Goal: Transaction & Acquisition: Purchase product/service

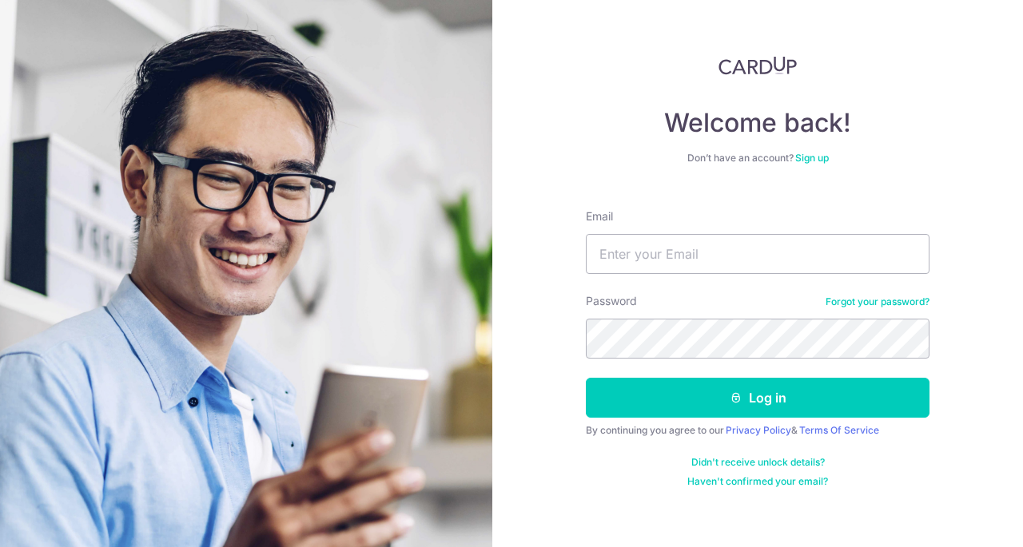
type input "[EMAIL_ADDRESS][DOMAIN_NAME]"
click at [586, 378] on button "Log in" at bounding box center [758, 398] width 344 height 40
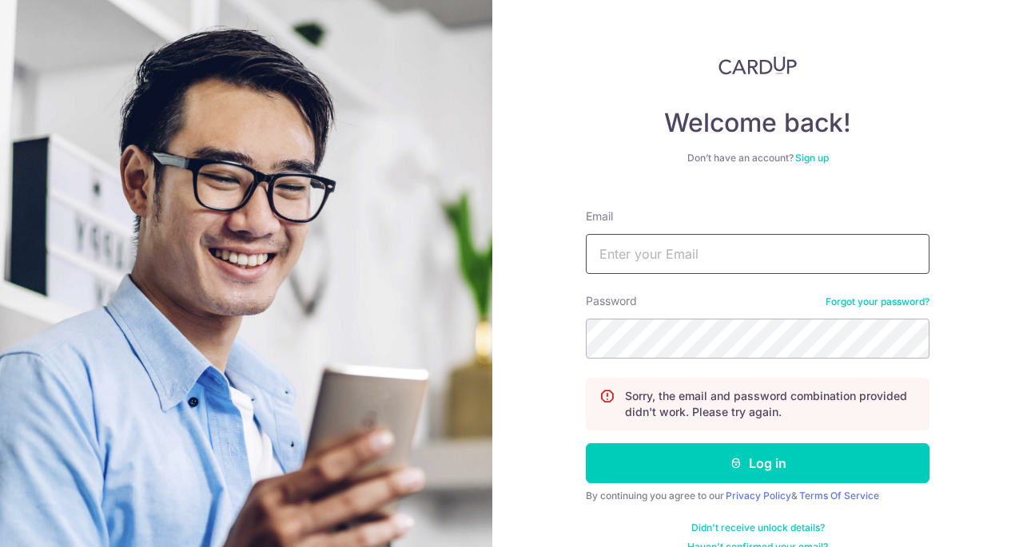
click at [758, 261] on input "Email" at bounding box center [758, 254] width 344 height 40
type input "[EMAIL_ADDRESS][DOMAIN_NAME]"
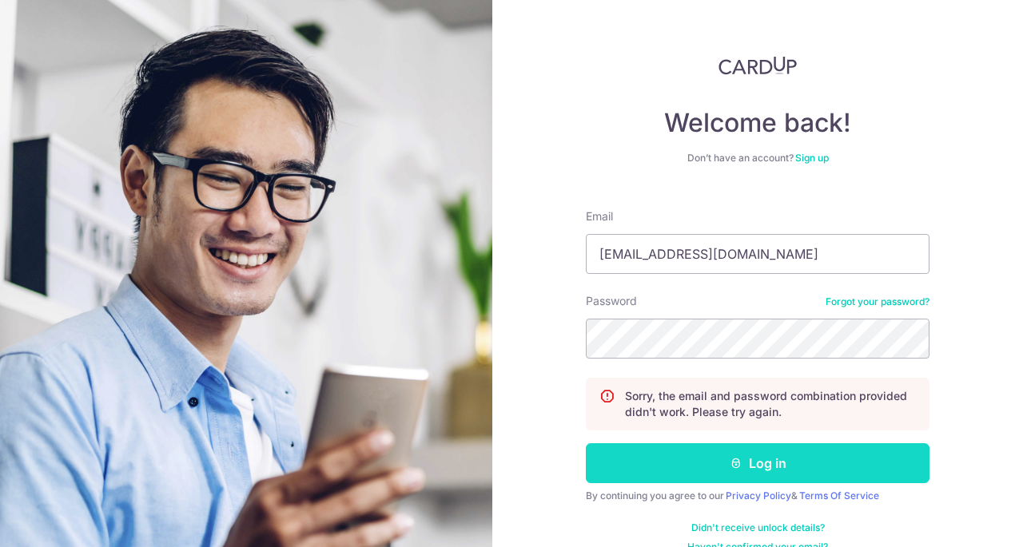
click at [821, 469] on button "Log in" at bounding box center [758, 464] width 344 height 40
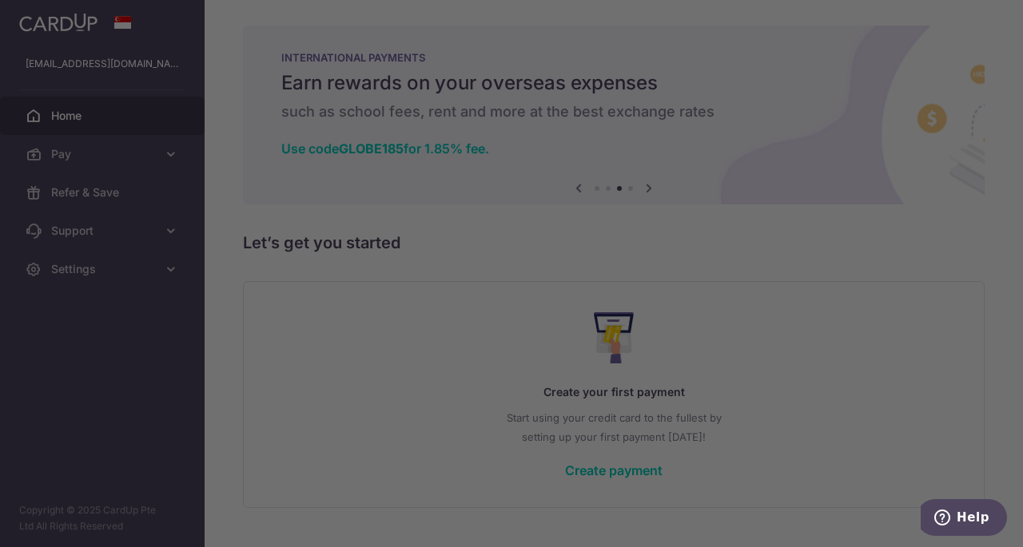
click at [96, 189] on div at bounding box center [516, 276] width 1033 height 553
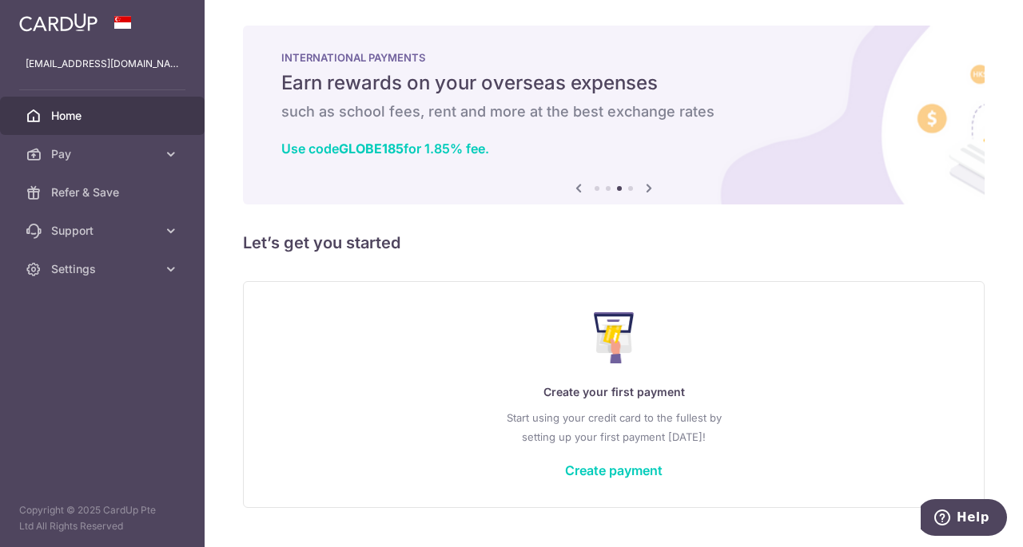
click at [643, 183] on icon at bounding box center [648, 188] width 19 height 20
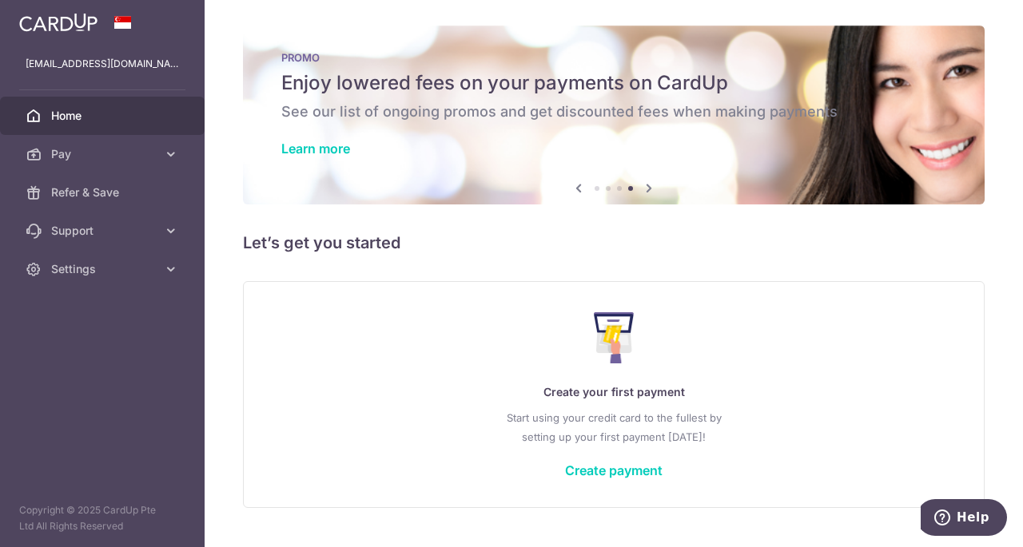
click at [643, 183] on icon at bounding box center [648, 188] width 19 height 20
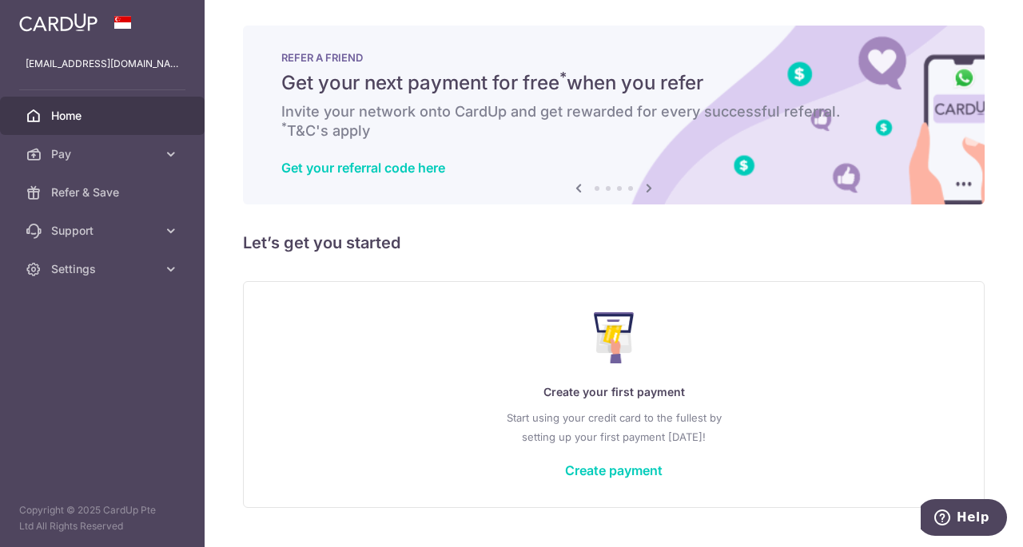
click at [643, 183] on icon at bounding box center [648, 188] width 19 height 20
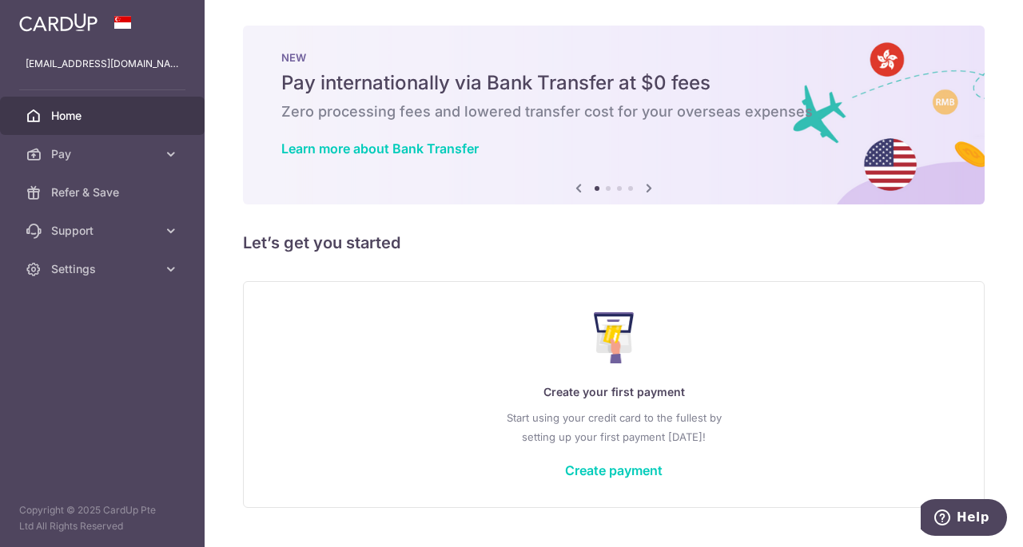
click at [643, 183] on icon at bounding box center [648, 188] width 19 height 20
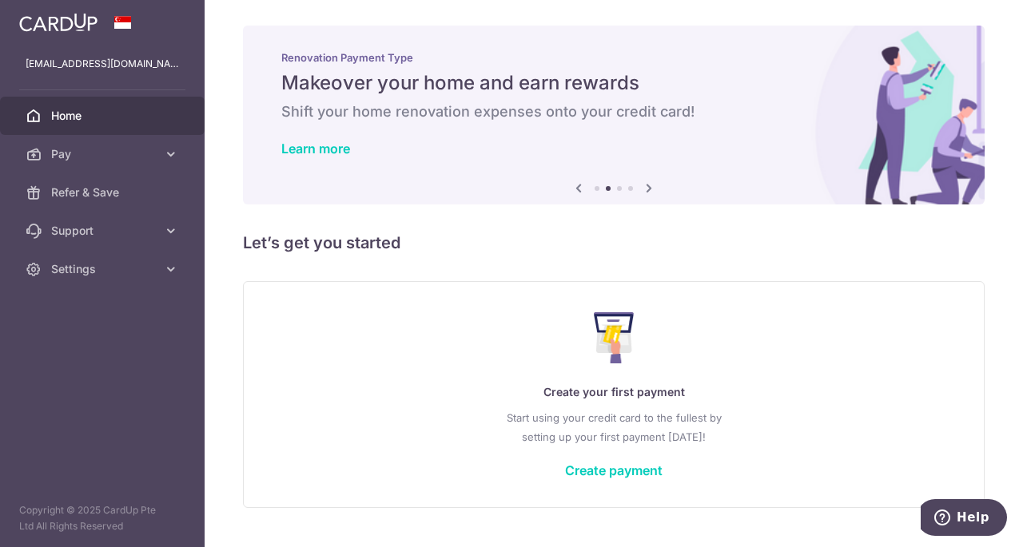
click at [643, 183] on icon at bounding box center [648, 188] width 19 height 20
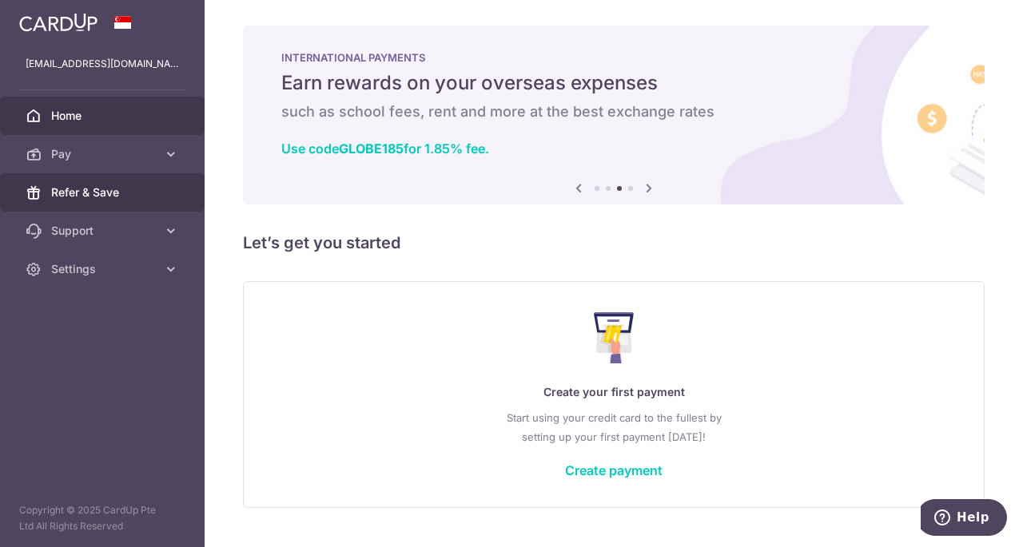
click at [80, 199] on span "Refer & Save" at bounding box center [103, 193] width 105 height 16
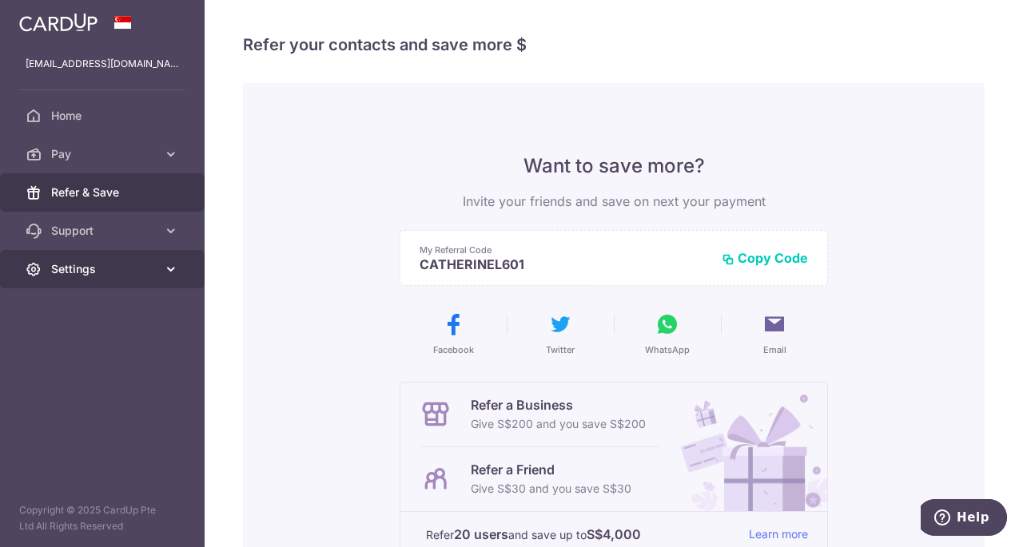
click at [60, 261] on span "Settings" at bounding box center [103, 269] width 105 height 16
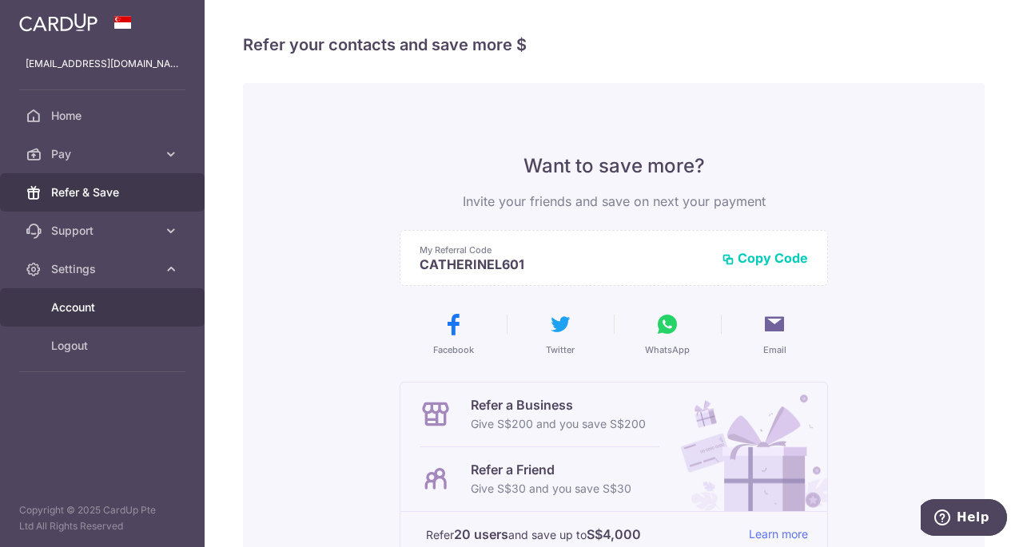
click at [102, 302] on span "Account" at bounding box center [103, 308] width 105 height 16
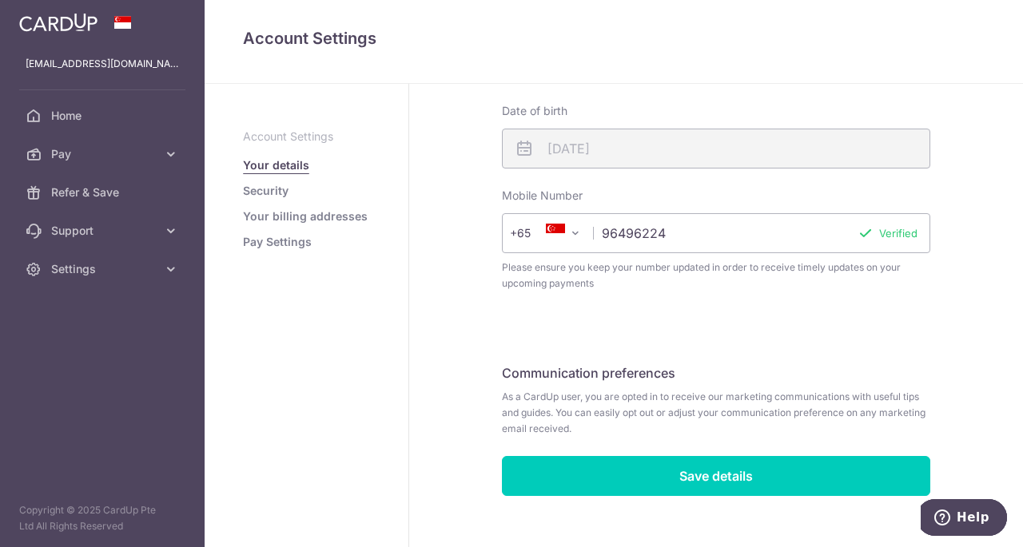
scroll to position [476, 0]
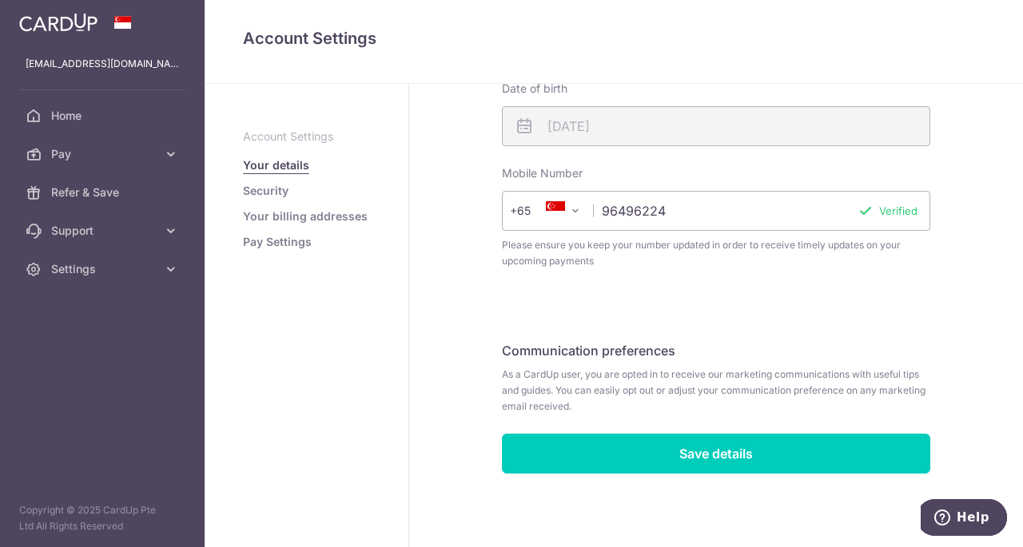
click at [273, 217] on link "Your billing addresses" at bounding box center [305, 217] width 125 height 16
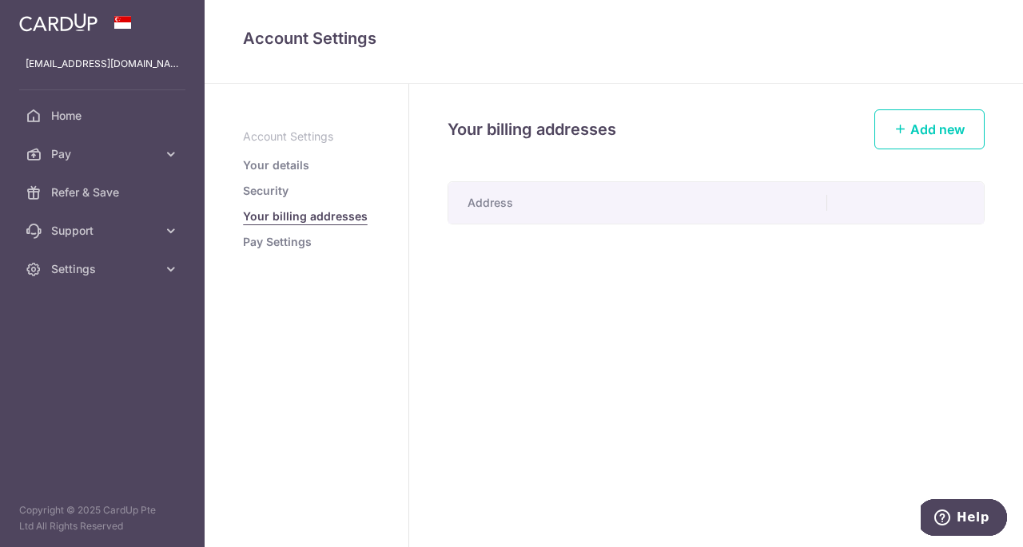
click at [284, 244] on link "Pay Settings" at bounding box center [277, 242] width 69 height 16
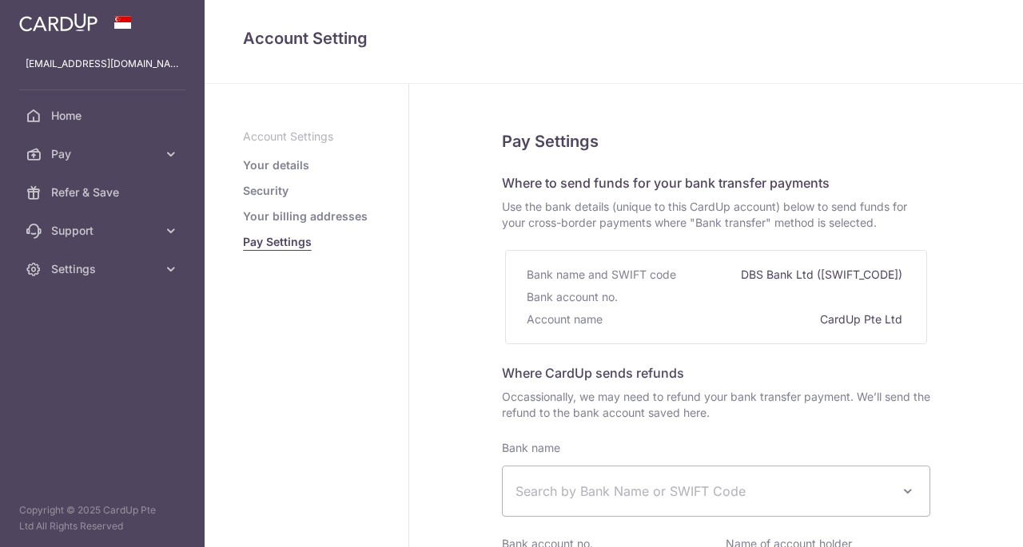
select select
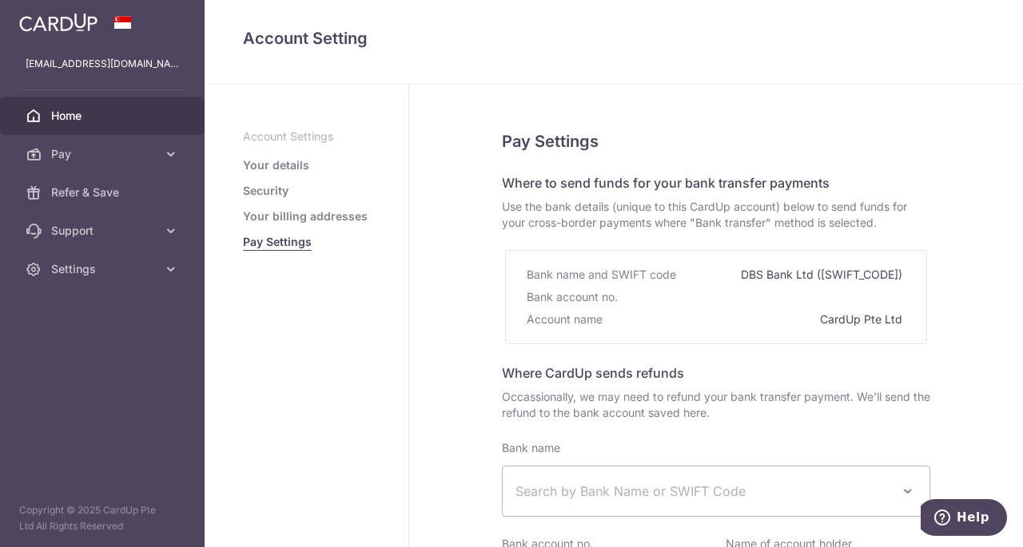
click at [46, 113] on link "Home" at bounding box center [102, 116] width 205 height 38
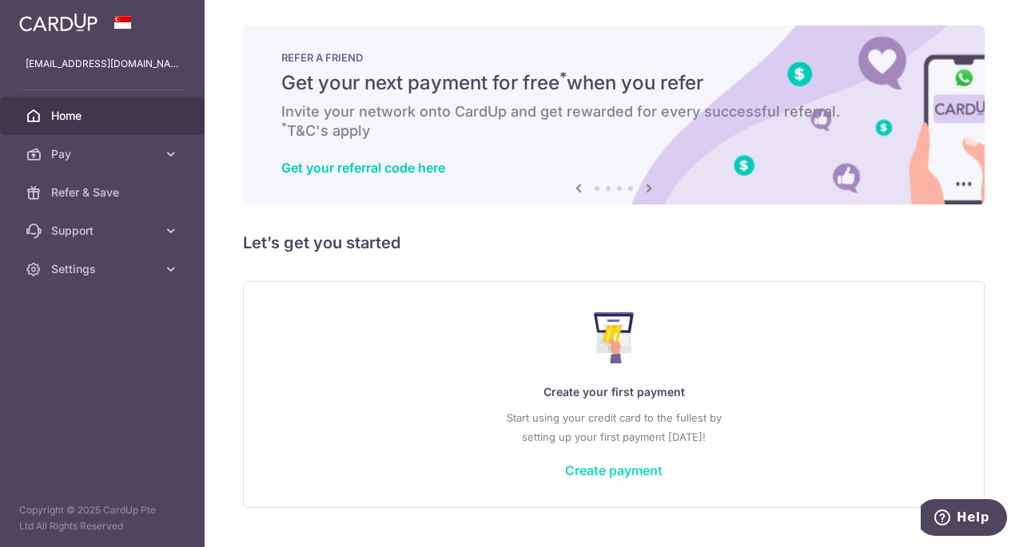
click at [590, 467] on link "Create payment" at bounding box center [613, 471] width 97 height 16
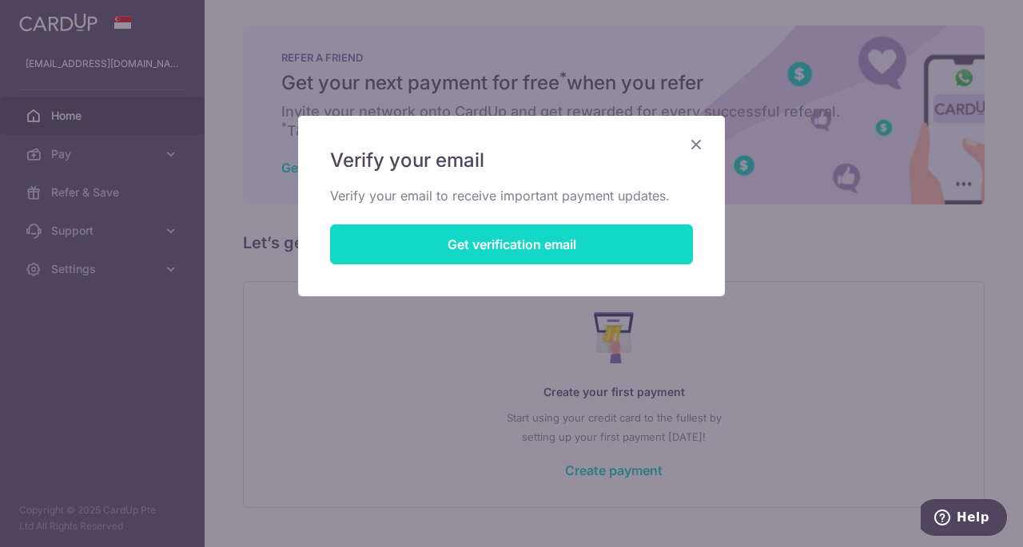
click at [531, 249] on button "Get verification email" at bounding box center [511, 245] width 363 height 40
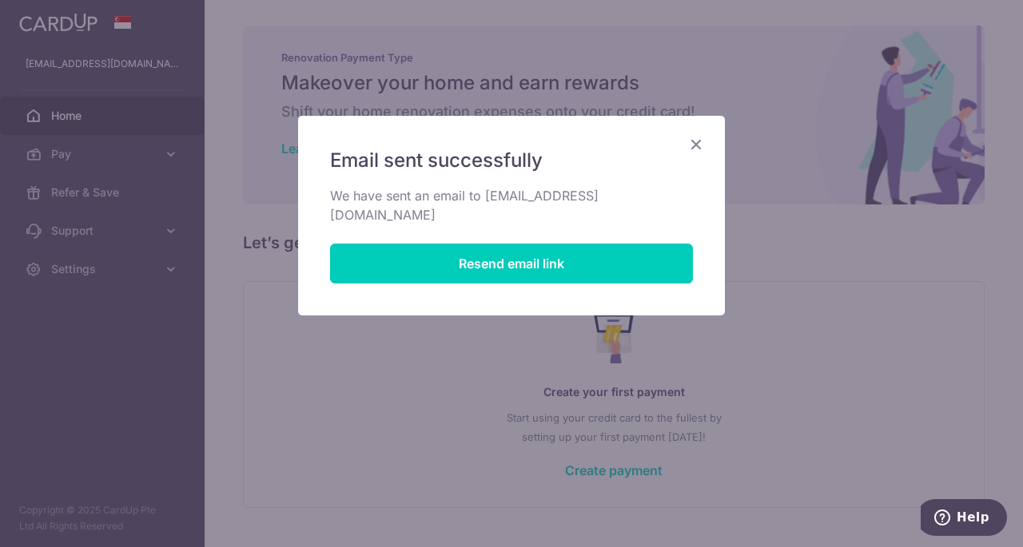
click at [699, 141] on icon "Close" at bounding box center [695, 144] width 19 height 20
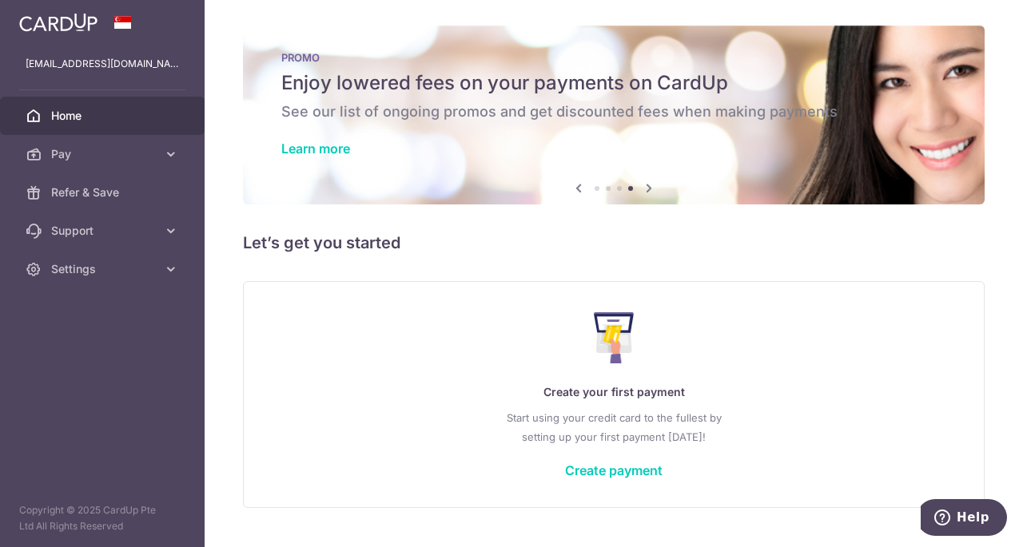
scroll to position [35, 0]
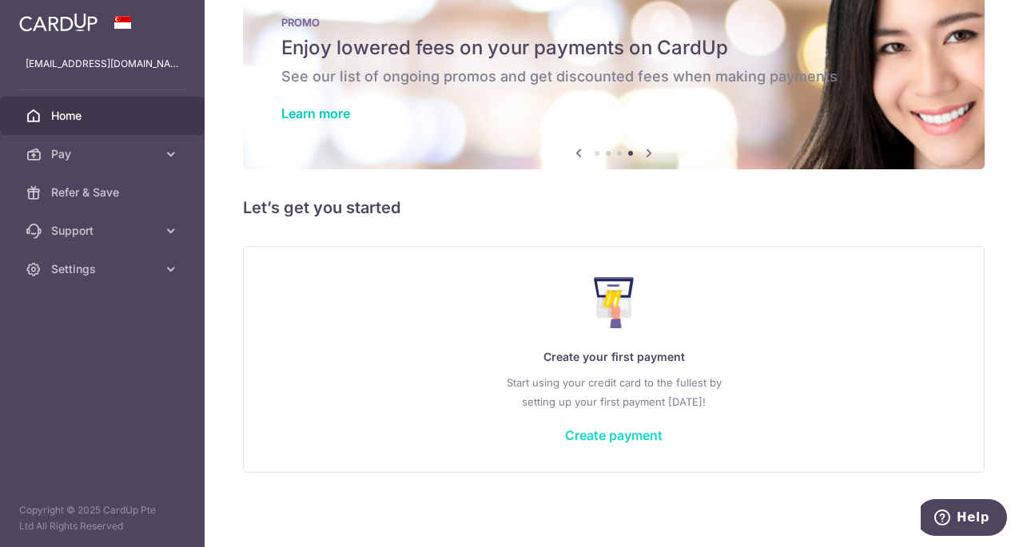
click at [628, 436] on link "Create payment" at bounding box center [613, 436] width 97 height 16
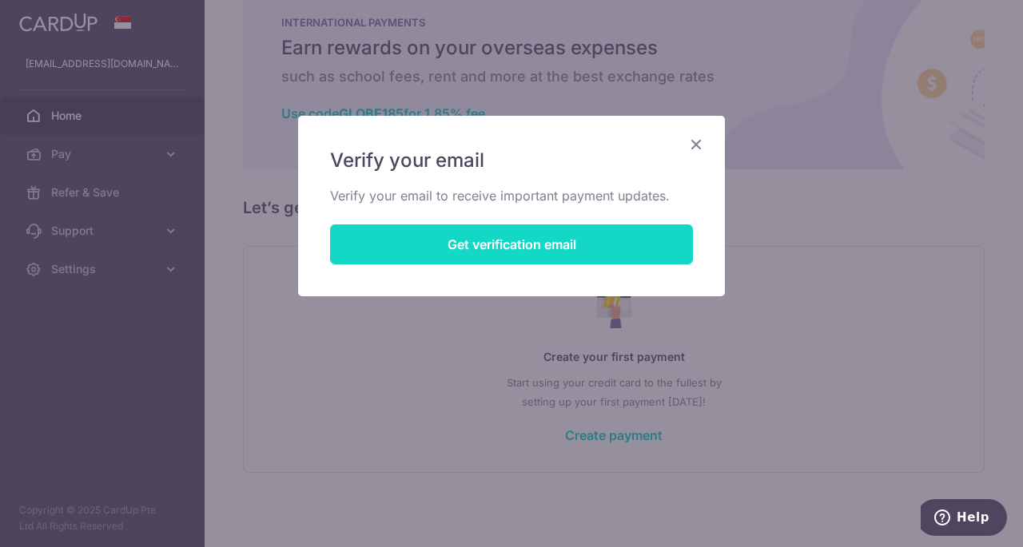
click at [542, 245] on button "Get verification email" at bounding box center [511, 245] width 363 height 40
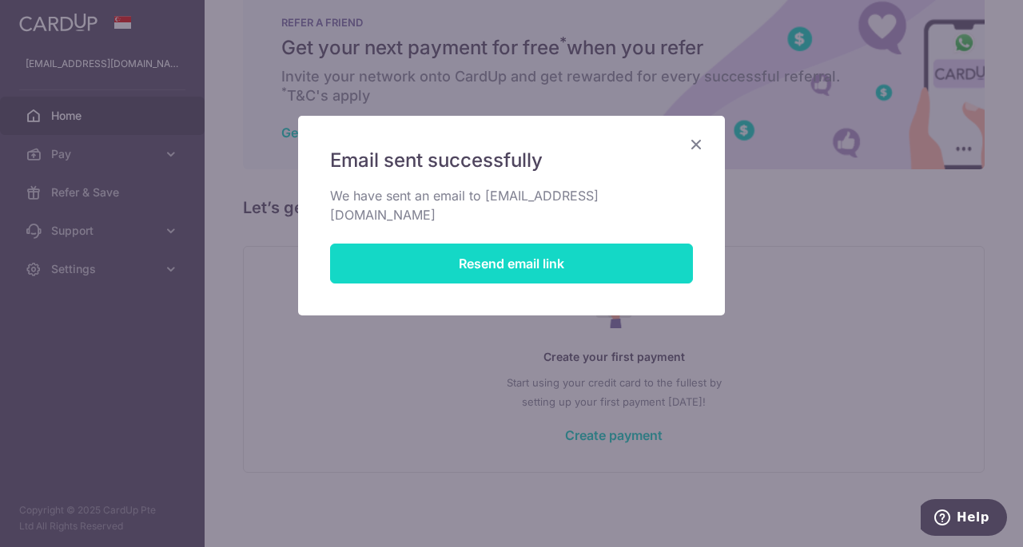
click at [513, 244] on button "Resend email link" at bounding box center [511, 264] width 363 height 40
click at [558, 253] on button "Resend email link" at bounding box center [511, 264] width 363 height 40
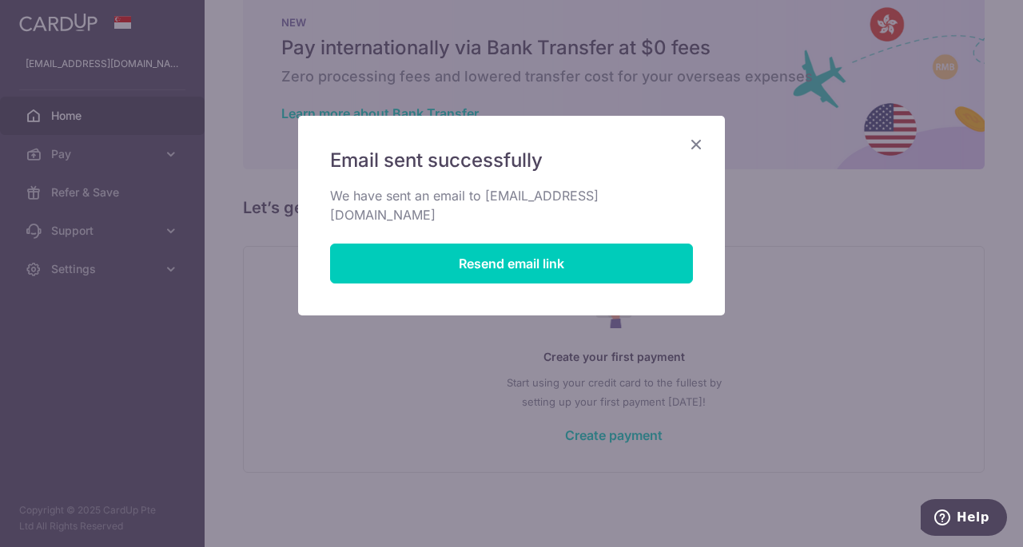
click at [698, 145] on icon "Close" at bounding box center [695, 144] width 19 height 20
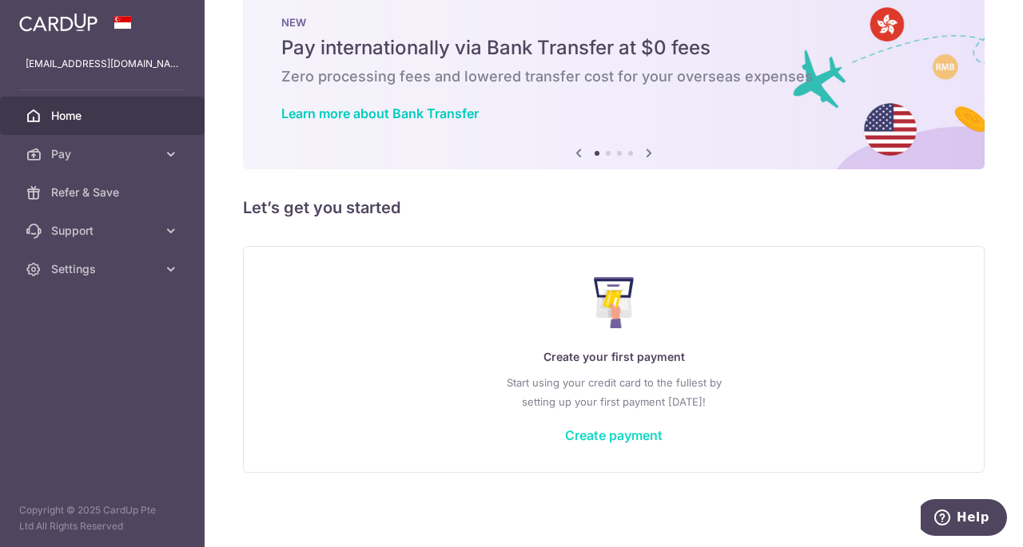
click at [612, 436] on link "Create payment" at bounding box center [613, 436] width 97 height 16
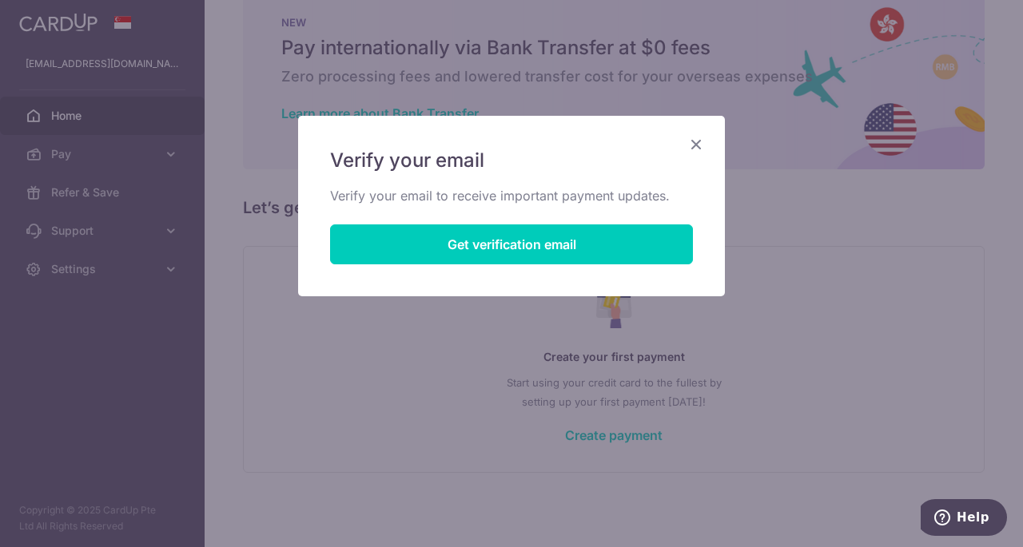
click at [698, 148] on icon "Close" at bounding box center [695, 144] width 19 height 20
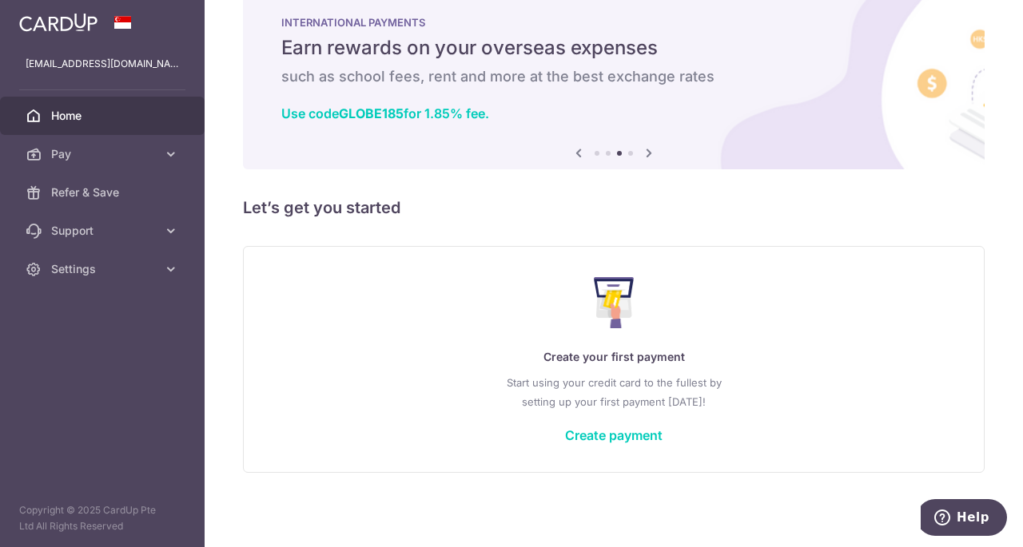
scroll to position [0, 0]
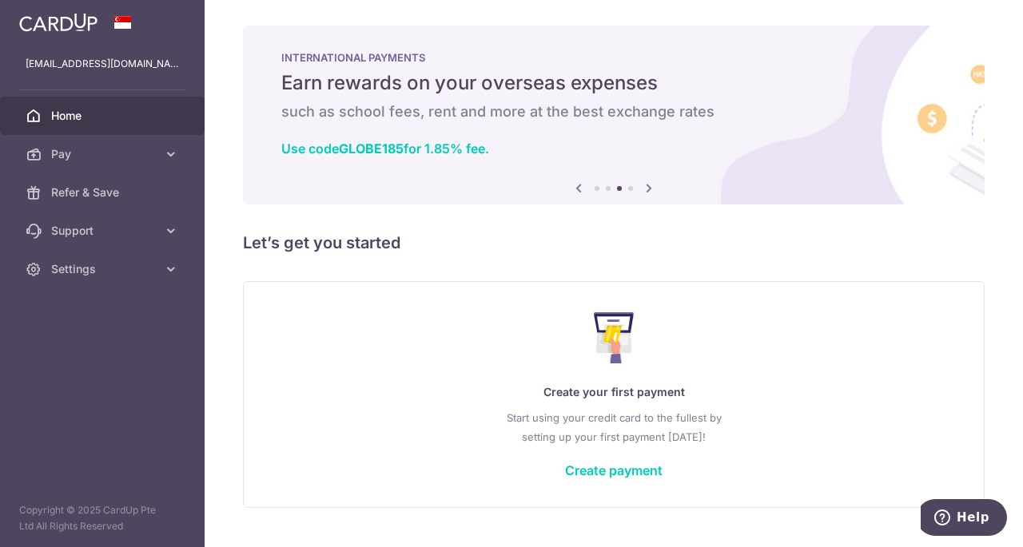
click at [74, 122] on span "Home" at bounding box center [103, 116] width 105 height 16
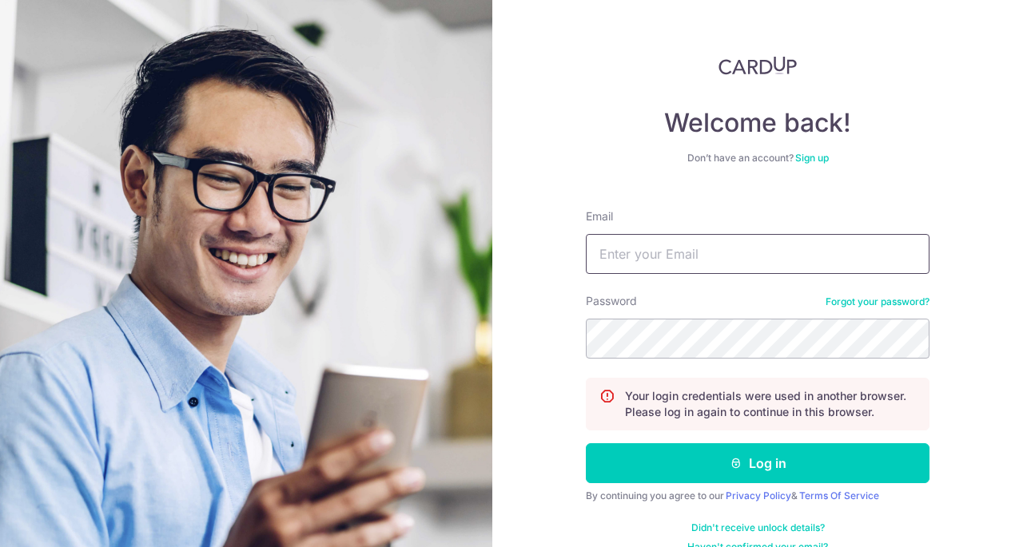
drag, startPoint x: 657, startPoint y: 259, endPoint x: 650, endPoint y: 249, distance: 11.5
click at [650, 249] on input "Email" at bounding box center [758, 254] width 344 height 40
type input "[EMAIL_ADDRESS][DOMAIN_NAME]"
click at [586, 444] on button "Log in" at bounding box center [758, 464] width 344 height 40
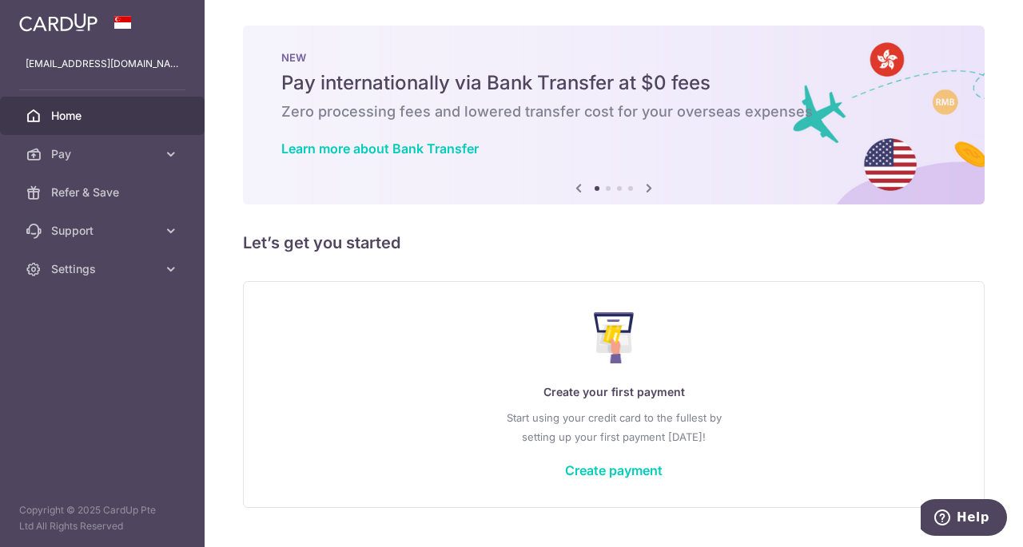
click at [603, 480] on div "Create your first payment Start using your credit card to the fullest by settin…" at bounding box center [614, 394] width 702 height 189
click at [603, 471] on link "Create payment" at bounding box center [613, 471] width 97 height 16
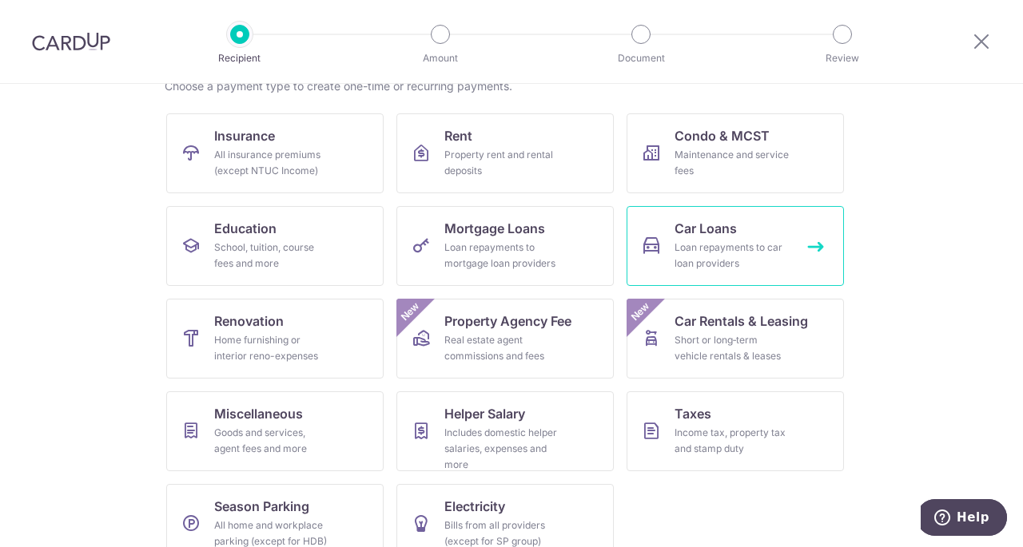
scroll to position [166, 0]
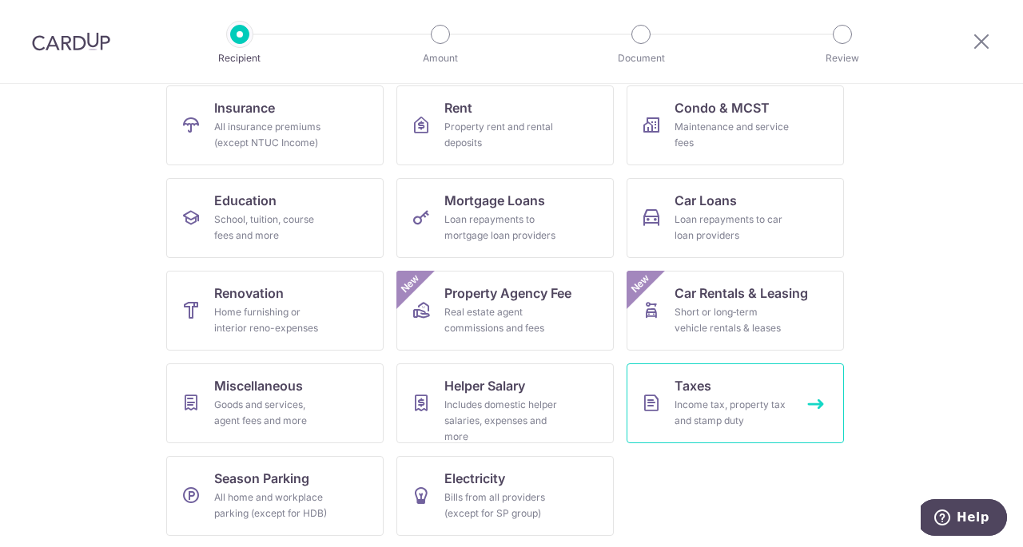
click at [739, 418] on div "Income tax, property tax and stamp duty" at bounding box center [731, 413] width 115 height 32
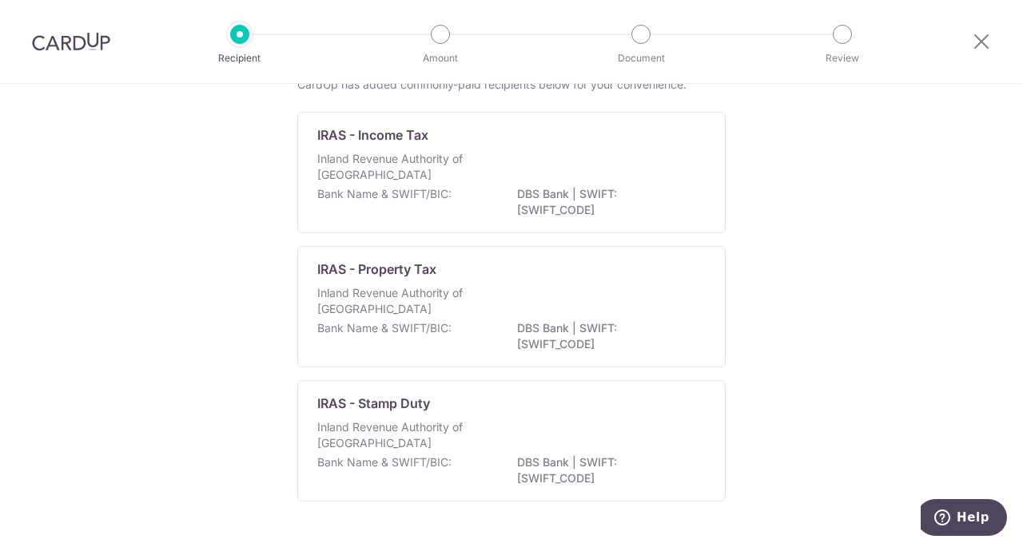
scroll to position [146, 0]
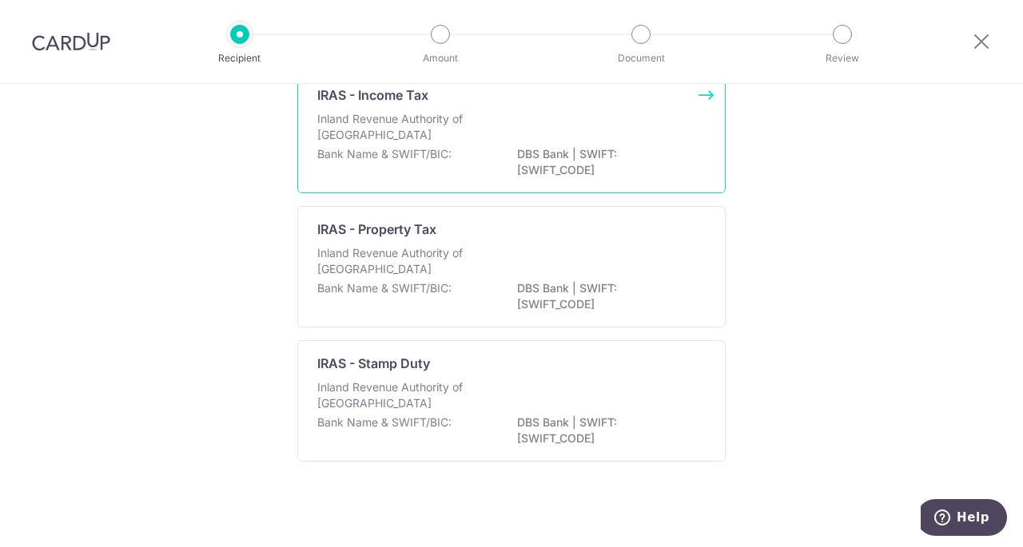
drag, startPoint x: 494, startPoint y: 156, endPoint x: 490, endPoint y: 148, distance: 8.9
click at [490, 148] on div "Bank Name & SWIFT/BIC: DBS Bank | SWIFT: DBSSSGSGXXX" at bounding box center [511, 163] width 388 height 34
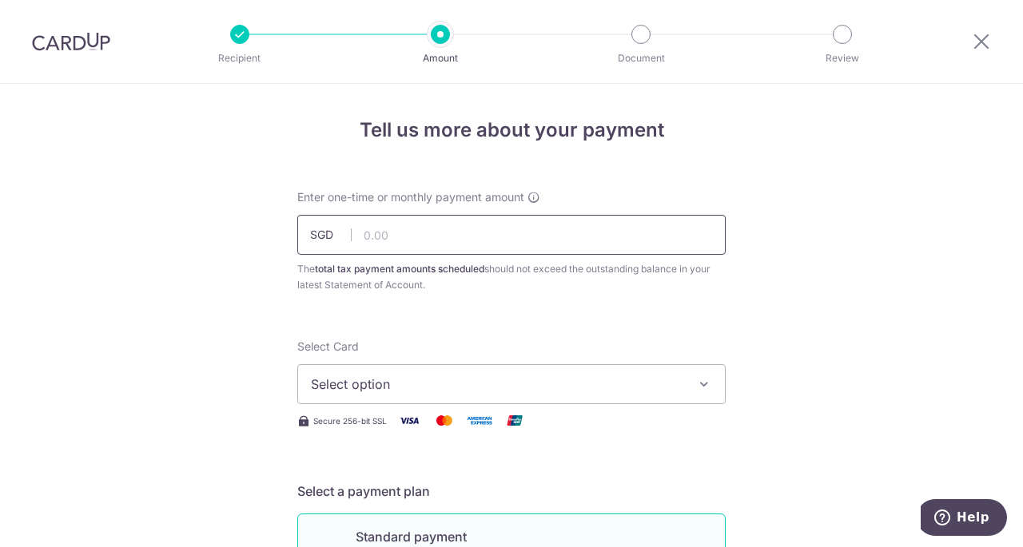
click at [539, 237] on input "text" at bounding box center [511, 235] width 428 height 40
type input "807.24"
click at [554, 383] on span "Select option" at bounding box center [497, 384] width 372 height 19
click at [537, 434] on span "Add credit card" at bounding box center [526, 429] width 372 height 16
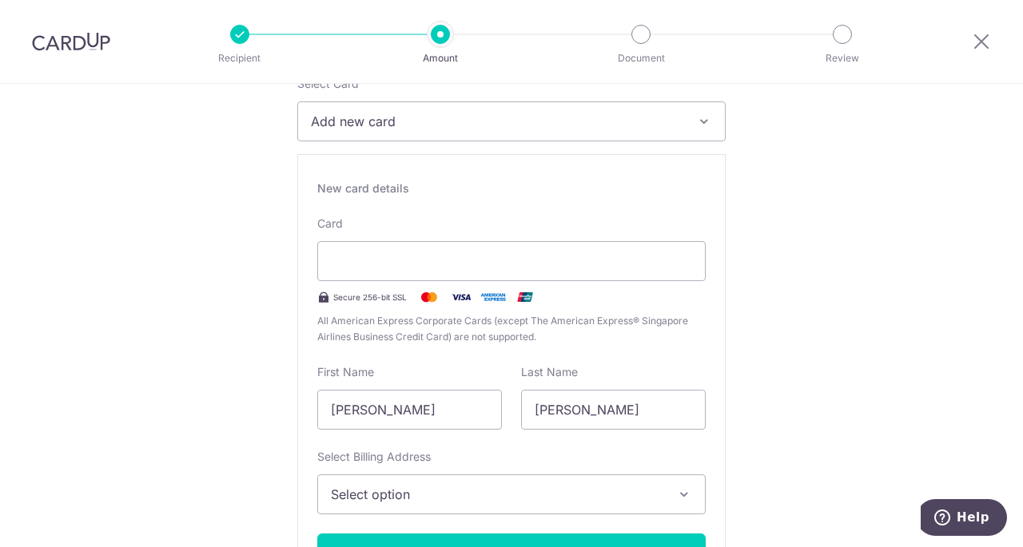
scroll to position [265, 0]
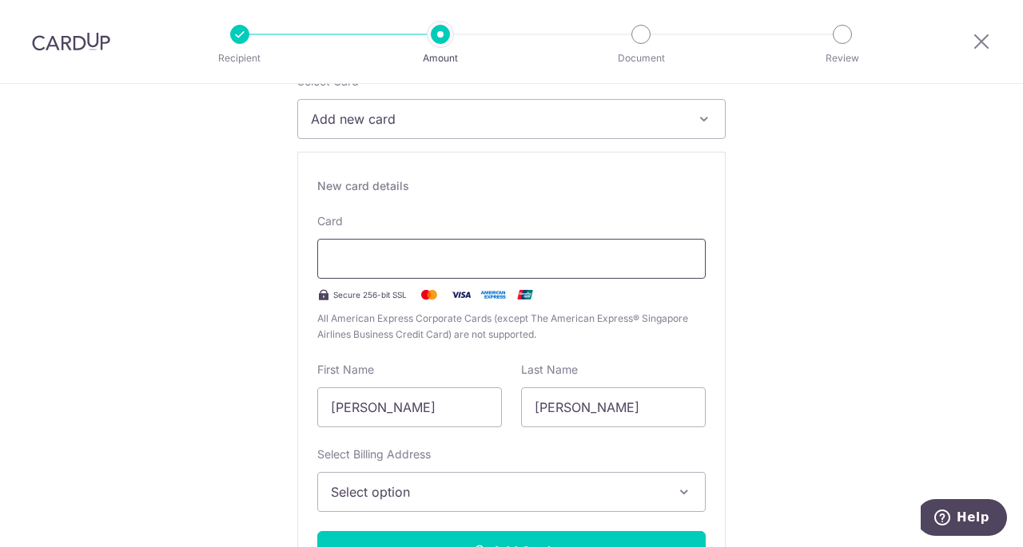
click at [371, 269] on div at bounding box center [511, 259] width 388 height 40
click at [376, 247] on div at bounding box center [511, 259] width 388 height 40
type input "10 / 2028"
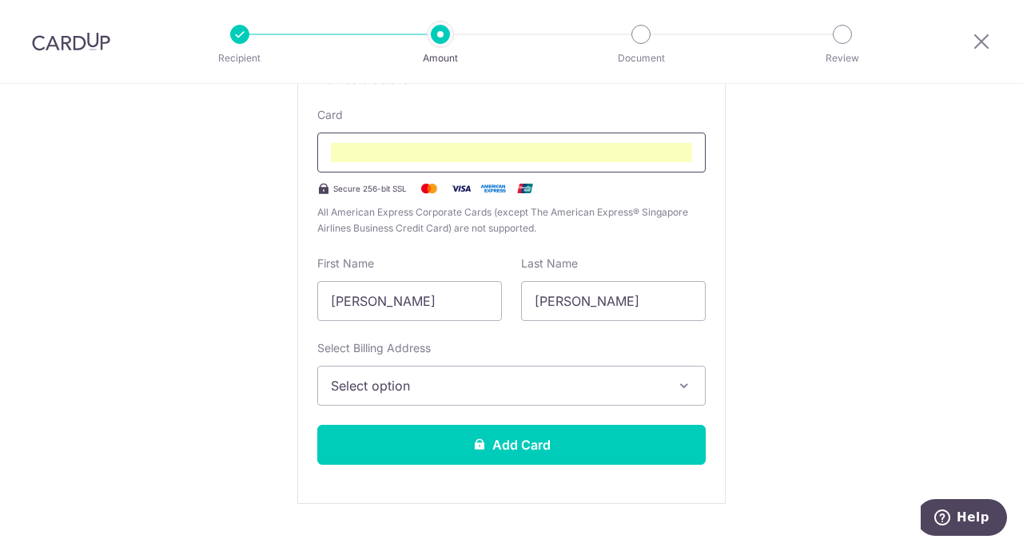
scroll to position [437, 0]
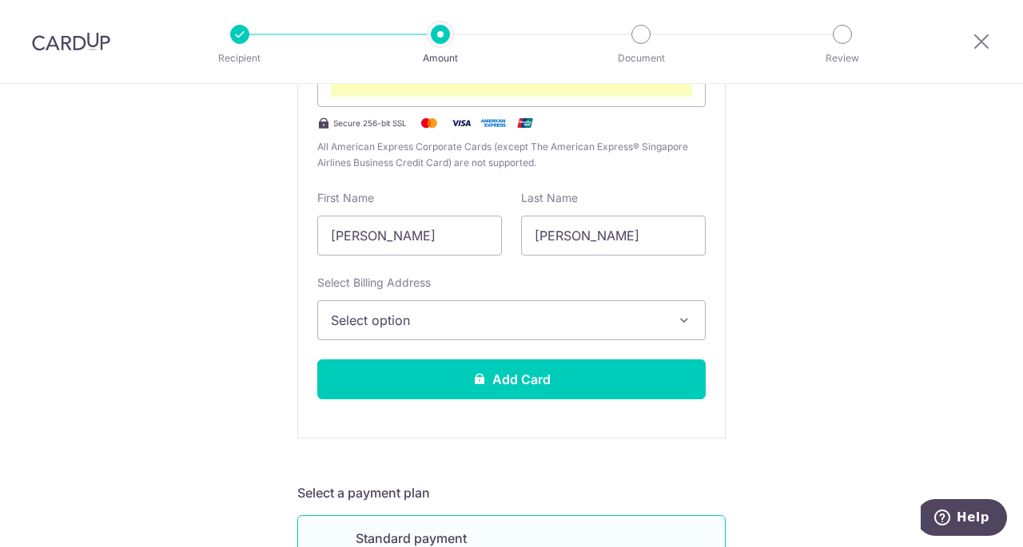
click at [620, 328] on span "Select option" at bounding box center [497, 320] width 332 height 19
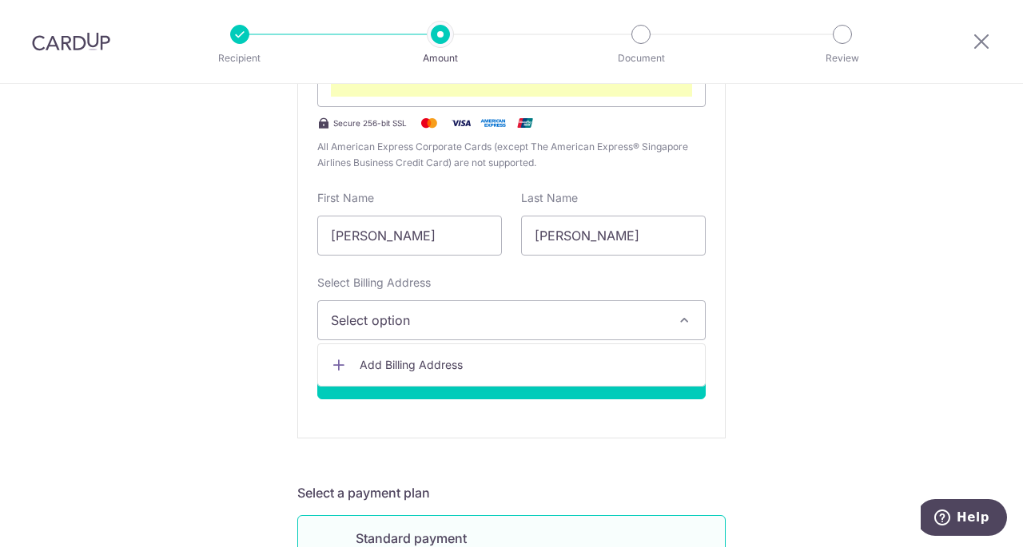
click at [612, 372] on link "Add Billing Address" at bounding box center [511, 365] width 387 height 29
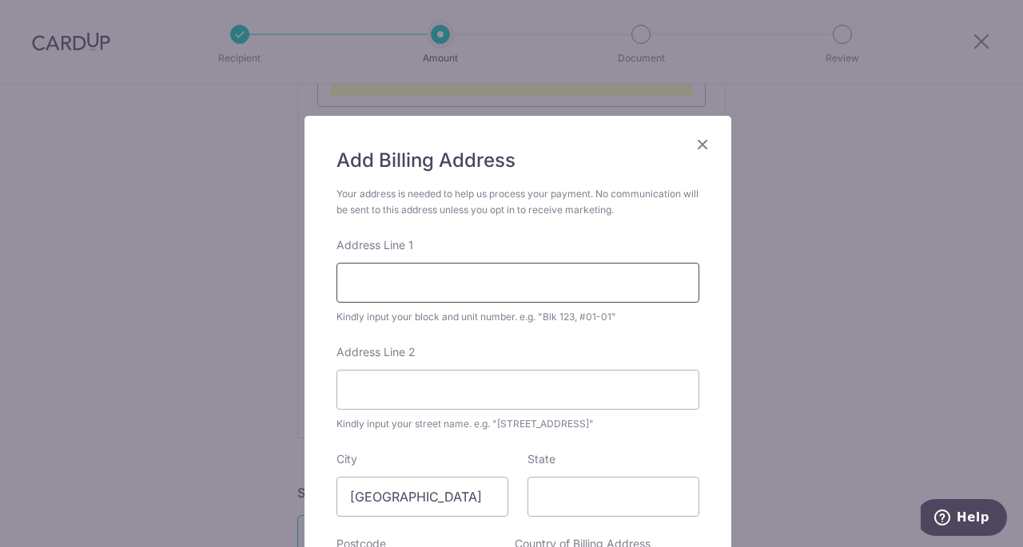
click at [506, 268] on input "Address Line 1" at bounding box center [517, 283] width 363 height 40
type input "142 Bishan Street 12 #08-534"
type input "570142"
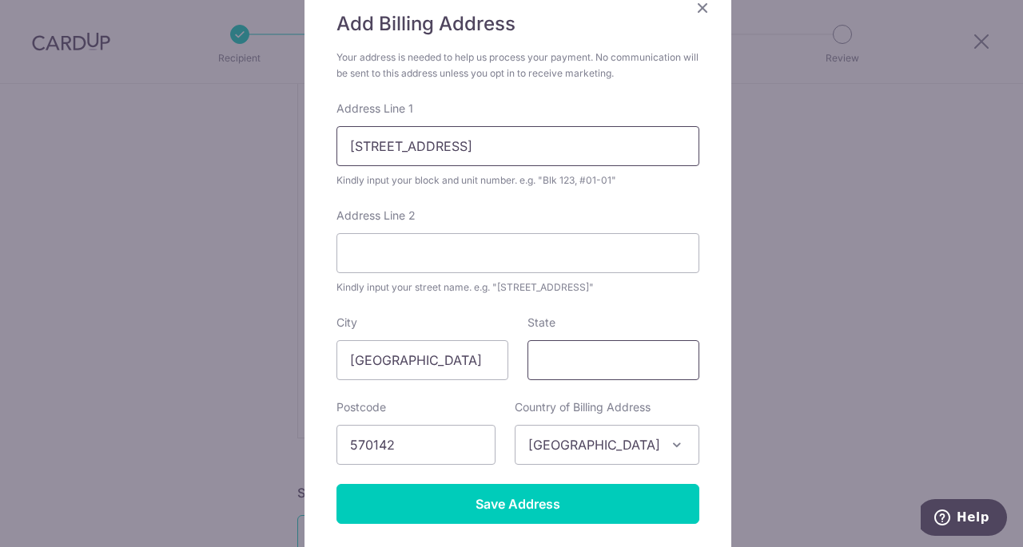
scroll to position [260, 0]
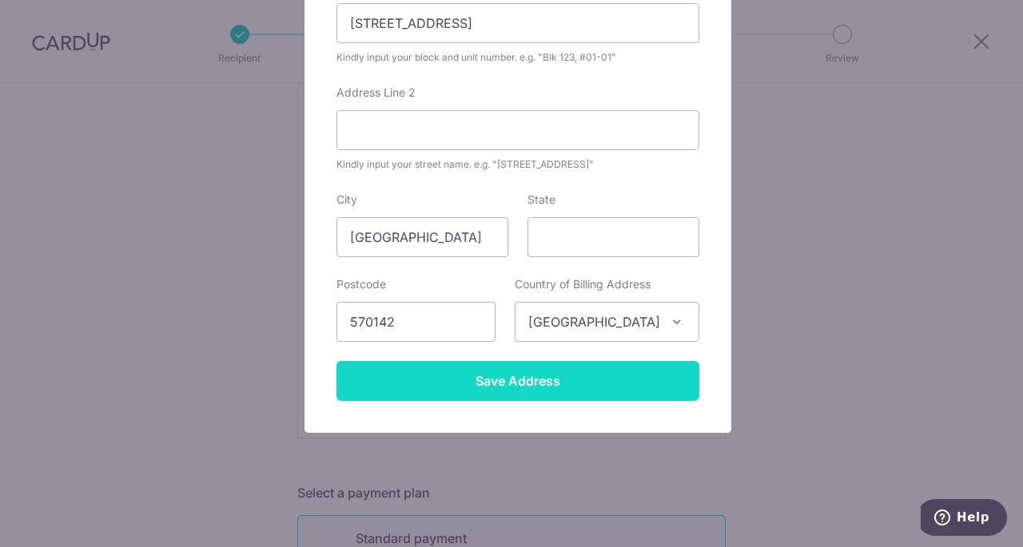
click at [537, 382] on input "Save Address" at bounding box center [517, 381] width 363 height 40
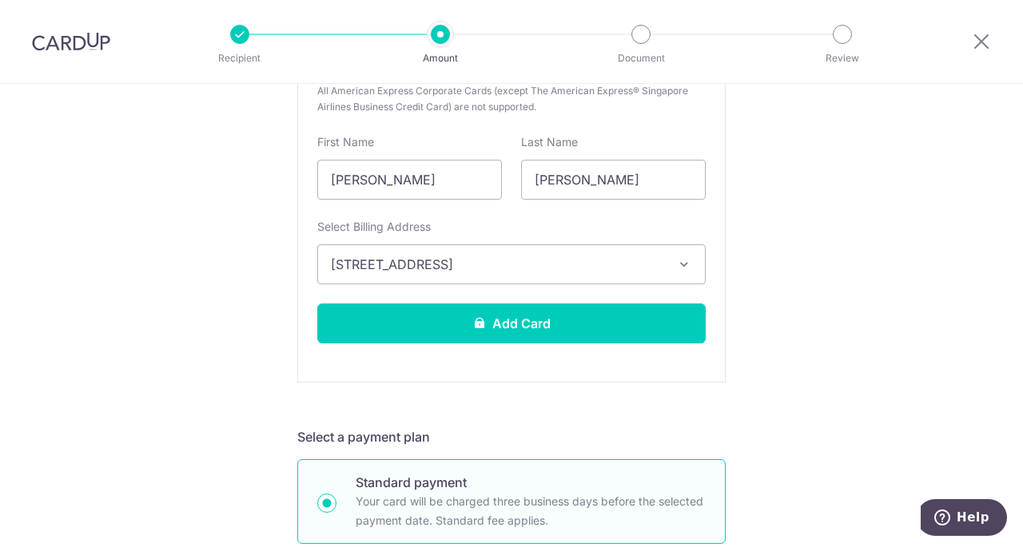
scroll to position [494, 0]
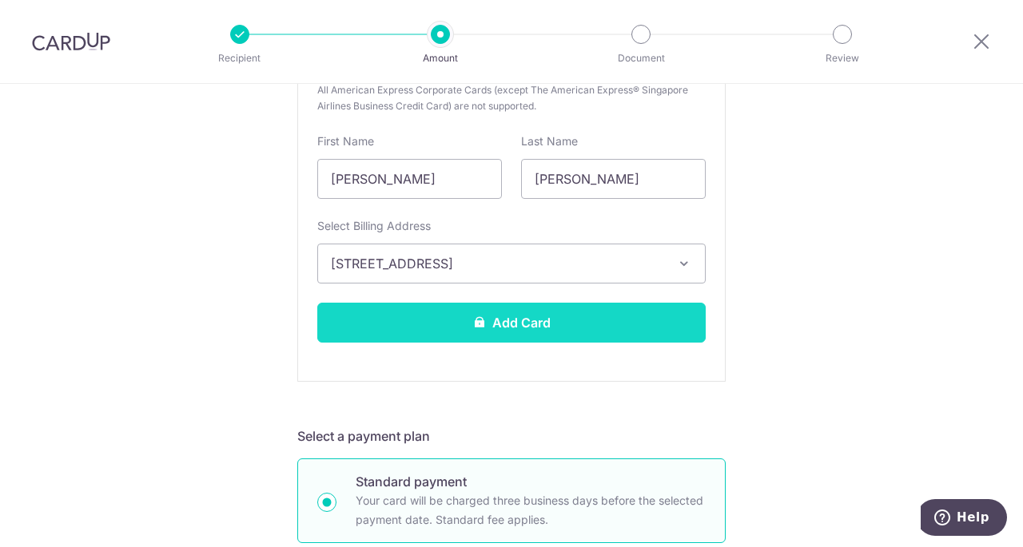
click at [627, 307] on button "Add Card" at bounding box center [511, 323] width 388 height 40
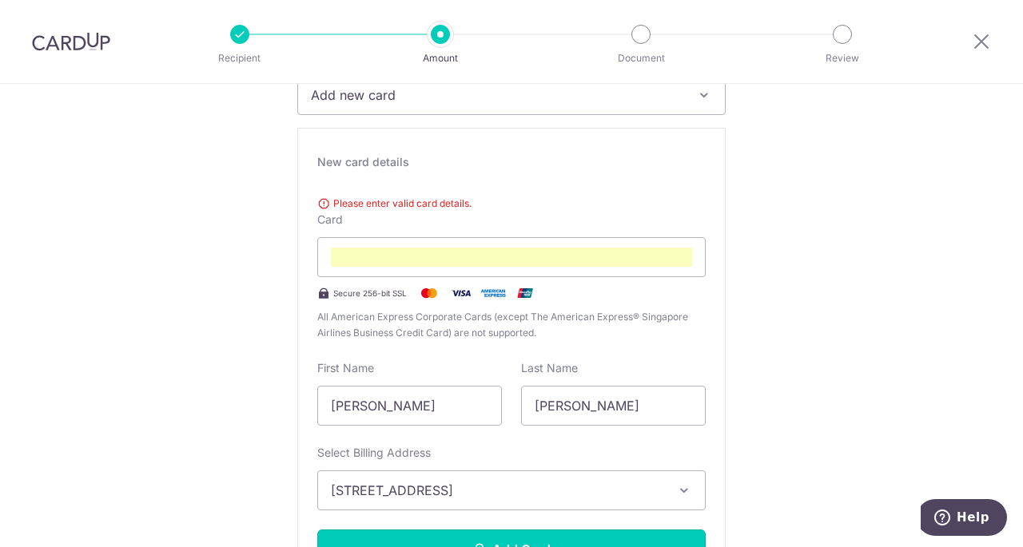
scroll to position [290, 0]
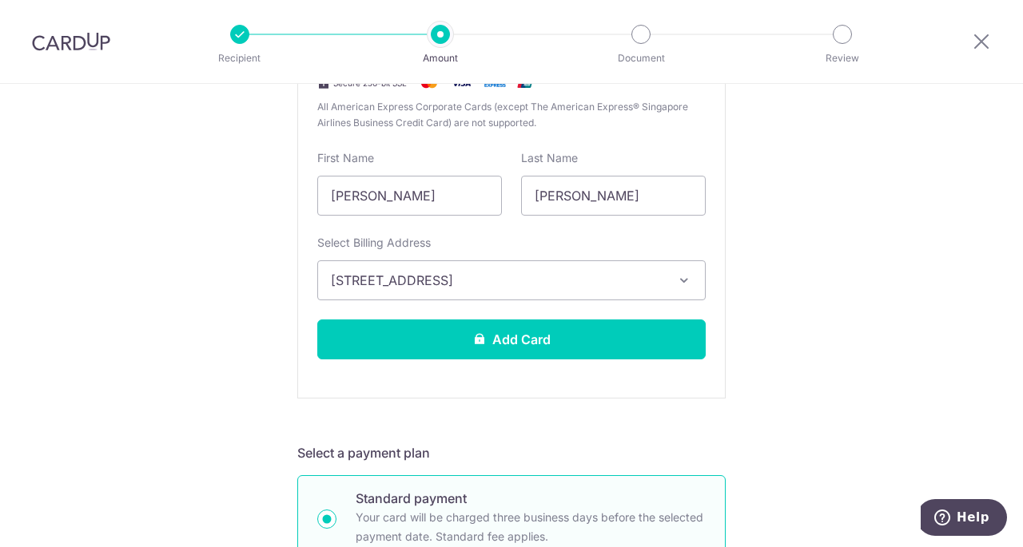
scroll to position [500, 0]
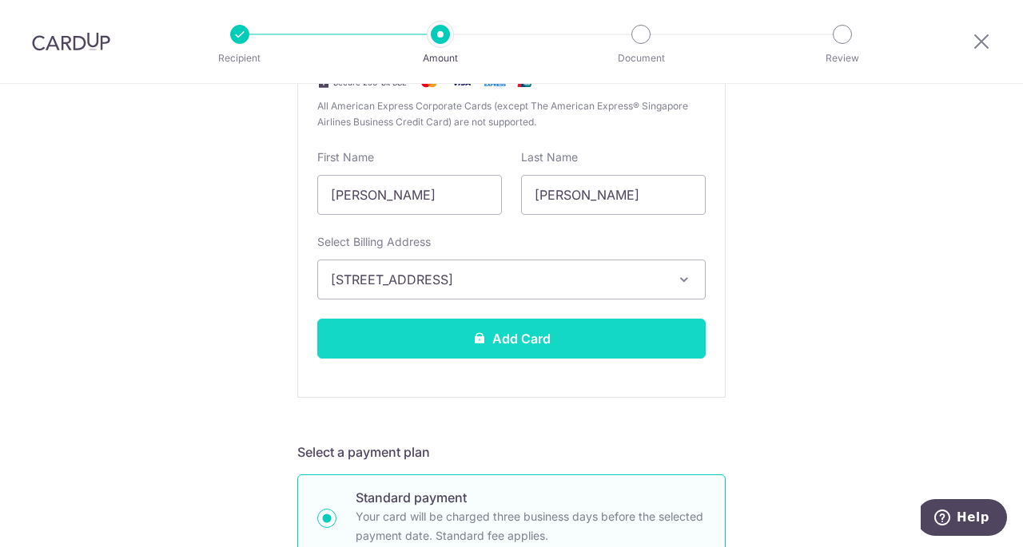
click at [408, 336] on button "Add Card" at bounding box center [511, 339] width 388 height 40
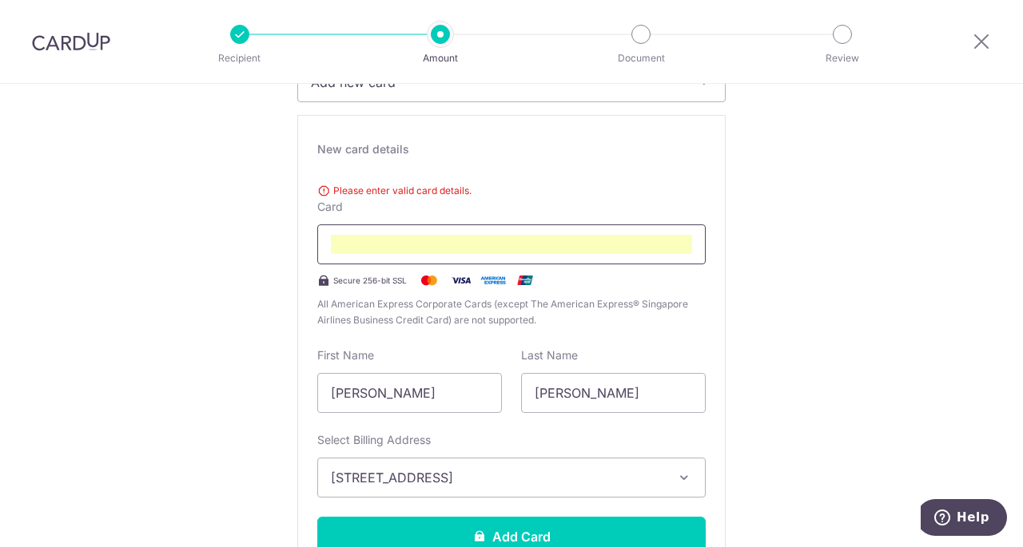
scroll to position [280, 0]
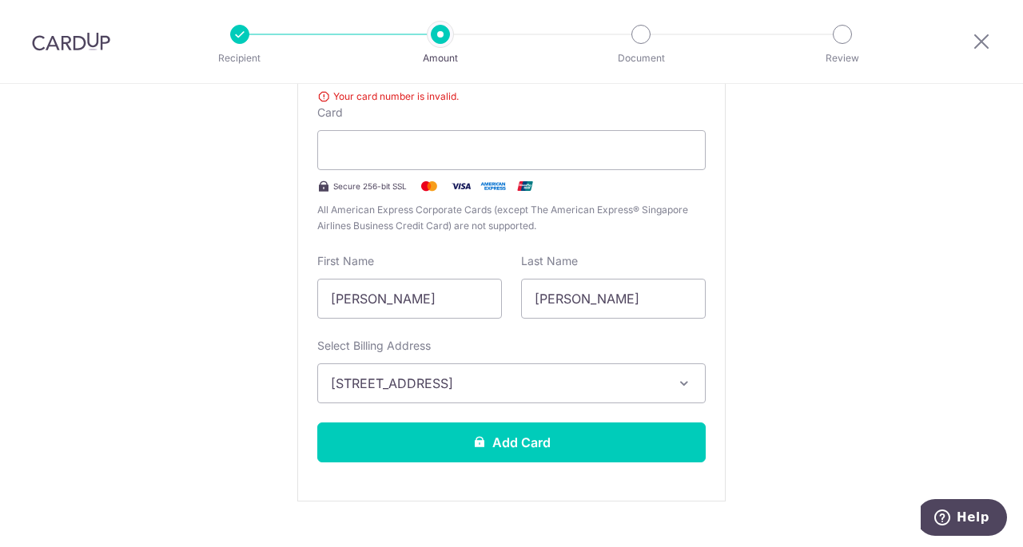
scroll to position [397, 0]
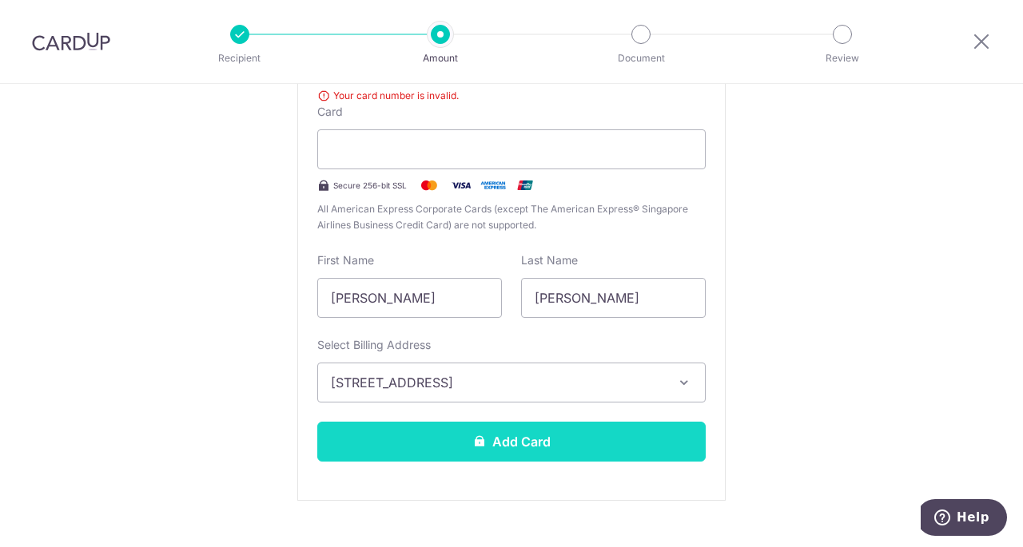
click at [598, 443] on button "Add Card" at bounding box center [511, 442] width 388 height 40
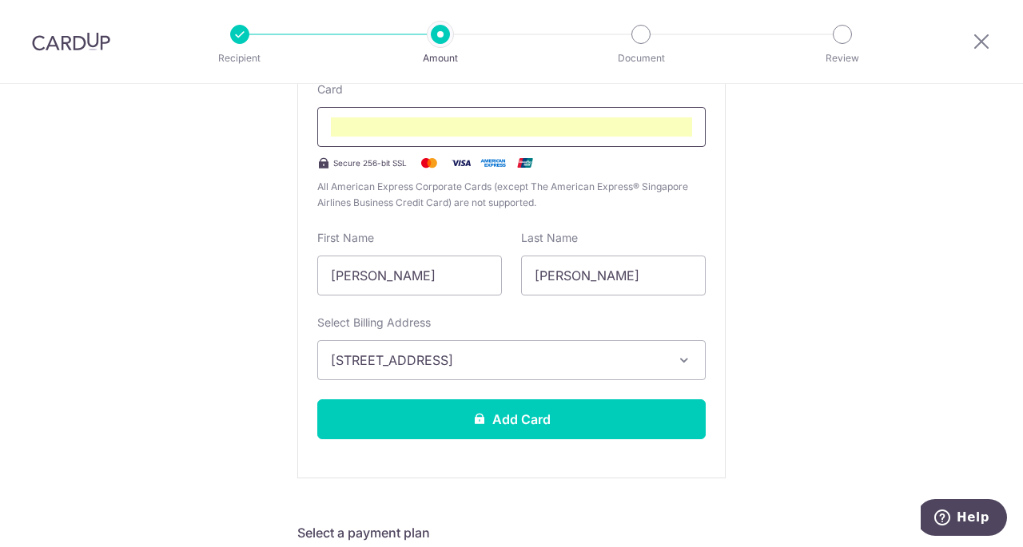
scroll to position [375, 0]
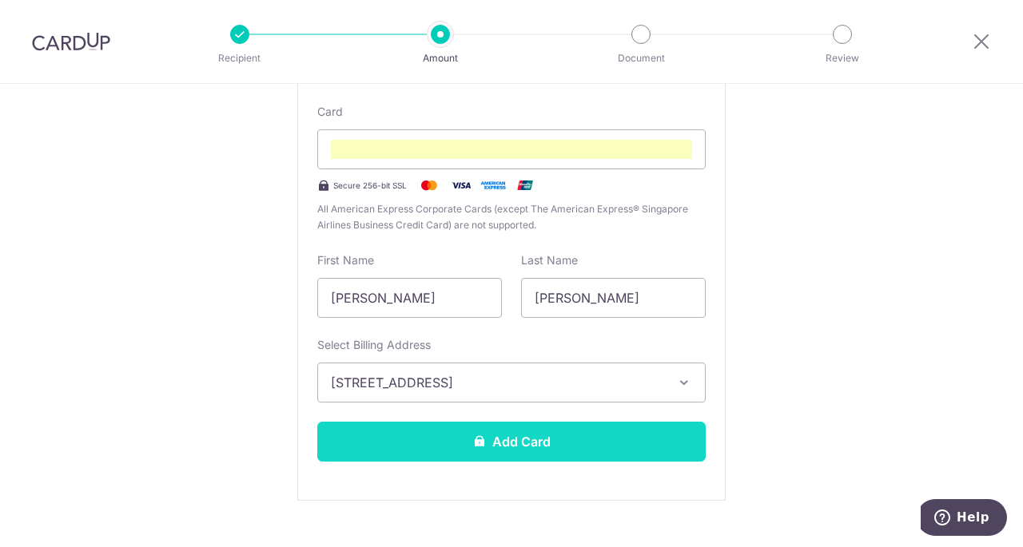
click at [619, 448] on button "Add Card" at bounding box center [511, 442] width 388 height 40
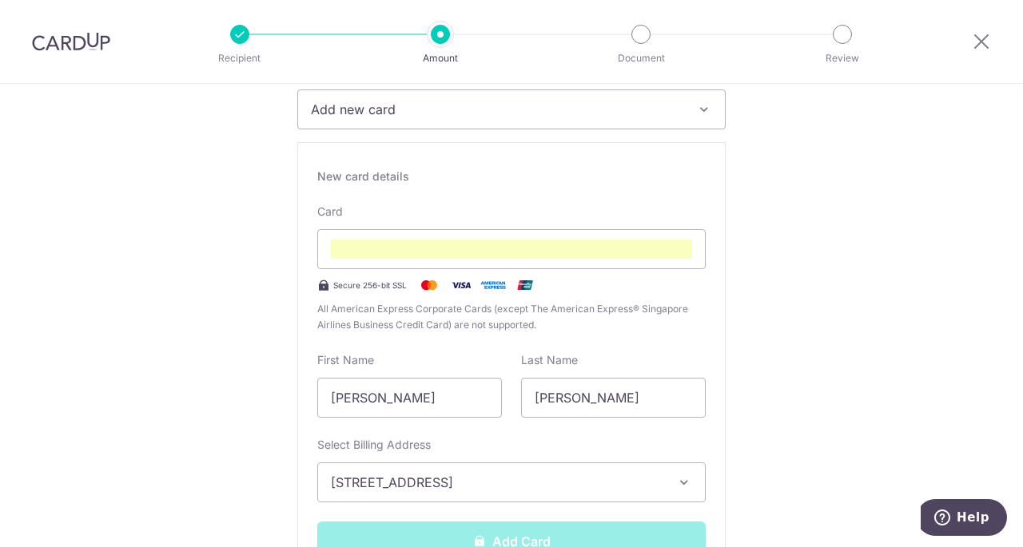
scroll to position [271, 0]
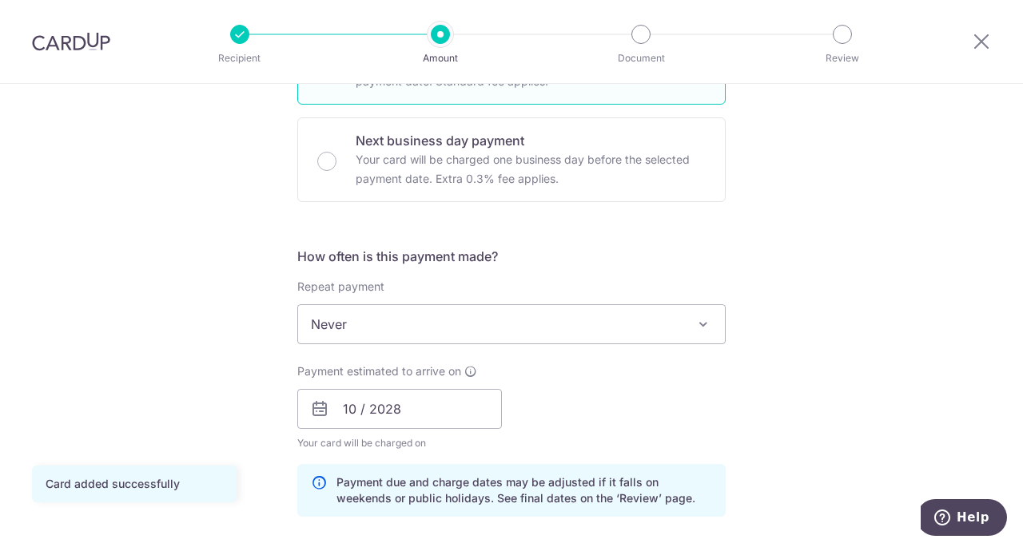
scroll to position [604, 0]
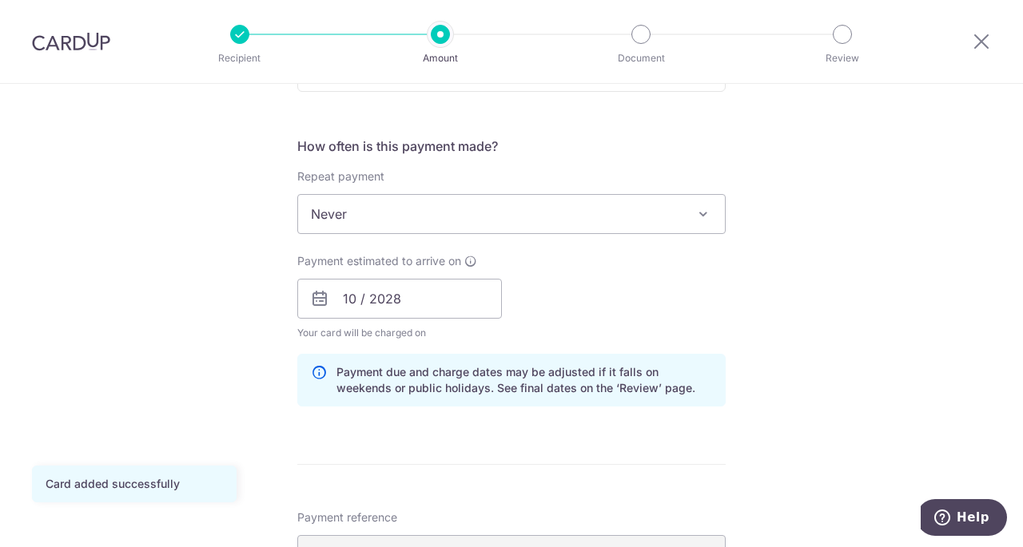
click at [622, 210] on span "Never" at bounding box center [511, 214] width 427 height 38
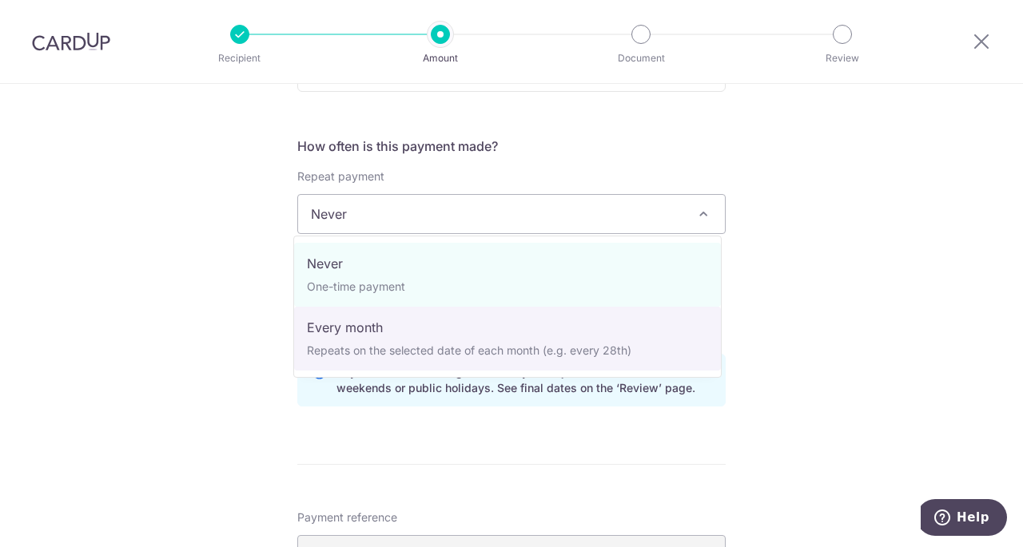
select select "3"
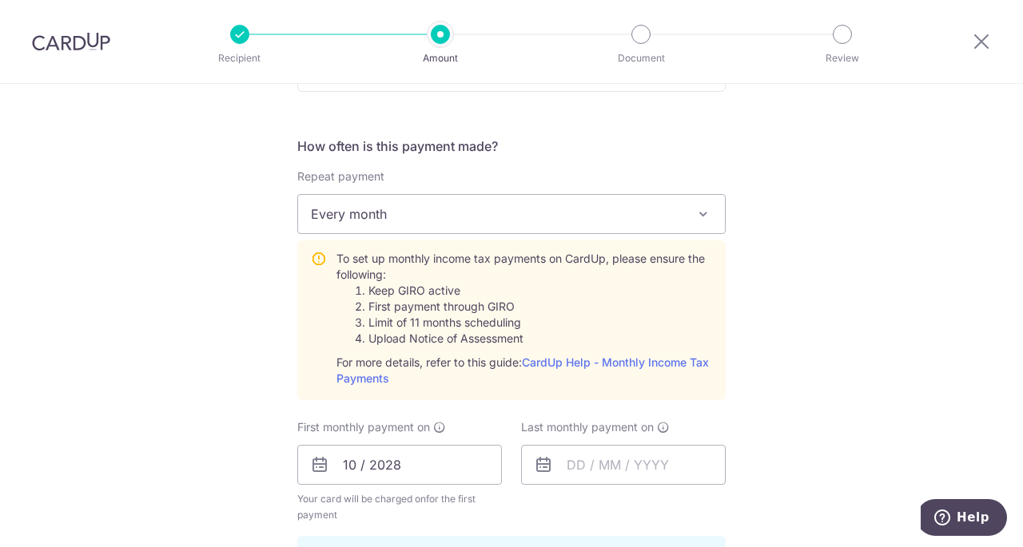
scroll to position [752, 0]
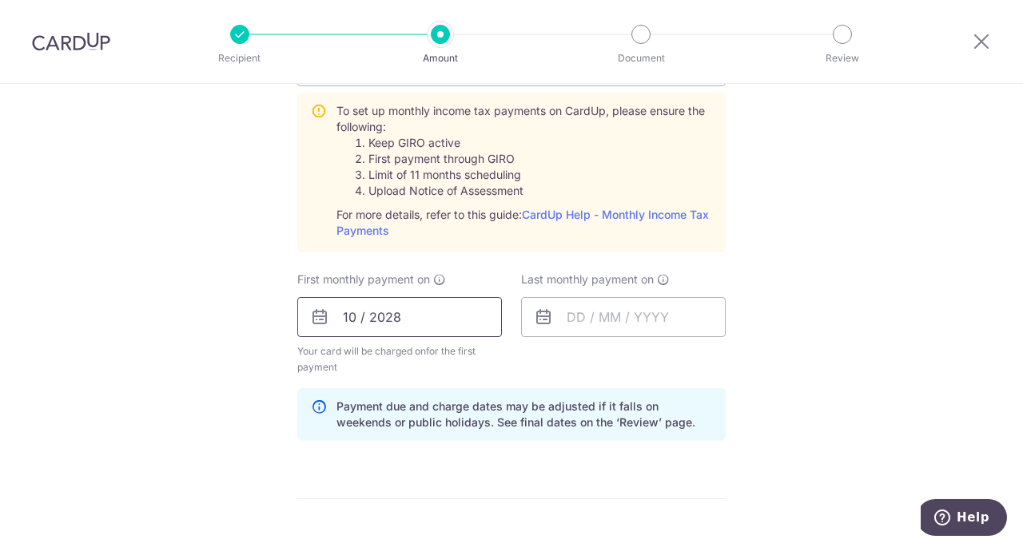
click at [409, 321] on input "10 / 2028" at bounding box center [399, 317] width 205 height 40
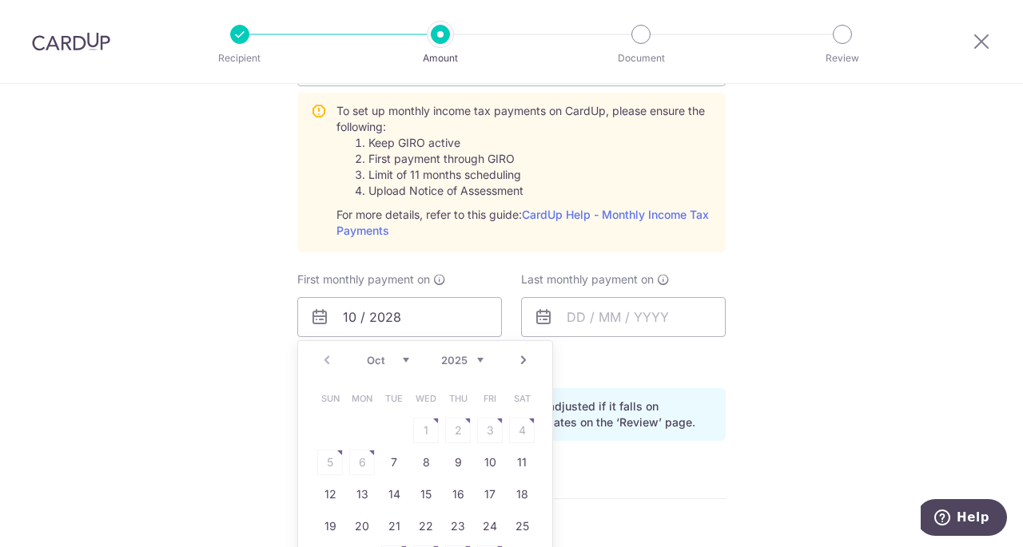
click at [402, 363] on select "Oct Nov Dec" at bounding box center [388, 360] width 42 height 13
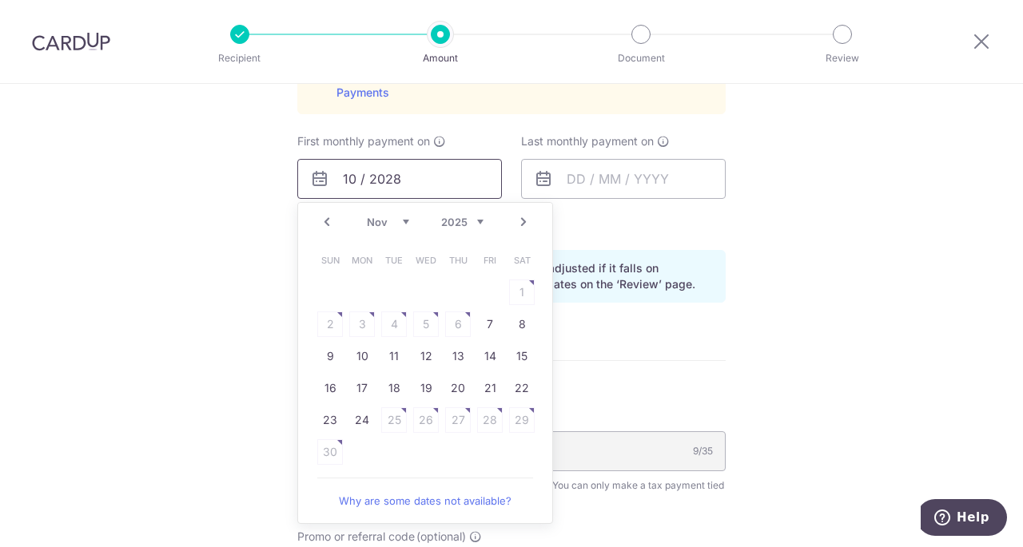
scroll to position [890, 0]
click at [405, 496] on link "Why are some dates not available?" at bounding box center [425, 501] width 216 height 32
click at [321, 221] on link "Prev" at bounding box center [326, 222] width 19 height 19
click at [364, 416] on link "27" at bounding box center [362, 421] width 26 height 26
type input "27/10/2025"
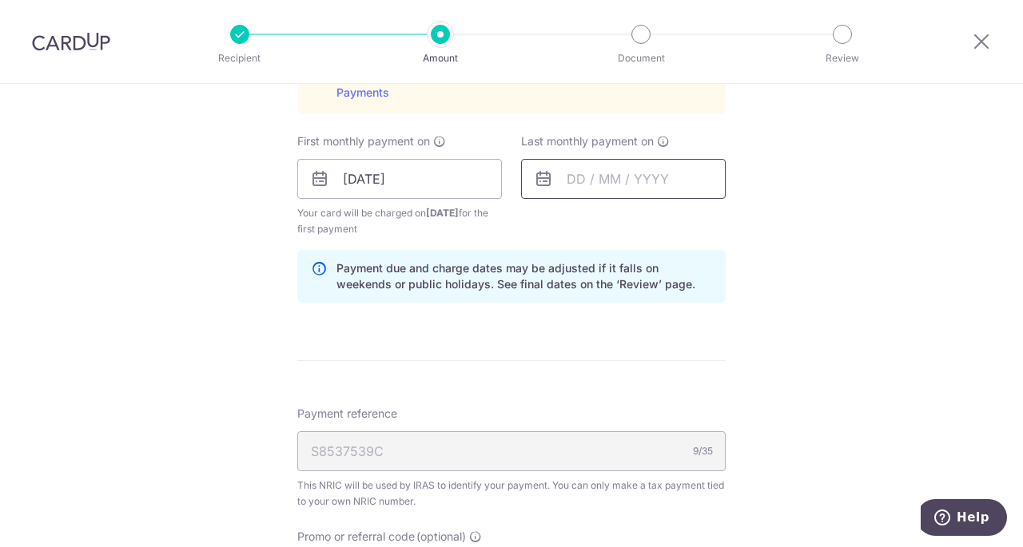
click at [586, 177] on input "text" at bounding box center [623, 179] width 205 height 40
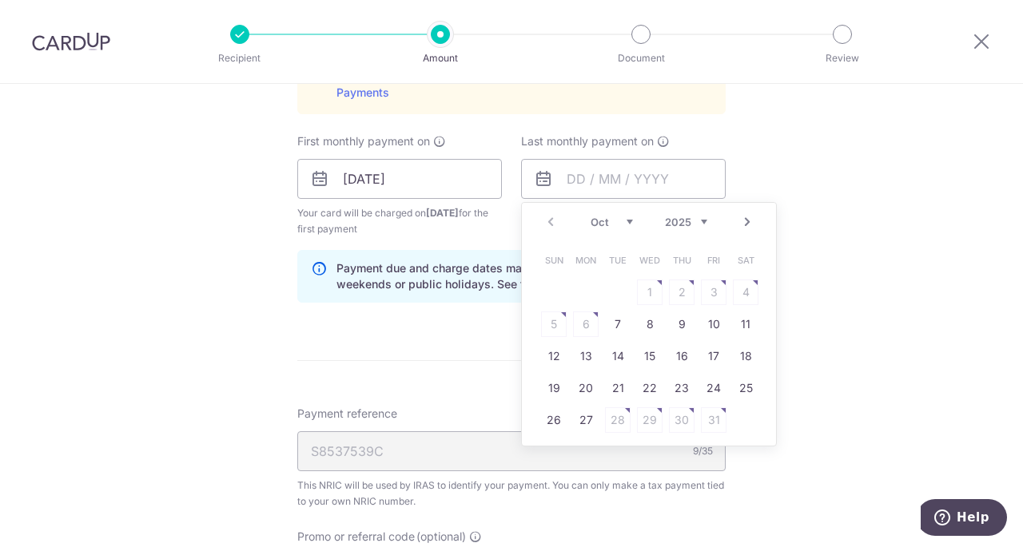
click at [674, 221] on select "2025 2026" at bounding box center [686, 222] width 42 height 13
click at [597, 220] on select "Jan Feb Mar Apr May Jun Jul Aug Sep Oct Nov" at bounding box center [612, 222] width 42 height 13
click at [543, 215] on link "Prev" at bounding box center [550, 222] width 19 height 19
click at [547, 221] on link "Prev" at bounding box center [550, 222] width 19 height 19
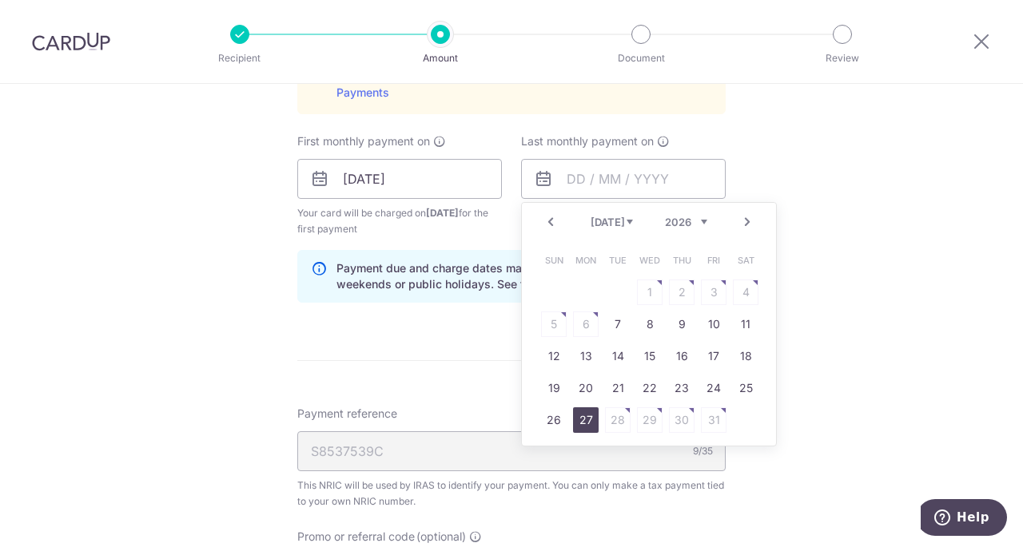
click at [584, 412] on link "27" at bounding box center [586, 421] width 26 height 26
type input "27/07/2026"
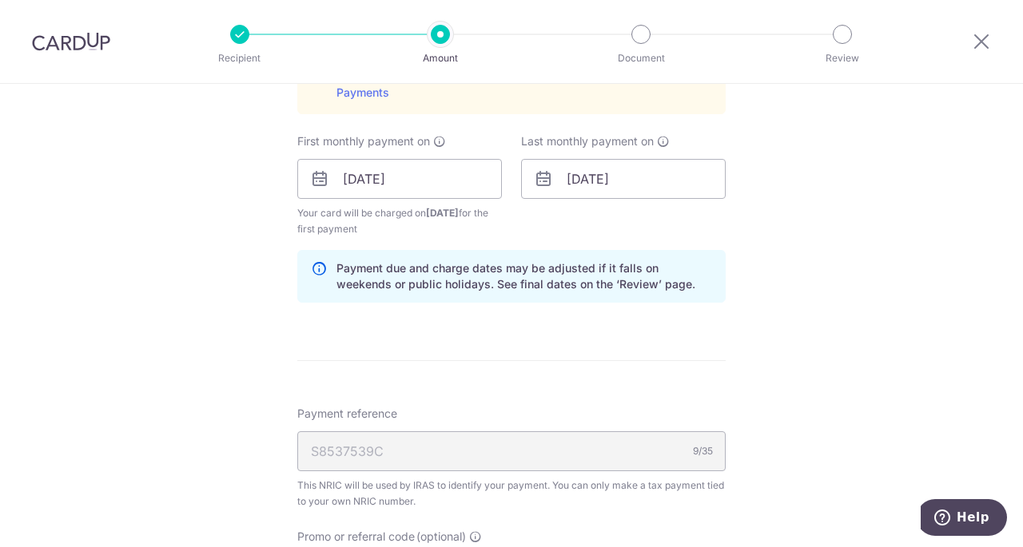
click at [855, 369] on div "Tell us more about your payment Enter one-time or monthly payment amount SGD 80…" at bounding box center [511, 60] width 1023 height 1732
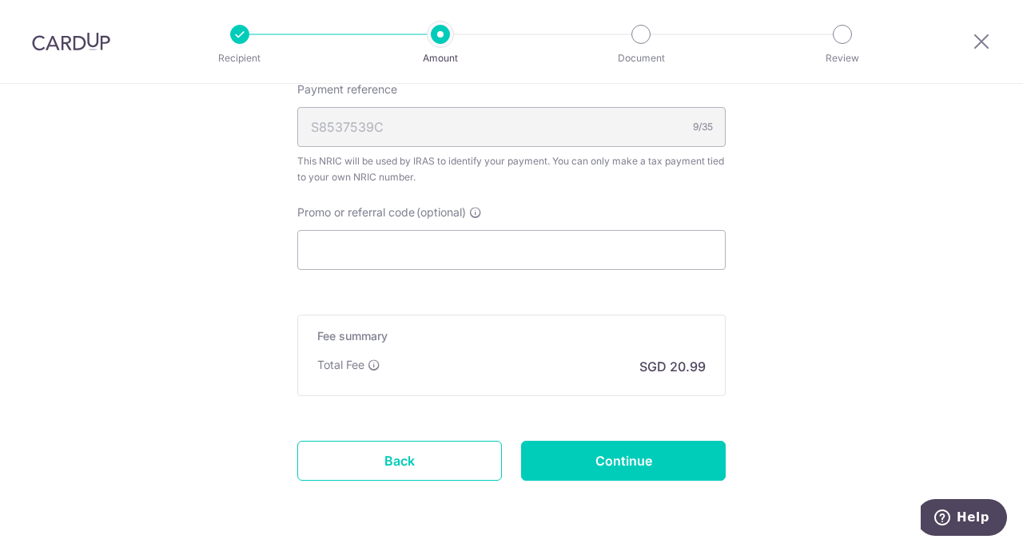
scroll to position [1215, 0]
click at [516, 237] on input "Promo or referral code (optional)" at bounding box center [511, 249] width 428 height 40
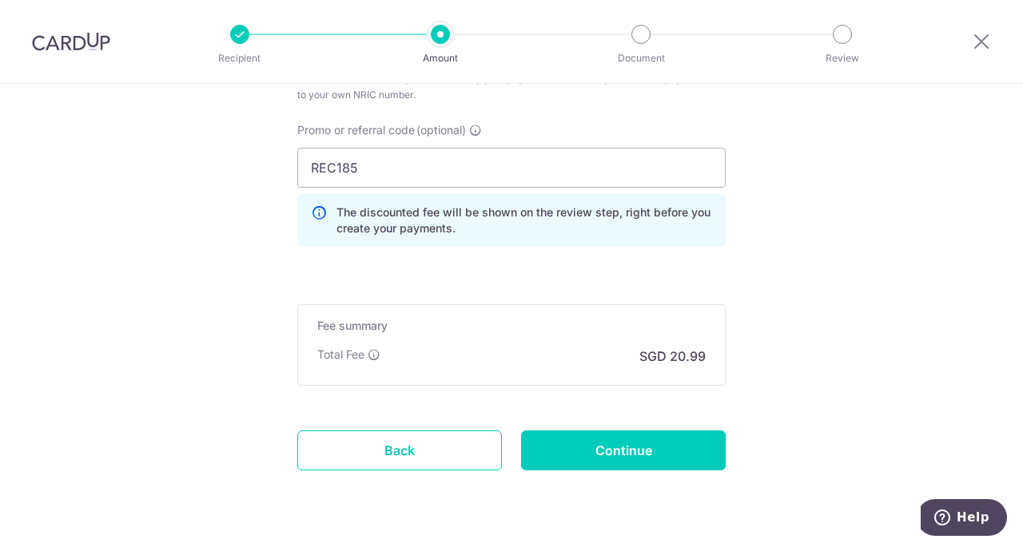
scroll to position [1299, 0]
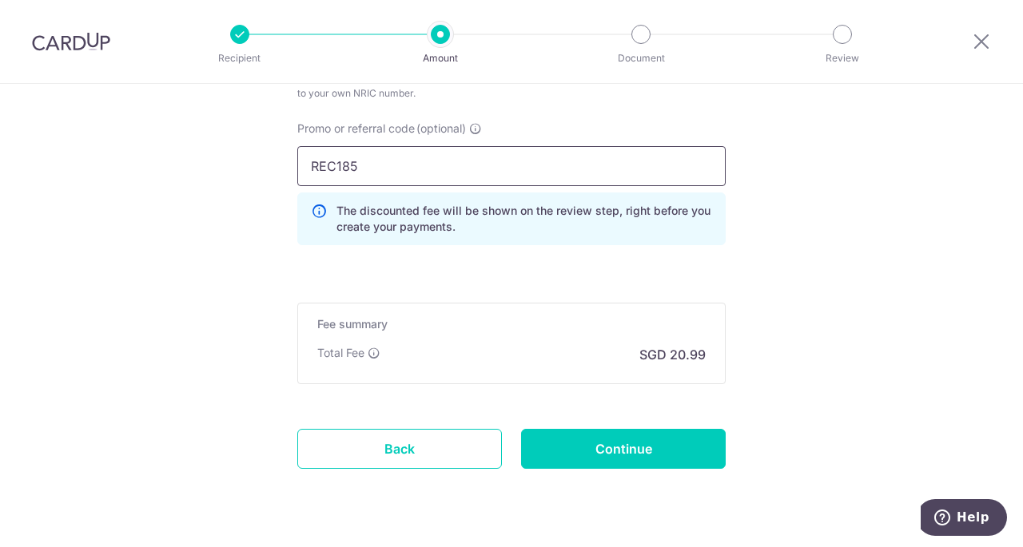
click at [447, 169] on input "REC185" at bounding box center [511, 166] width 428 height 40
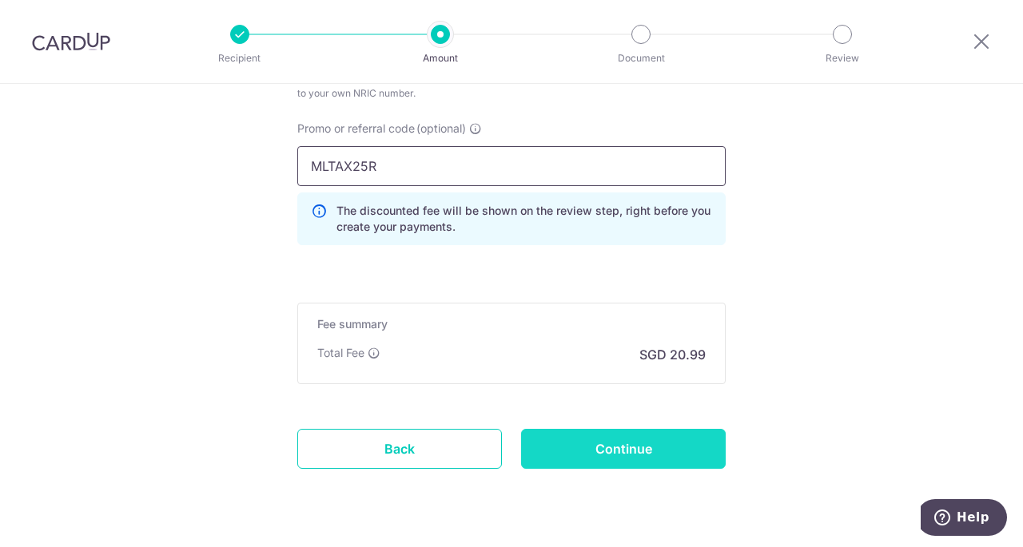
type input "MLTAX25R"
click at [564, 444] on input "Continue" at bounding box center [623, 449] width 205 height 40
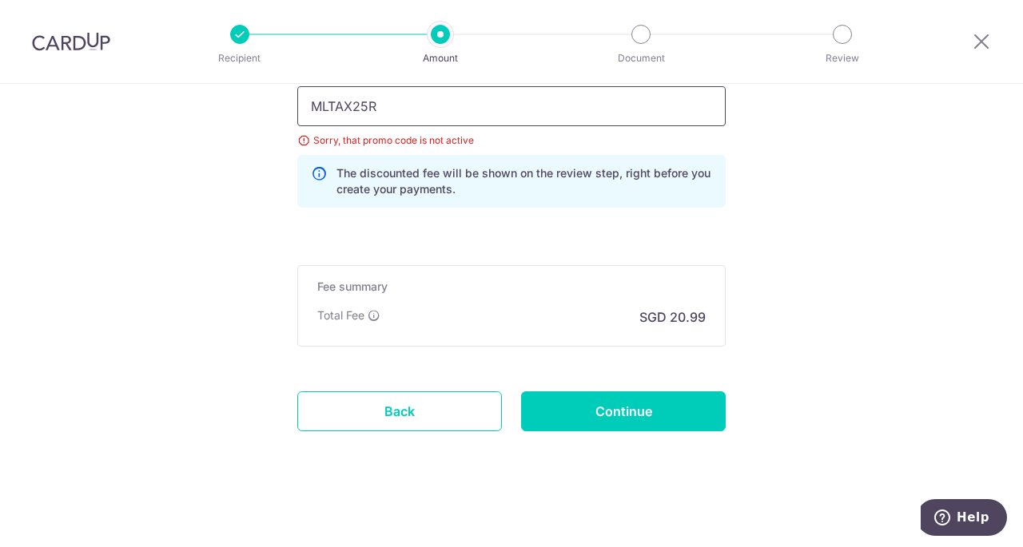
click at [459, 90] on input "MLTAX25R" at bounding box center [511, 106] width 428 height 40
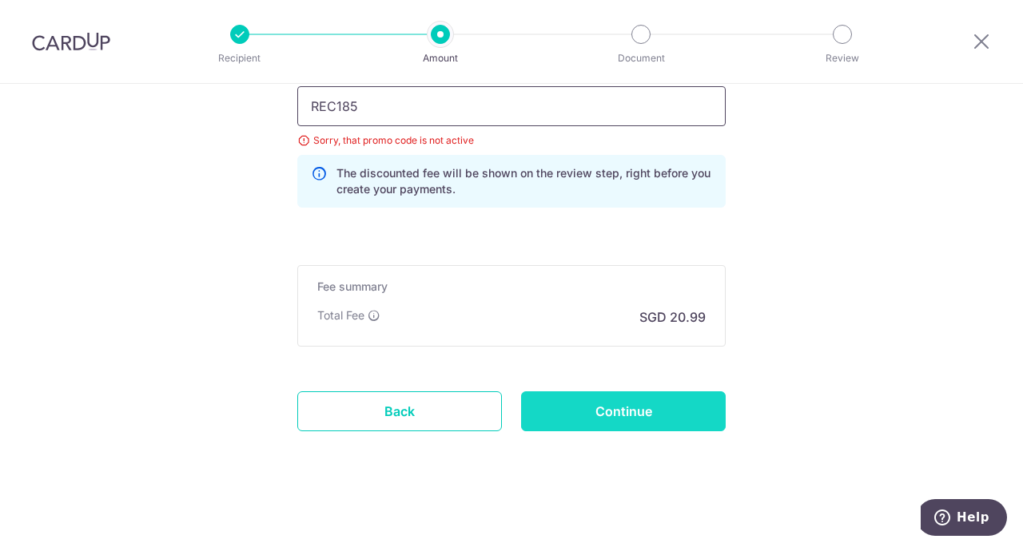
type input "REC185"
click at [604, 416] on input "Continue" at bounding box center [623, 412] width 205 height 40
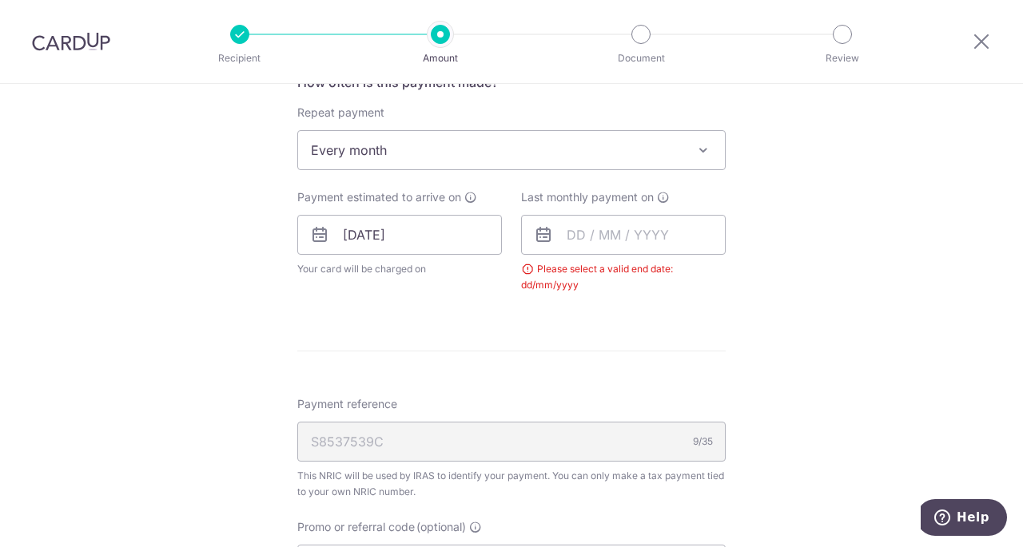
scroll to position [667, 0]
click at [627, 237] on input "text" at bounding box center [623, 236] width 205 height 40
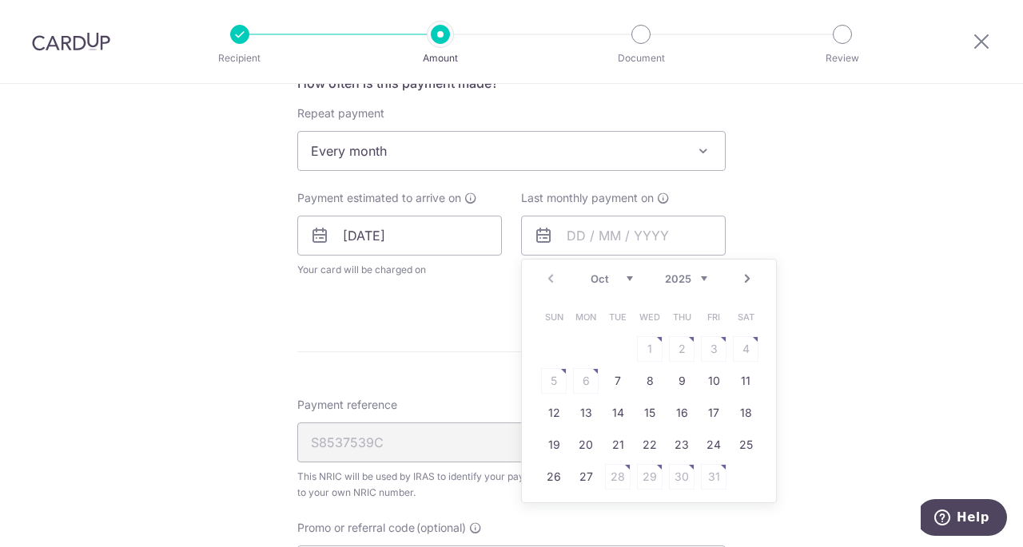
click at [667, 279] on select "2025 2026" at bounding box center [686, 279] width 42 height 13
click at [543, 275] on link "Prev" at bounding box center [550, 278] width 19 height 19
click at [543, 274] on link "Prev" at bounding box center [550, 278] width 19 height 19
click at [579, 481] on link "27" at bounding box center [586, 477] width 26 height 26
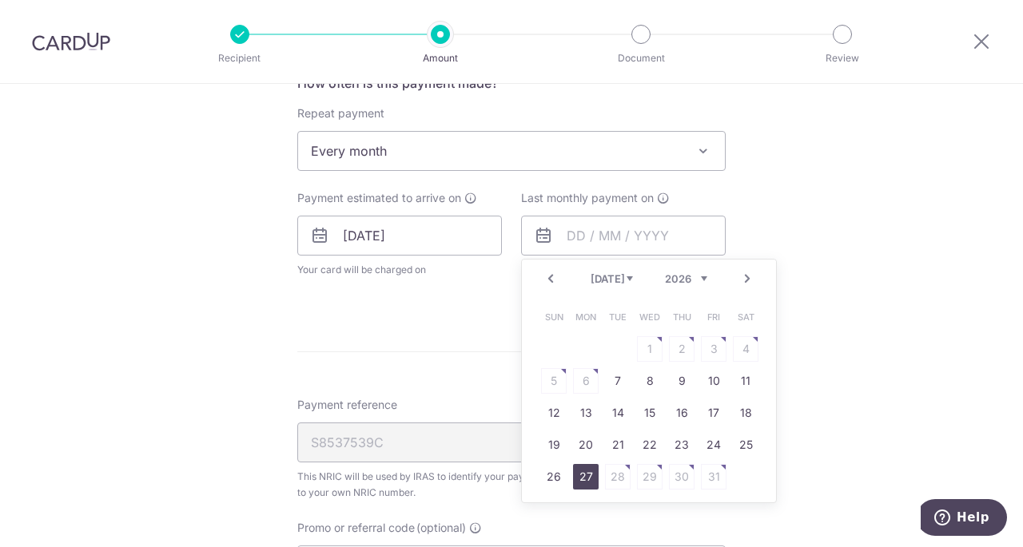
type input "27/07/2026"
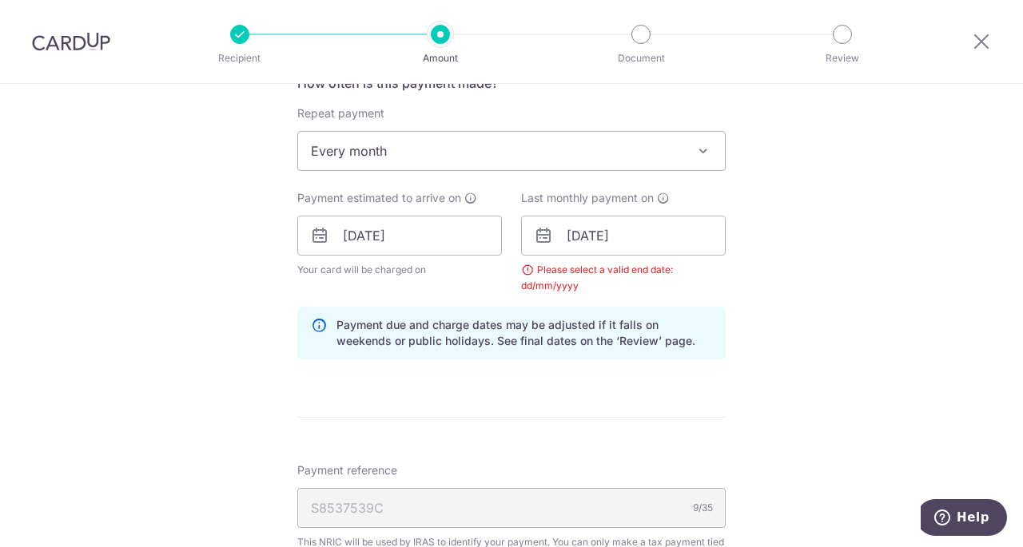
click at [801, 402] on div "Tell us more about your payment Enter one-time or monthly payment amount SGD 80…" at bounding box center [511, 199] width 1023 height 1565
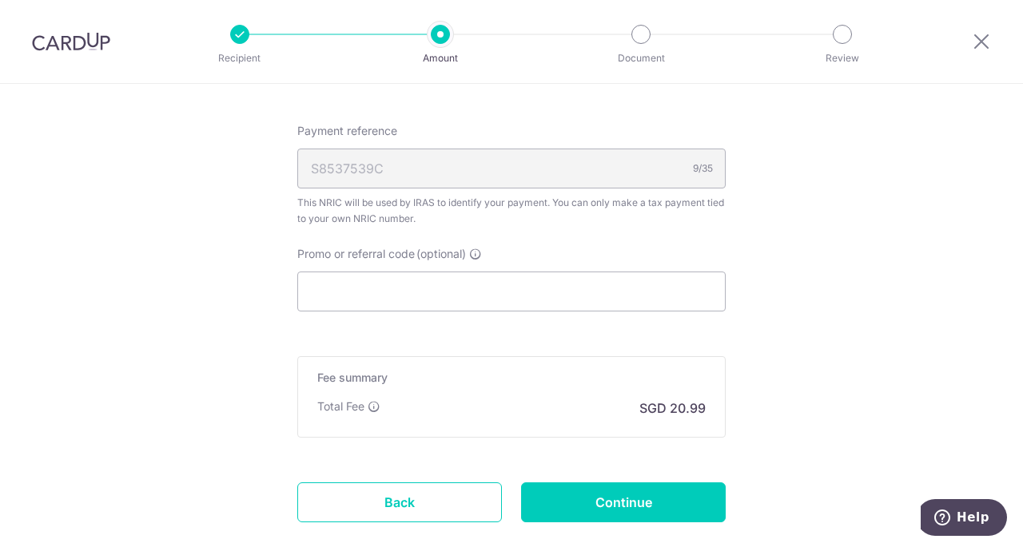
scroll to position [1007, 0]
click at [521, 280] on input "Promo or referral code (optional)" at bounding box center [511, 292] width 428 height 40
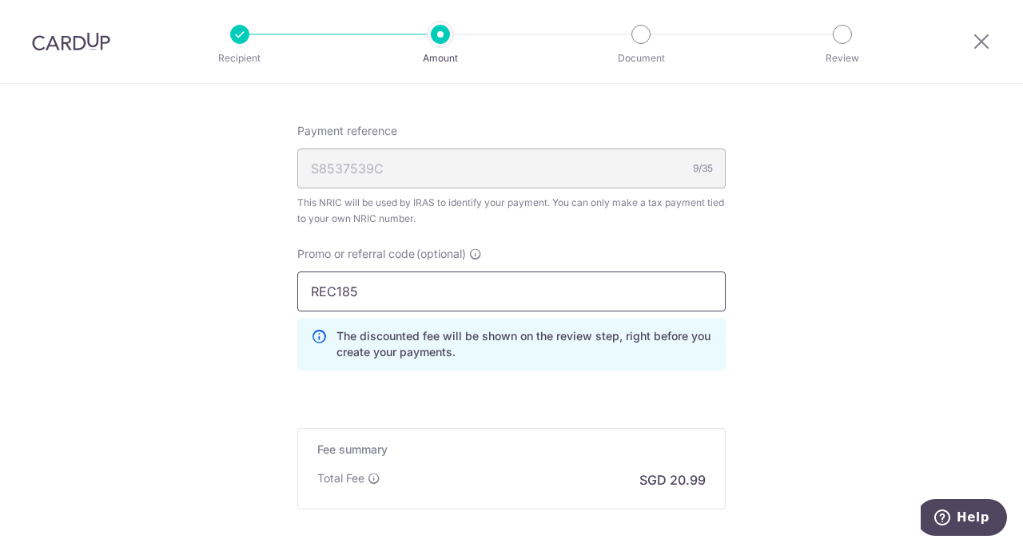
scroll to position [1169, 0]
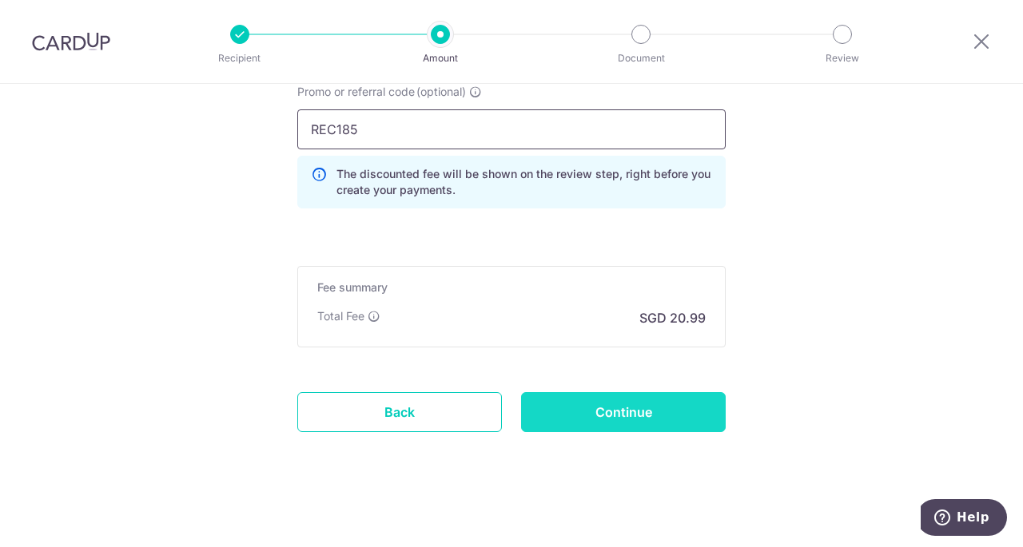
type input "REC185"
click at [639, 407] on input "Continue" at bounding box center [623, 412] width 205 height 40
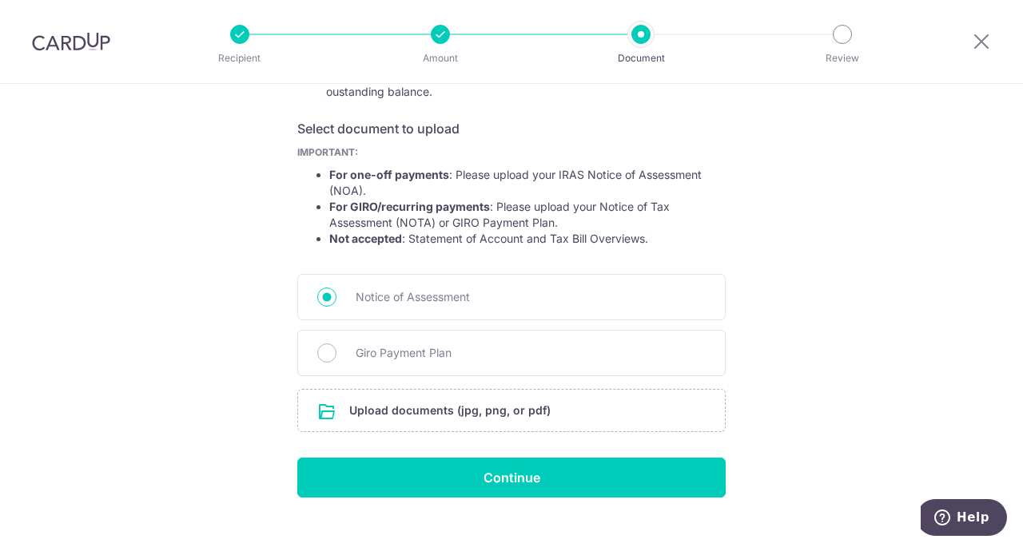
scroll to position [265, 0]
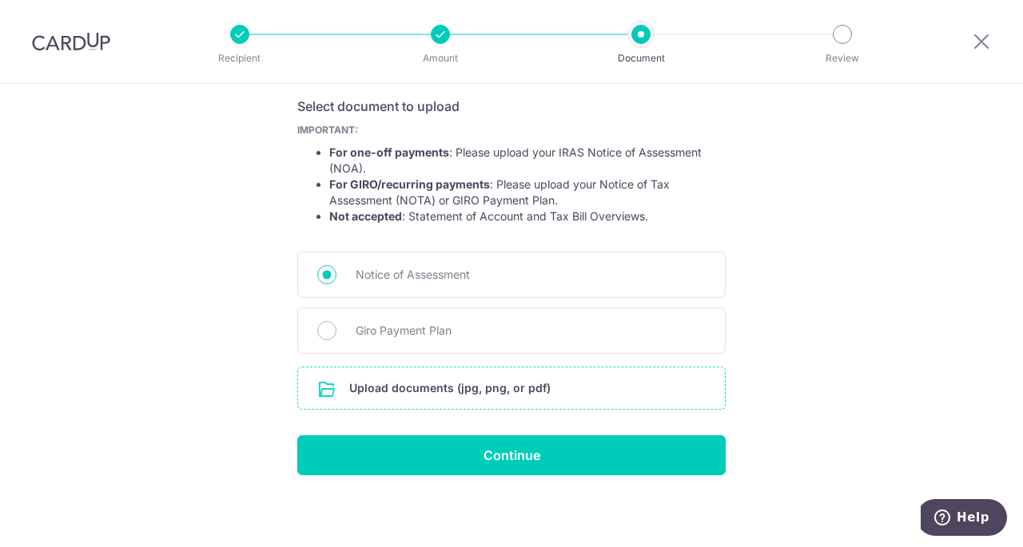
click at [504, 386] on input "file" at bounding box center [511, 389] width 427 height 42
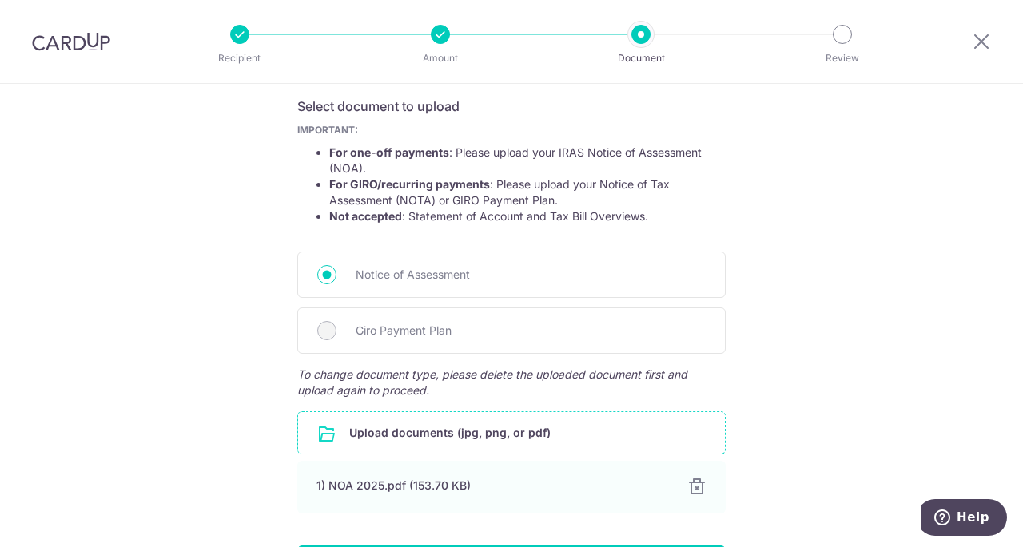
scroll to position [376, 0]
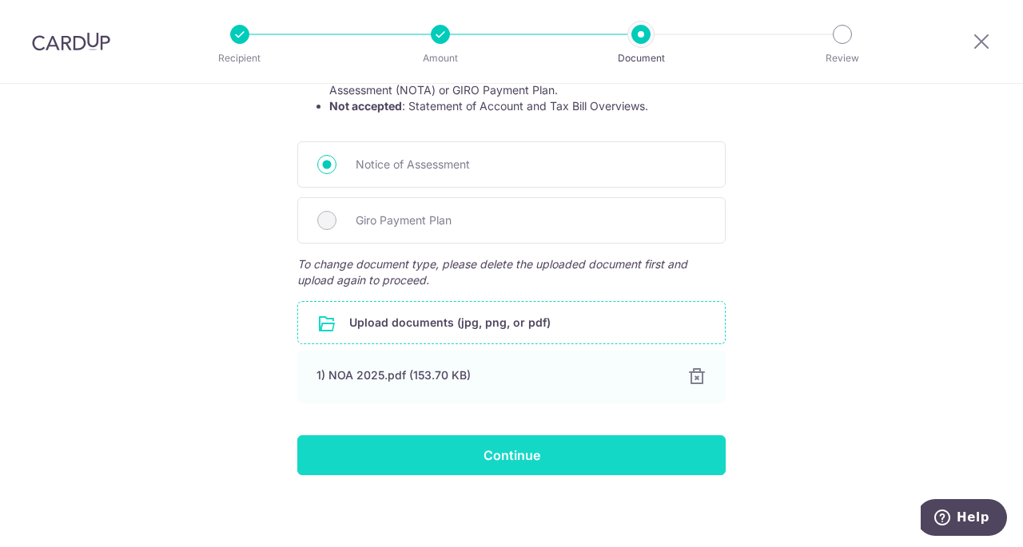
click at [376, 464] on input "Continue" at bounding box center [511, 456] width 428 height 40
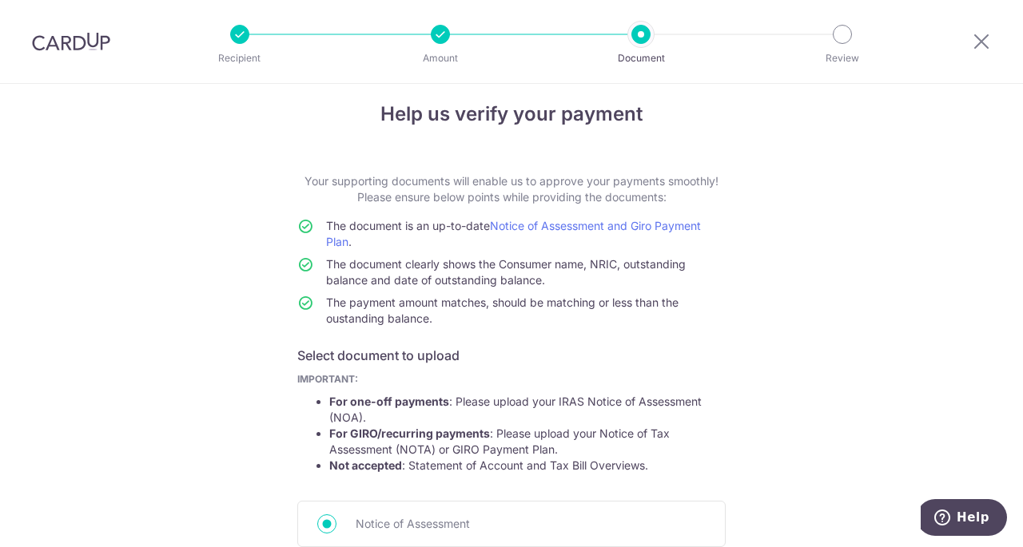
scroll to position [0, 0]
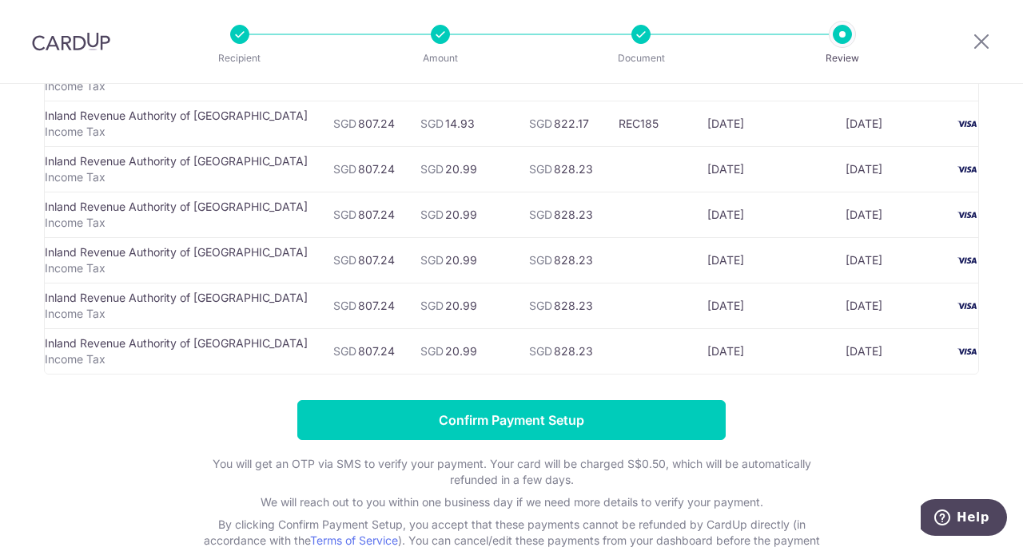
scroll to position [284, 0]
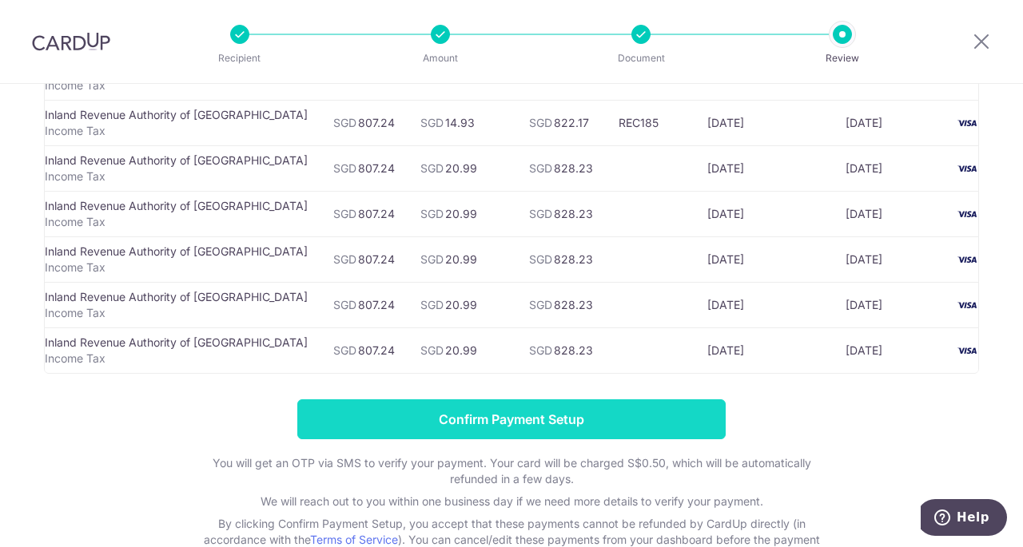
click at [471, 420] on input "Confirm Payment Setup" at bounding box center [511, 420] width 428 height 40
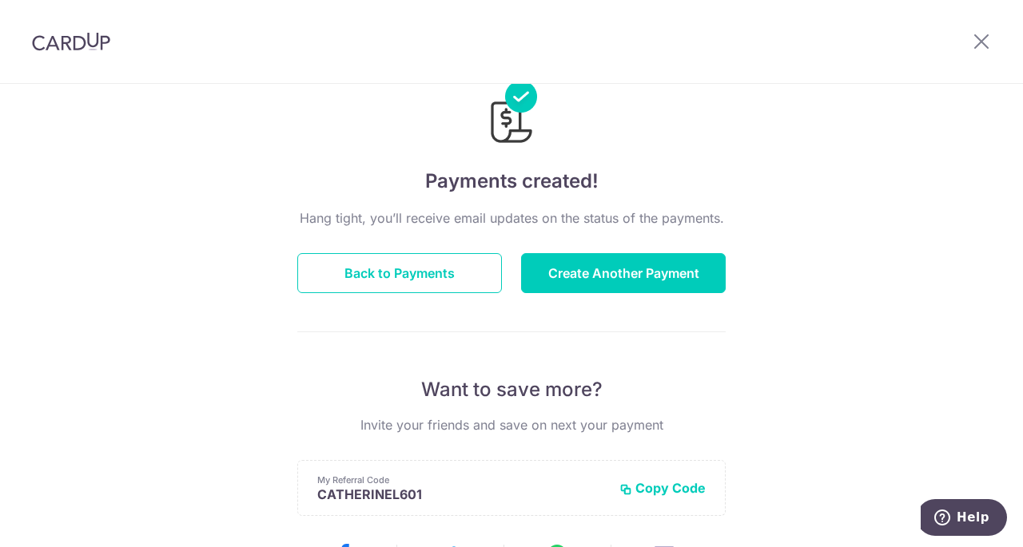
scroll to position [10, 0]
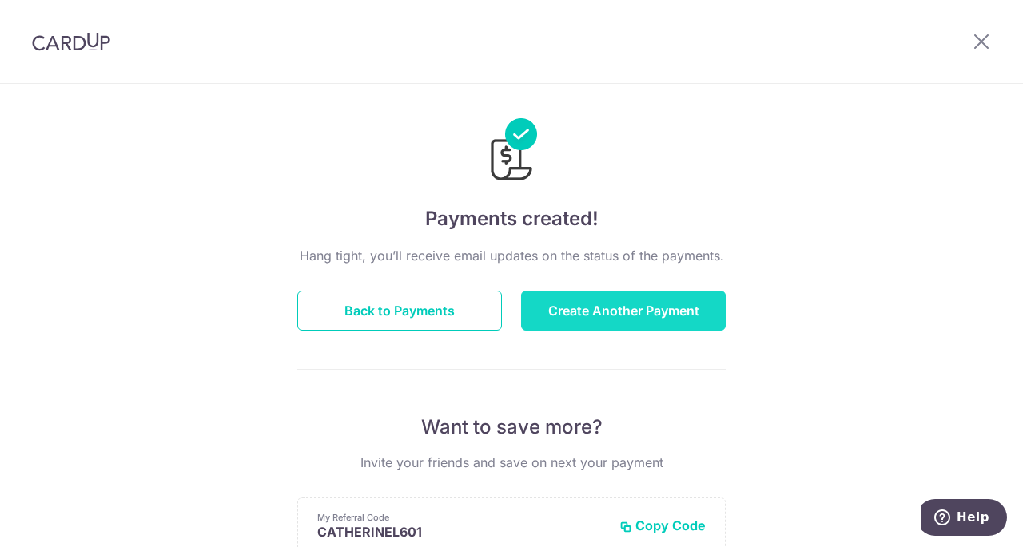
click at [563, 309] on button "Create Another Payment" at bounding box center [623, 311] width 205 height 40
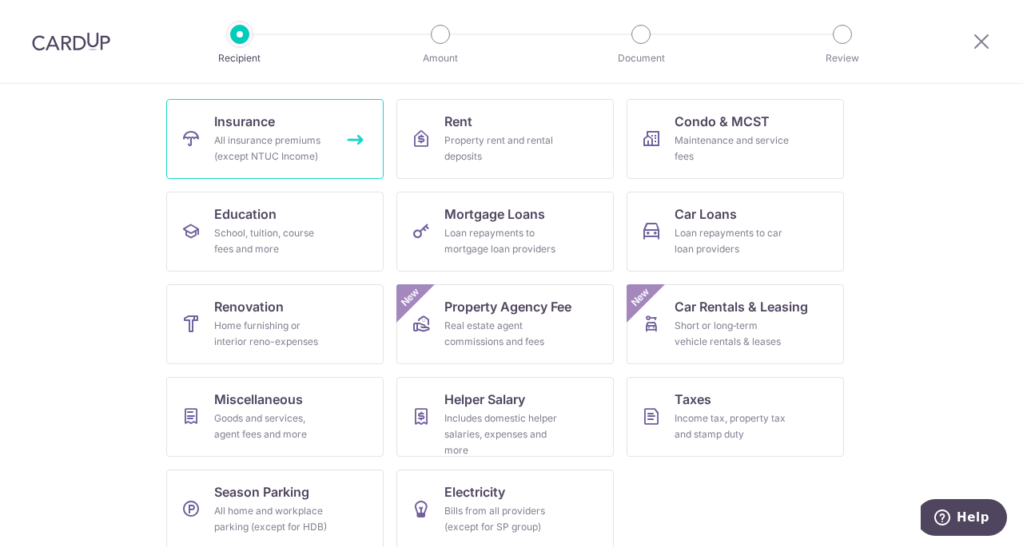
scroll to position [166, 0]
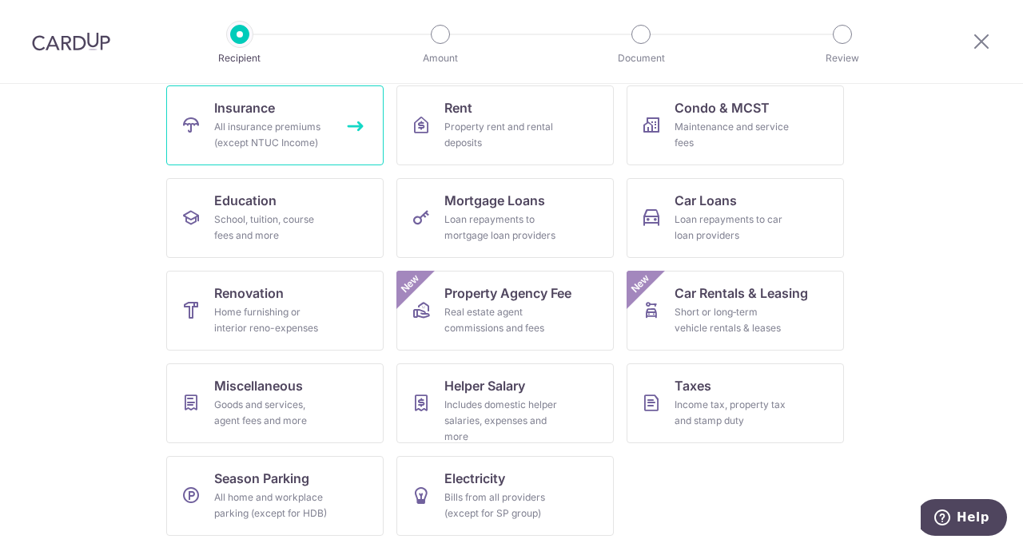
click at [304, 129] on div "All insurance premiums (except NTUC Income)" at bounding box center [271, 135] width 115 height 32
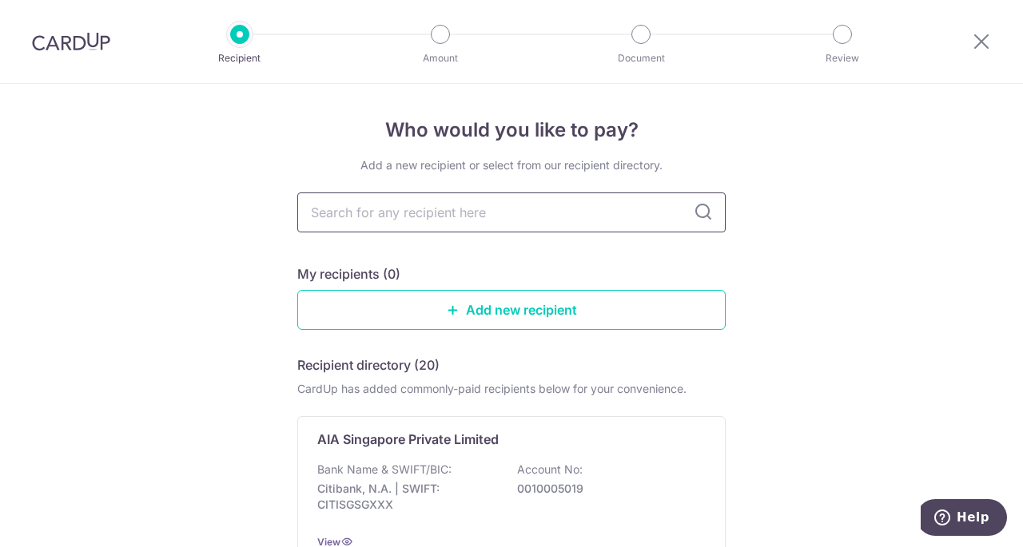
click at [409, 219] on input "text" at bounding box center [511, 213] width 428 height 40
type input "singlife"
click at [695, 205] on icon at bounding box center [703, 212] width 19 height 19
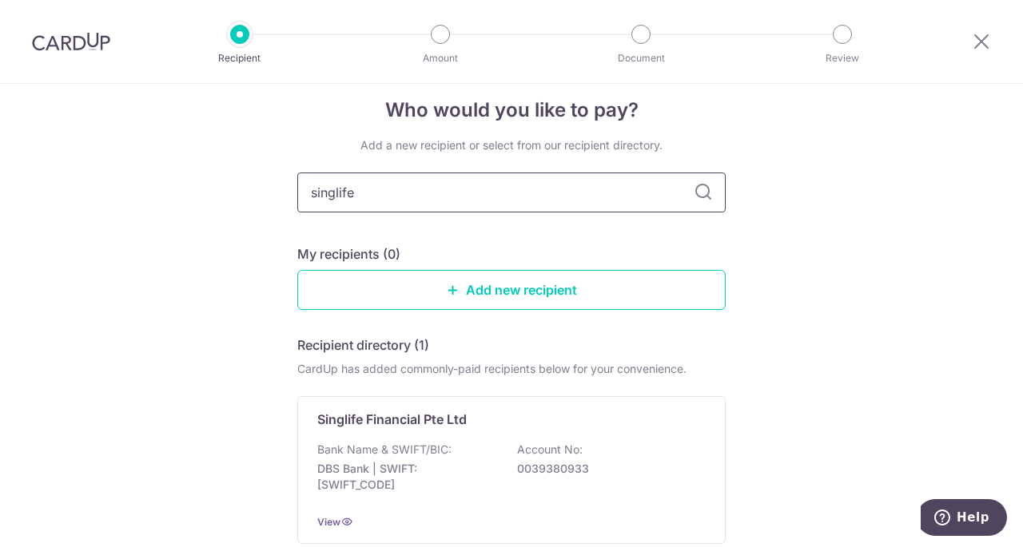
click at [509, 186] on input "singlife" at bounding box center [511, 193] width 428 height 40
type input "singlife"
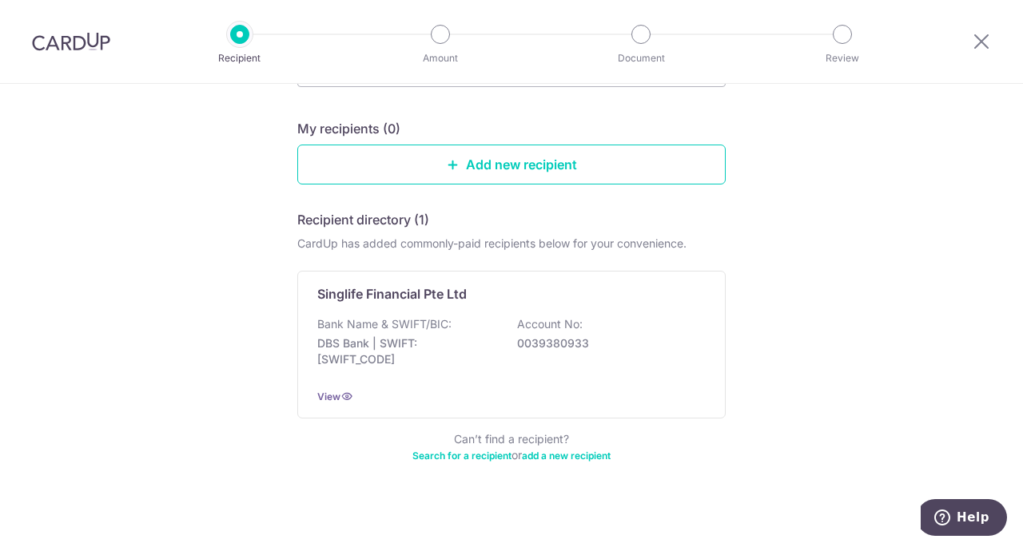
scroll to position [153, 0]
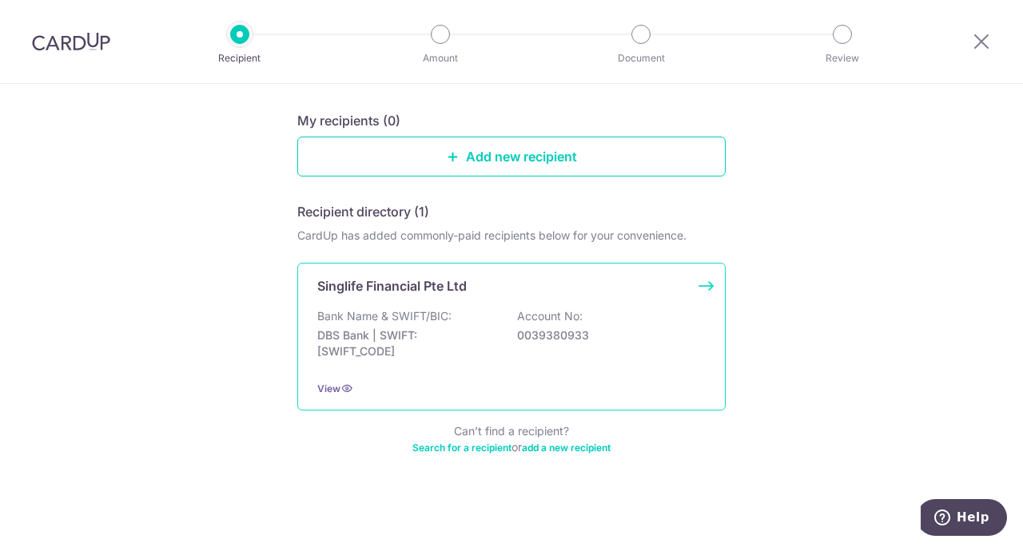
click at [523, 325] on div "Bank Name & SWIFT/BIC: DBS Bank | SWIFT: DBSSSGSGXXX Account No: 0039380933" at bounding box center [511, 337] width 388 height 59
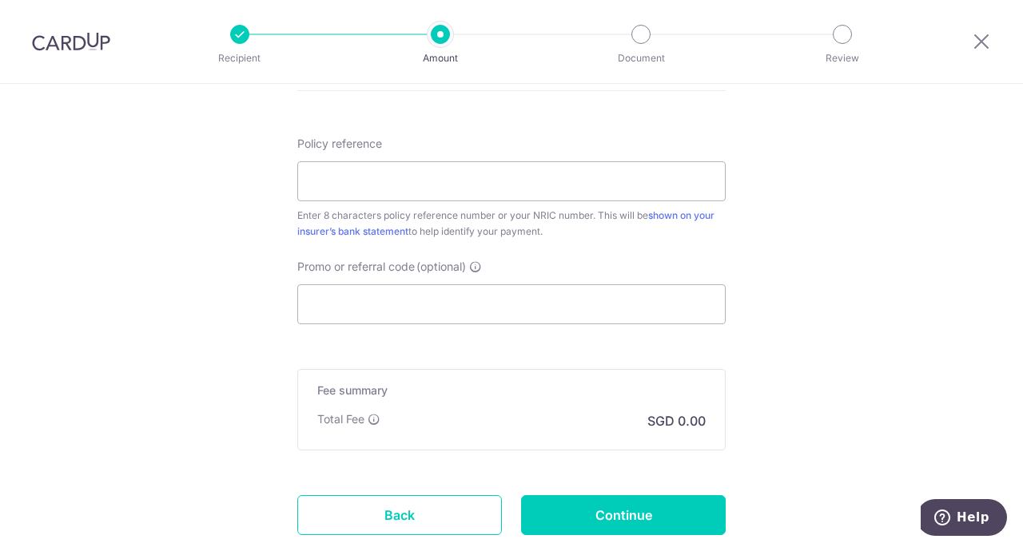
scroll to position [978, 0]
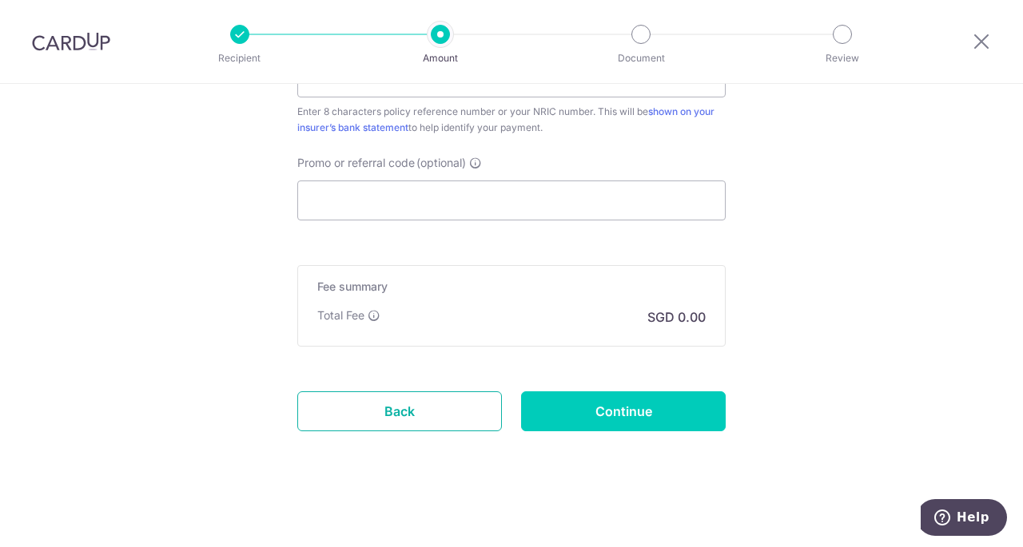
drag, startPoint x: 344, startPoint y: 405, endPoint x: 571, endPoint y: 70, distance: 405.2
click at [344, 405] on link "Back" at bounding box center [399, 412] width 205 height 40
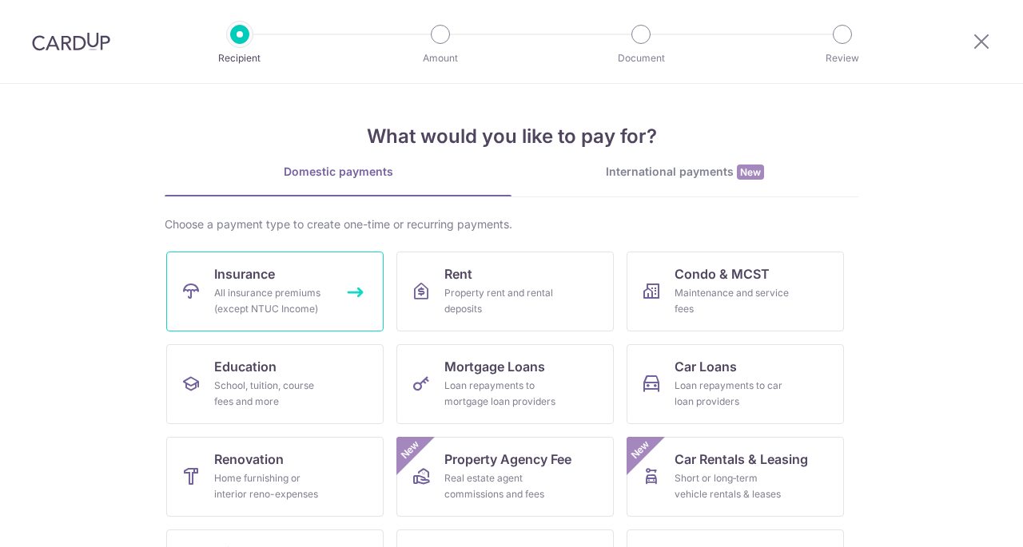
click at [297, 308] on div "All insurance premiums (except NTUC Income)" at bounding box center [271, 301] width 115 height 32
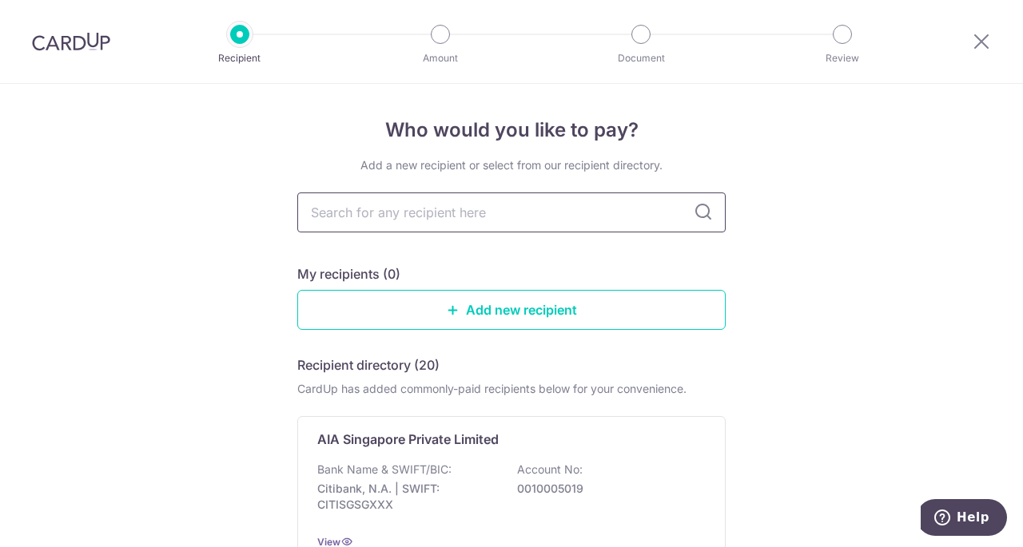
click at [457, 213] on input "text" at bounding box center [511, 213] width 428 height 40
type input "singlife"
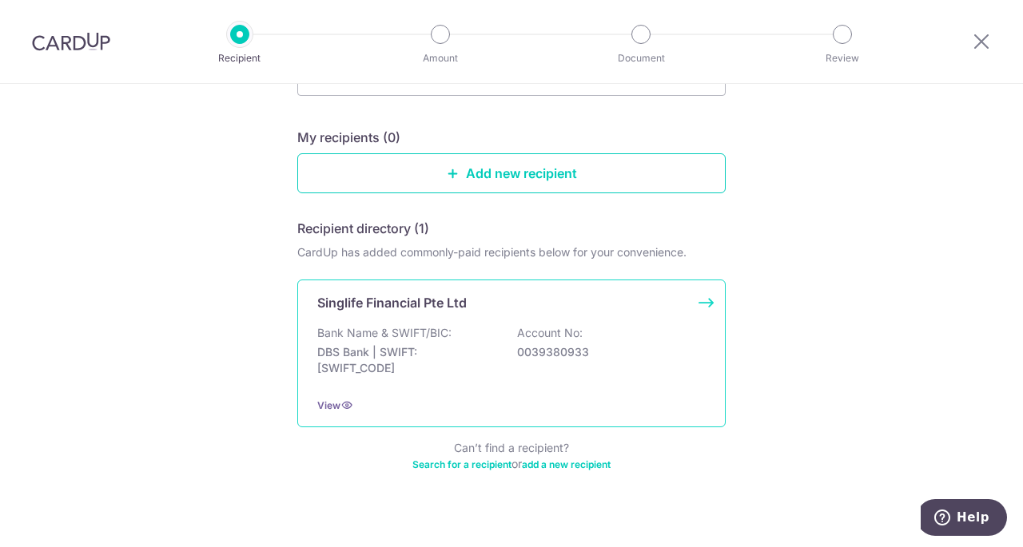
scroll to position [145, 0]
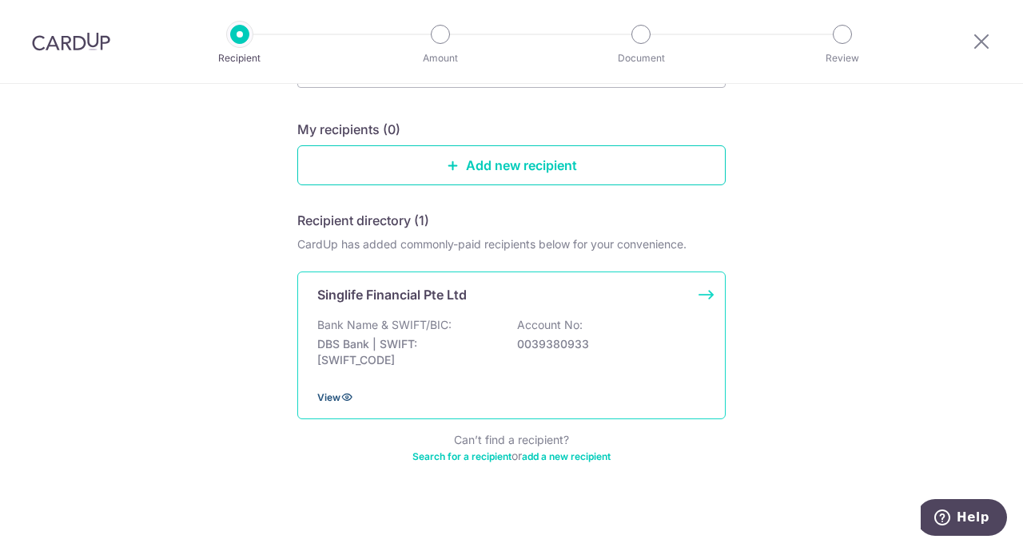
click at [326, 396] on span "View" at bounding box center [328, 398] width 23 height 12
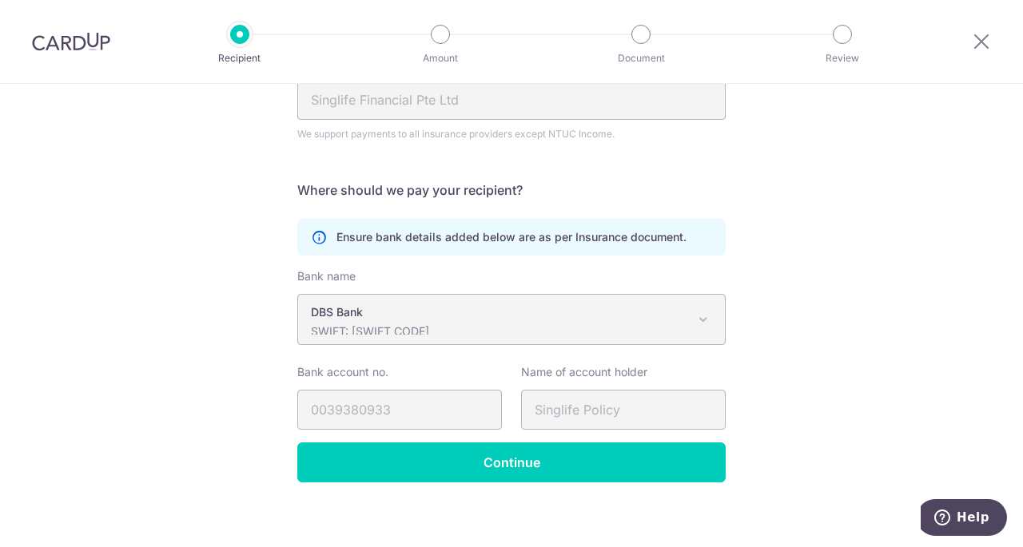
scroll to position [209, 0]
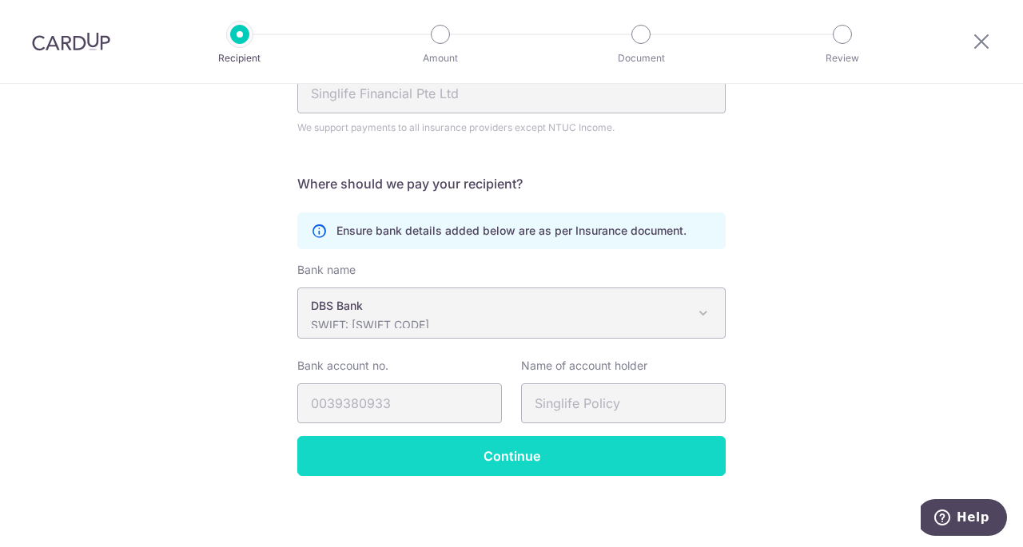
click at [397, 450] on input "Continue" at bounding box center [511, 456] width 428 height 40
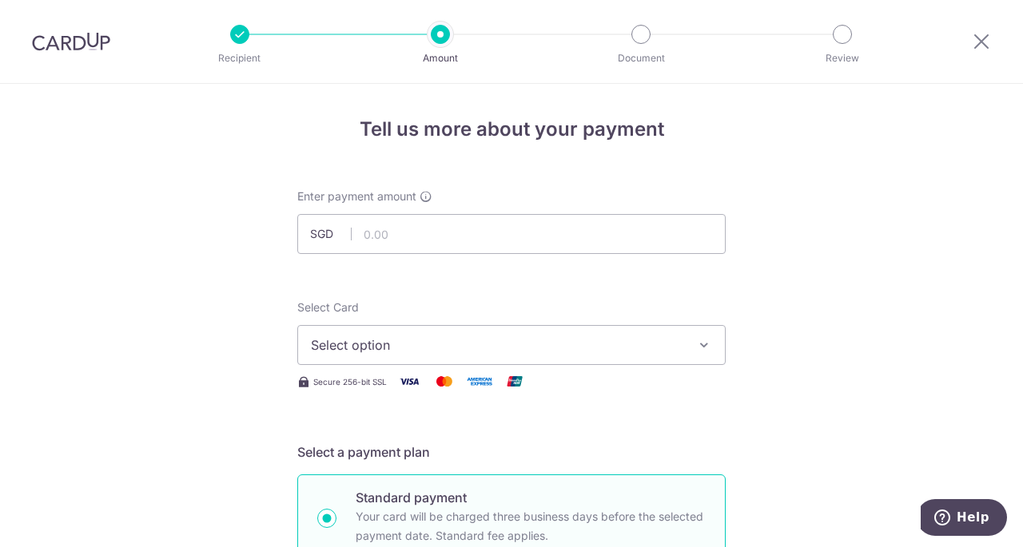
scroll to position [90, 0]
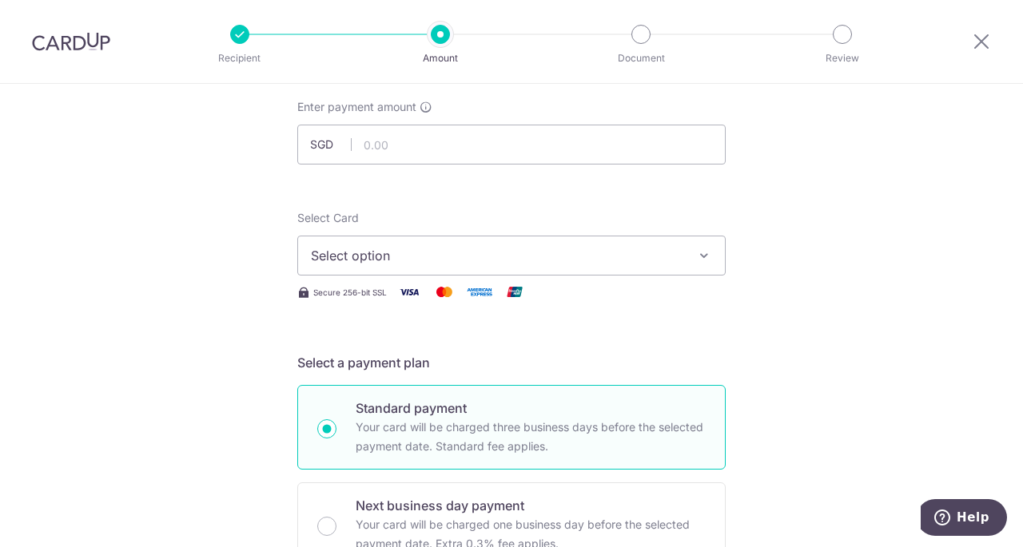
click at [650, 249] on span "Select option" at bounding box center [497, 255] width 372 height 19
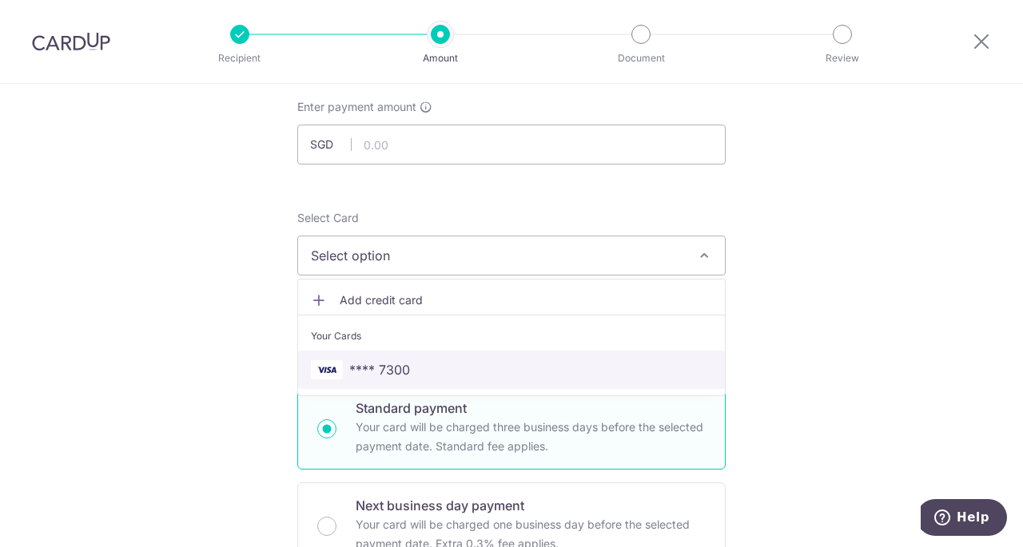
click at [540, 378] on span "**** 7300" at bounding box center [511, 369] width 401 height 19
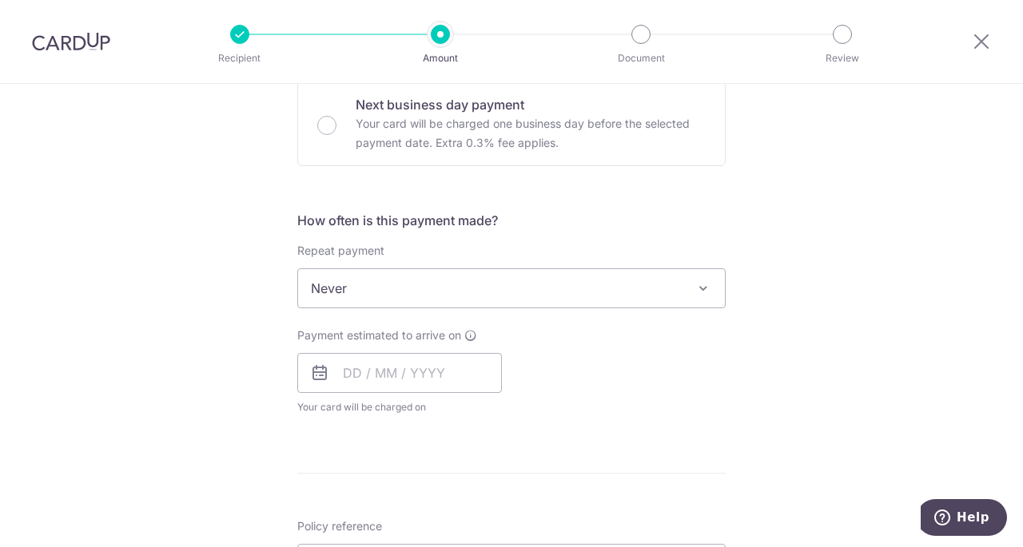
scroll to position [491, 0]
click at [441, 369] on input "text" at bounding box center [399, 374] width 205 height 40
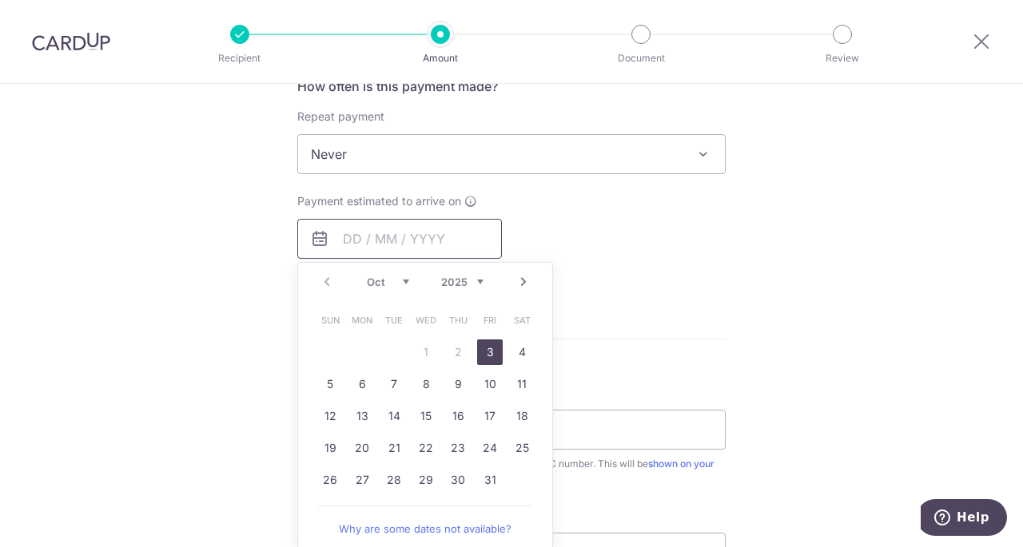
scroll to position [627, 0]
click at [351, 471] on link "27" at bounding box center [362, 480] width 26 height 26
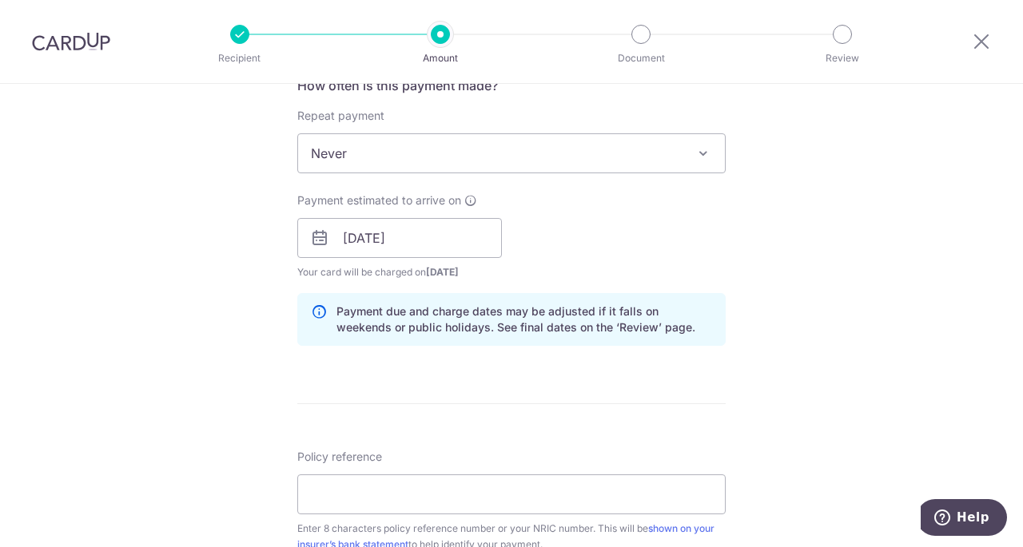
click at [193, 376] on div "Tell us more about your payment Enter payment amount SGD Select Card **** 7300 …" at bounding box center [511, 212] width 1023 height 1511
click at [336, 234] on input "27/10/2025" at bounding box center [399, 238] width 205 height 40
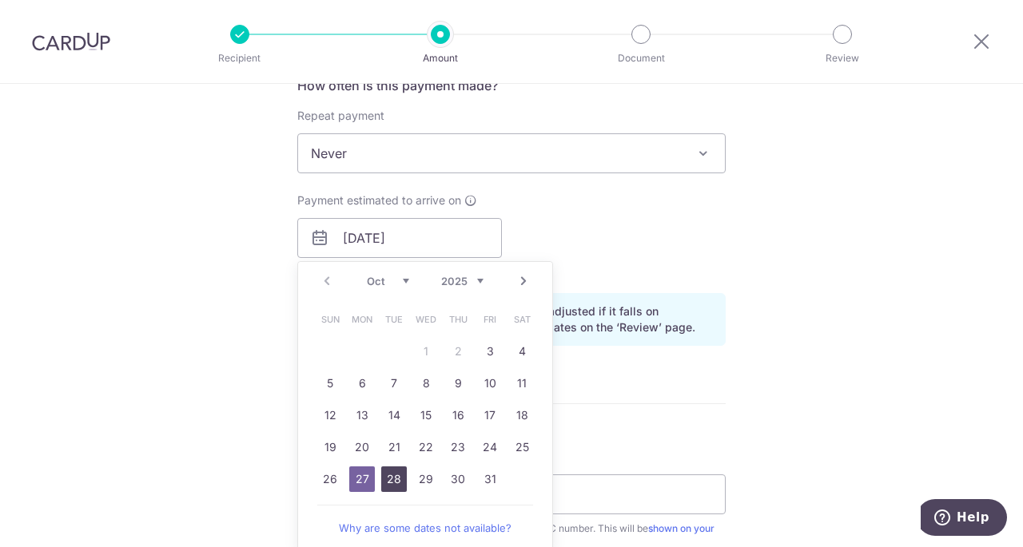
click at [396, 475] on link "28" at bounding box center [394, 480] width 26 height 26
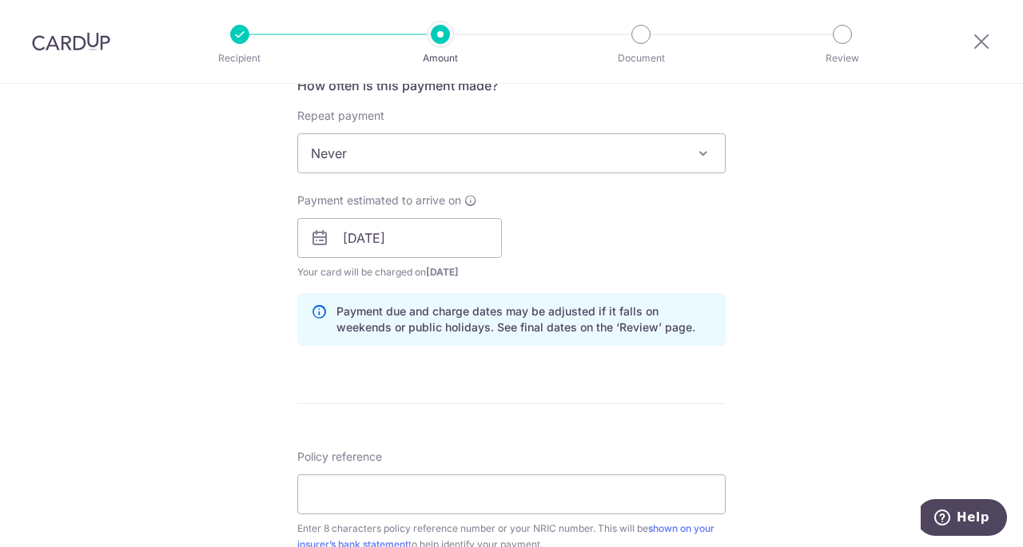
click at [254, 366] on div "Tell us more about your payment Enter payment amount SGD Select Card **** 7300 …" at bounding box center [511, 212] width 1023 height 1511
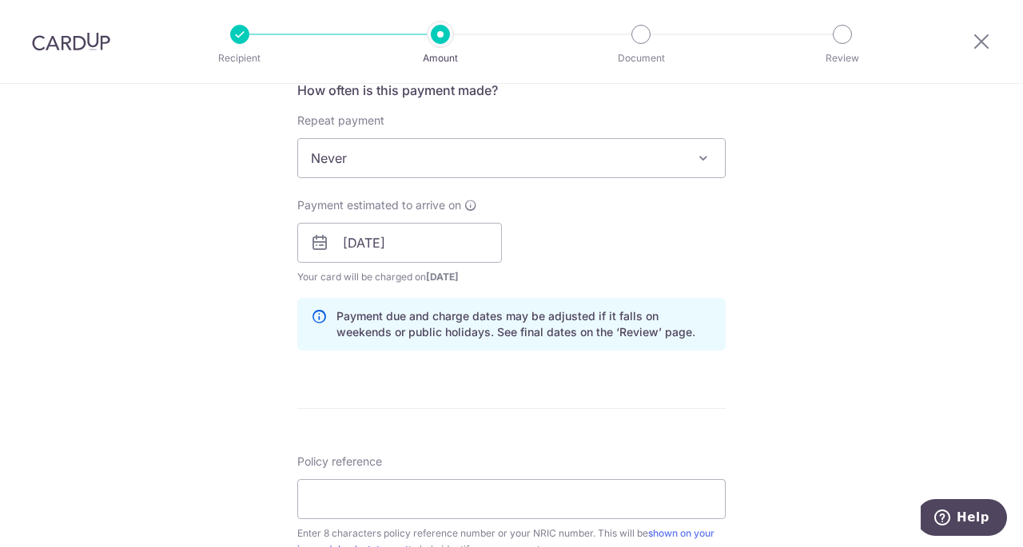
scroll to position [623, 0]
click at [424, 241] on input "[DATE]" at bounding box center [399, 242] width 205 height 40
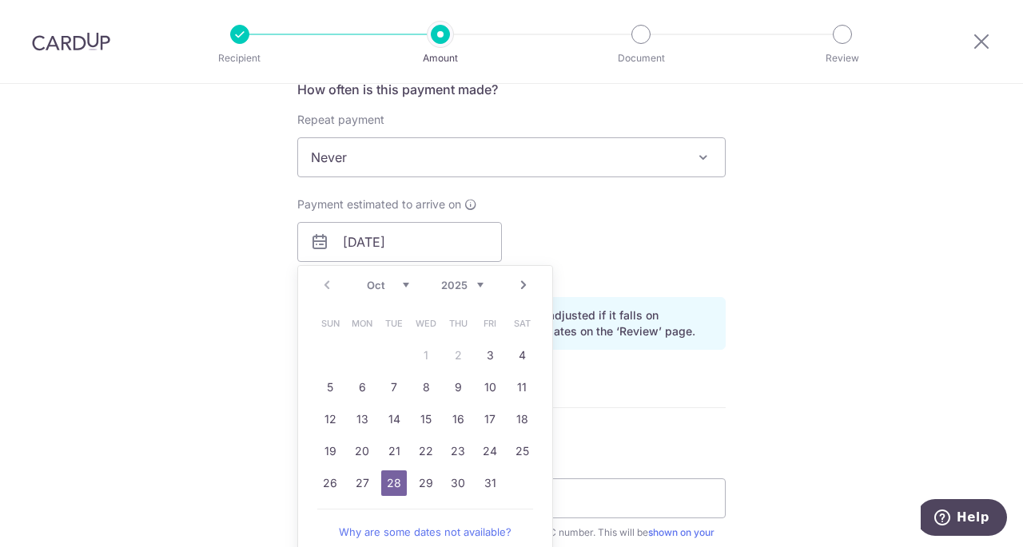
click at [227, 322] on div "Tell us more about your payment Enter payment amount SGD Select Card **** 7300 …" at bounding box center [511, 216] width 1023 height 1511
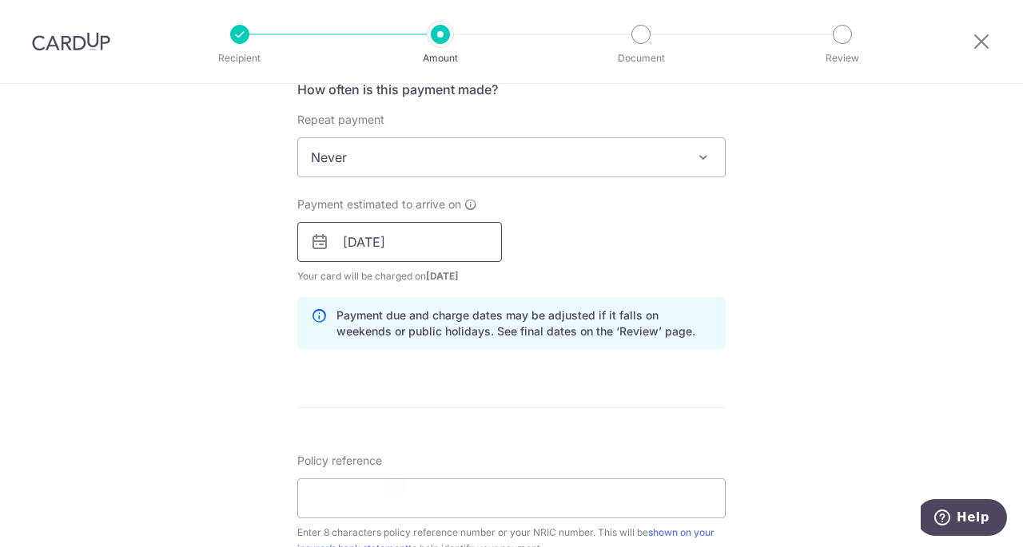
click at [446, 241] on input "[DATE]" at bounding box center [399, 242] width 205 height 40
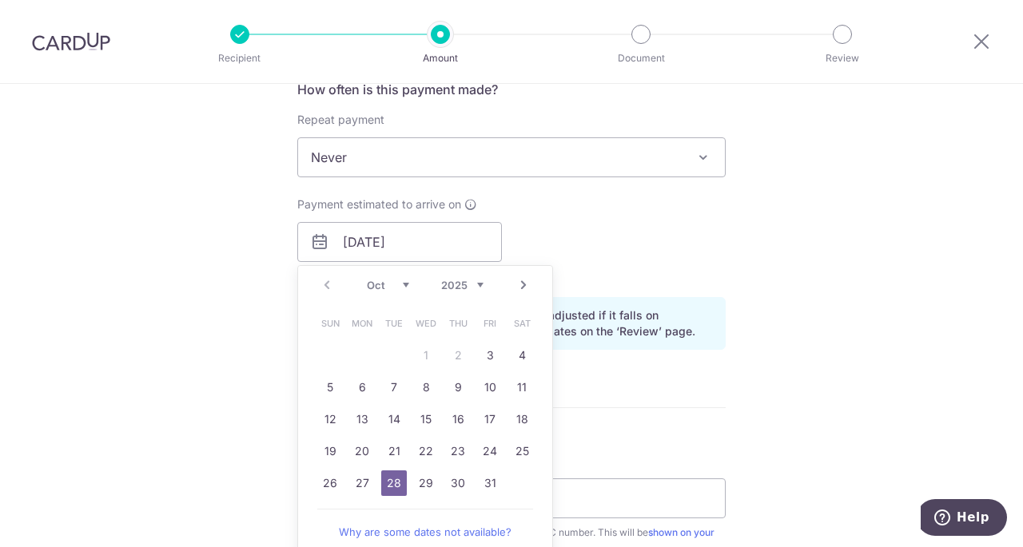
click at [516, 284] on link "Next" at bounding box center [523, 285] width 19 height 19
click at [483, 478] on link "28" at bounding box center [490, 484] width 26 height 26
type input "[DATE]"
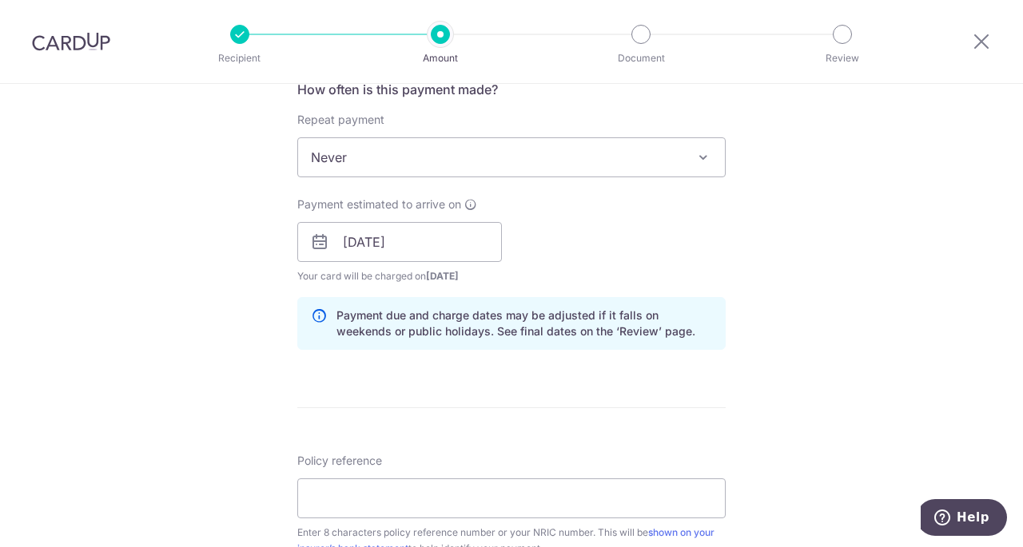
click at [746, 354] on div "Tell us more about your payment Enter payment amount SGD Select Card **** 7300 …" at bounding box center [511, 216] width 1023 height 1511
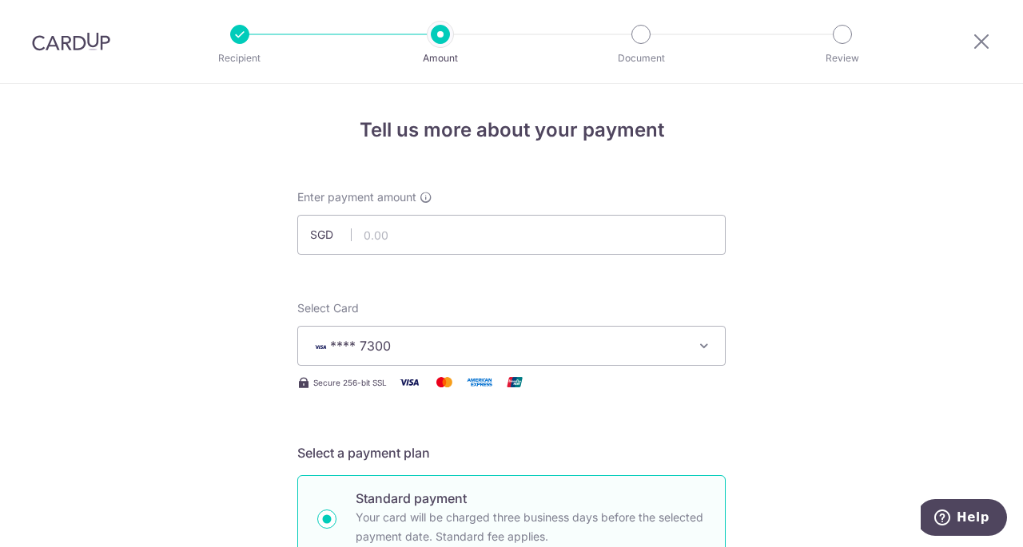
scroll to position [1, 0]
click at [551, 225] on input "text" at bounding box center [511, 234] width 428 height 40
drag, startPoint x: 404, startPoint y: 235, endPoint x: 272, endPoint y: 209, distance: 135.3
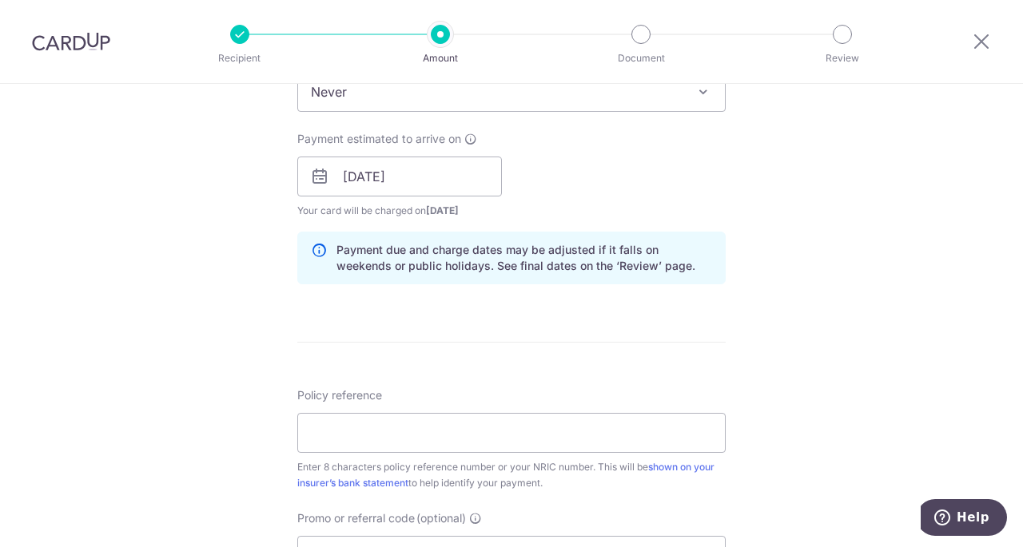
scroll to position [817, 0]
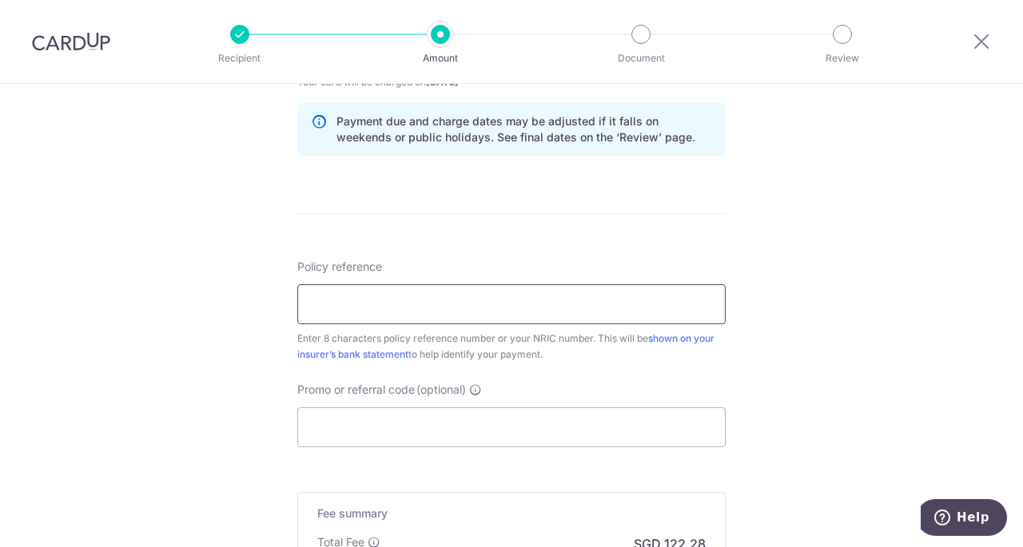
click at [463, 305] on input "Policy reference" at bounding box center [511, 304] width 428 height 40
type input "4,703.00"
paste input "31532676"
type input "31532676"
click at [838, 372] on div "Tell us more about your payment Enter payment amount SGD 4,703.00 4703.00 Selec…" at bounding box center [511, 22] width 1023 height 1511
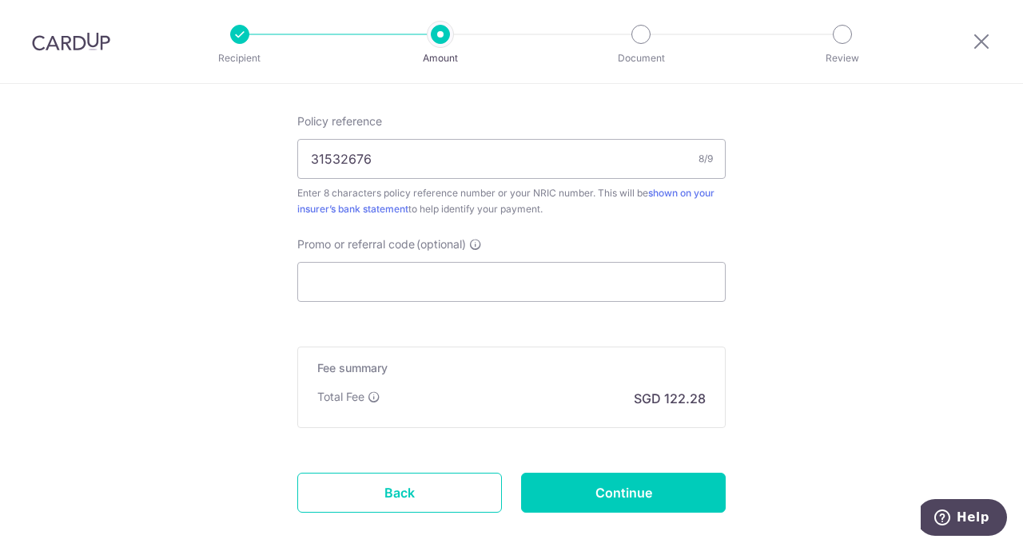
scroll to position [965, 0]
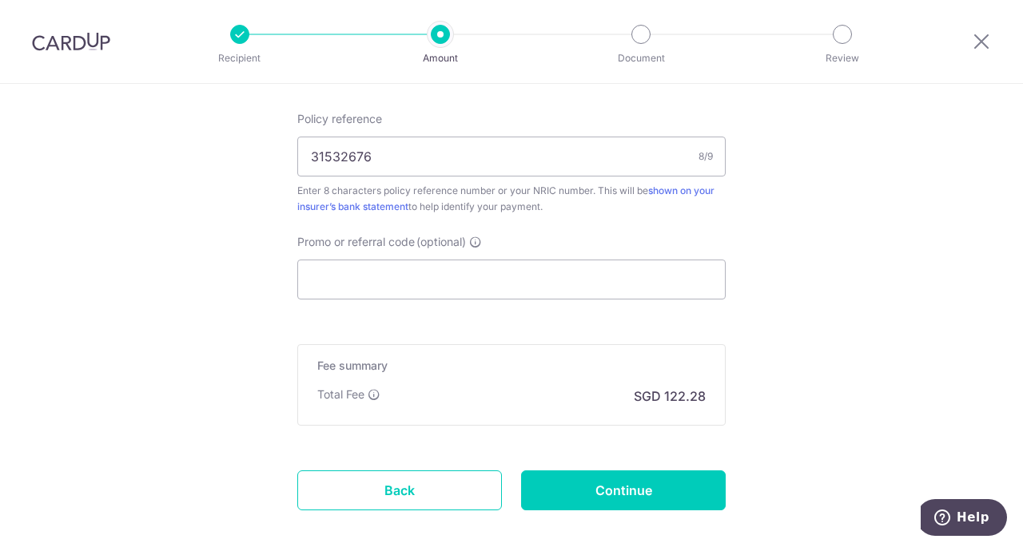
click at [587, 284] on input "Promo or referral code (optional)" at bounding box center [511, 280] width 428 height 40
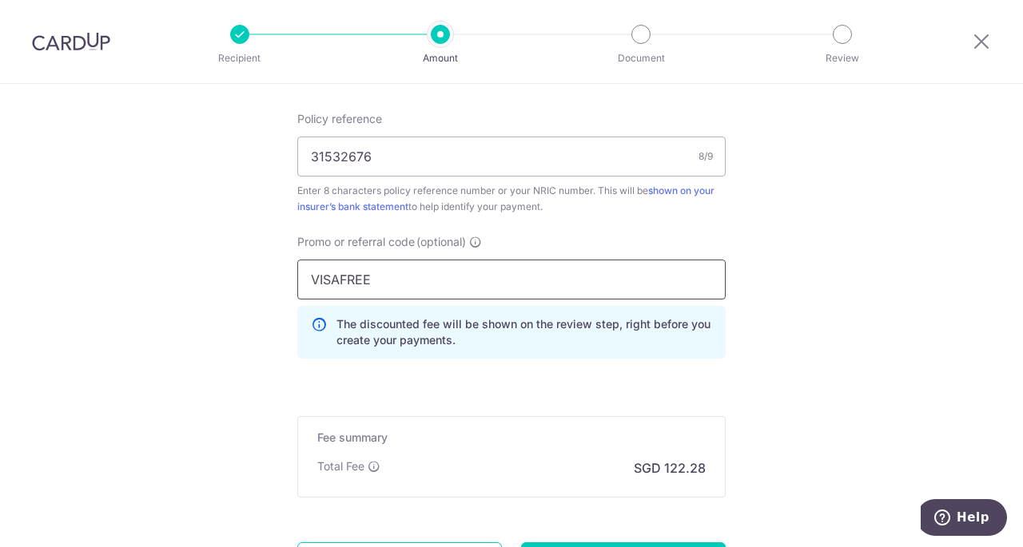
type input "VISAFREE"
click at [726, 278] on div "Promo or referral code (optional) VISAFREE The discounted fee will be shown on …" at bounding box center [512, 302] width 448 height 137
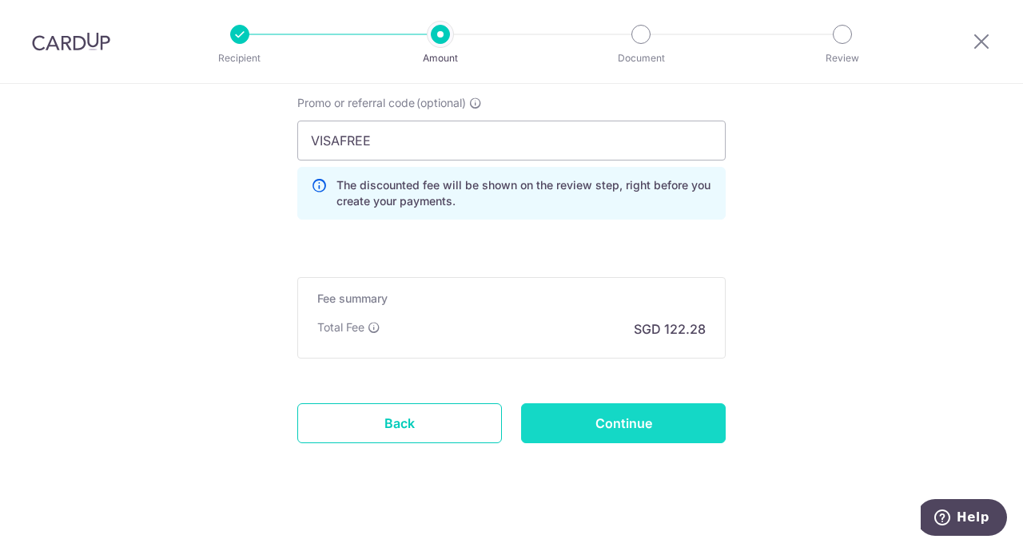
click at [576, 408] on input "Continue" at bounding box center [623, 424] width 205 height 40
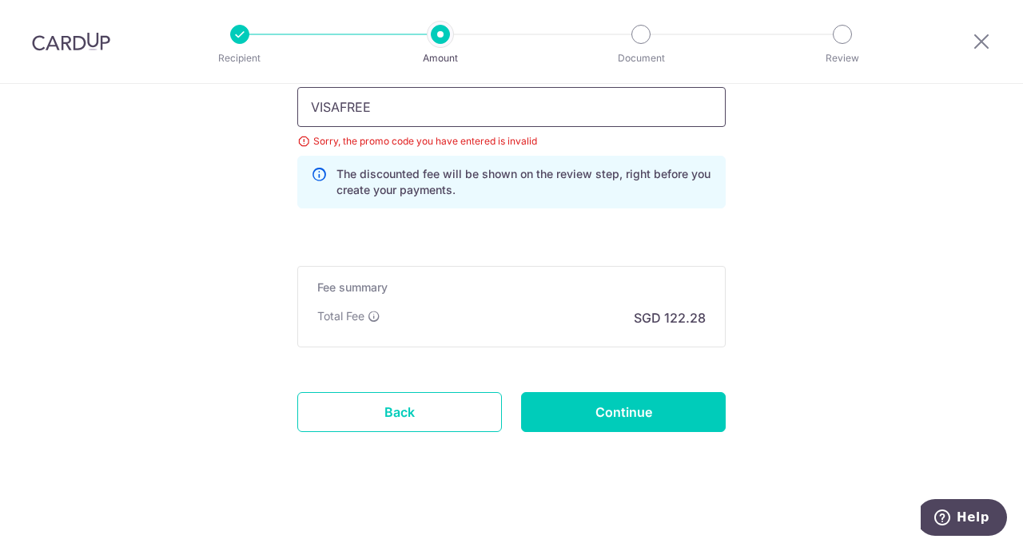
click at [470, 92] on input "VISAFREE" at bounding box center [511, 107] width 428 height 40
type input "V"
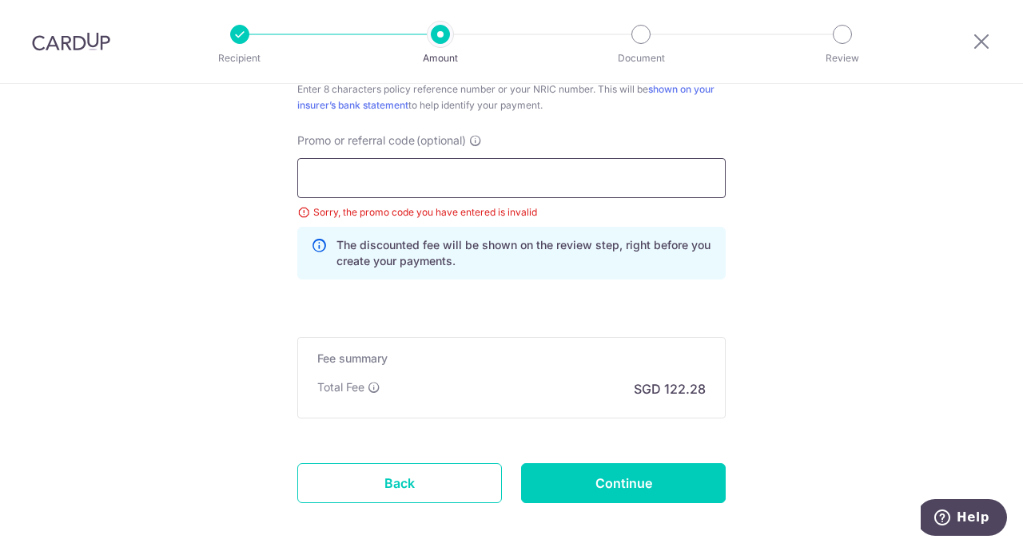
paste input "SETHISFY"
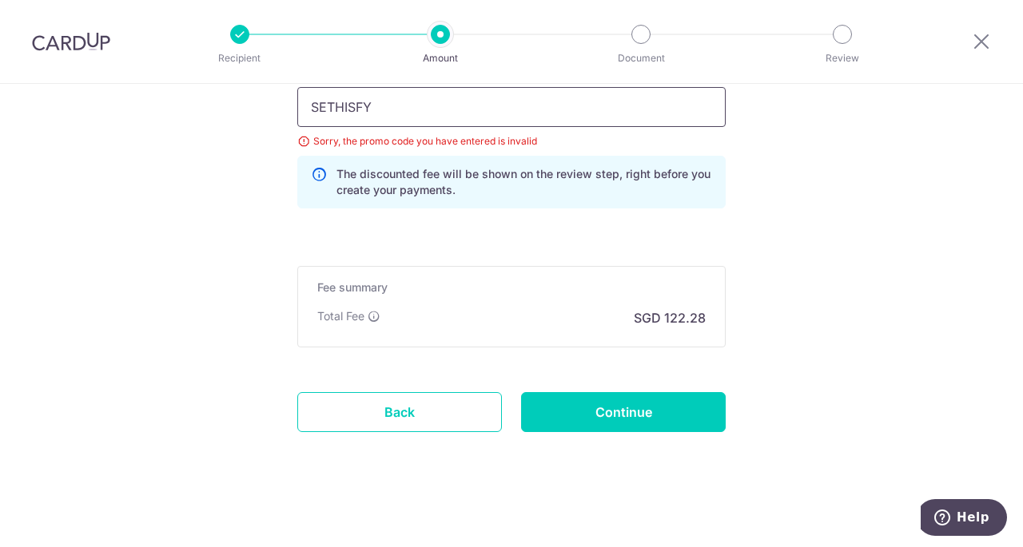
type input "SETHISFY"
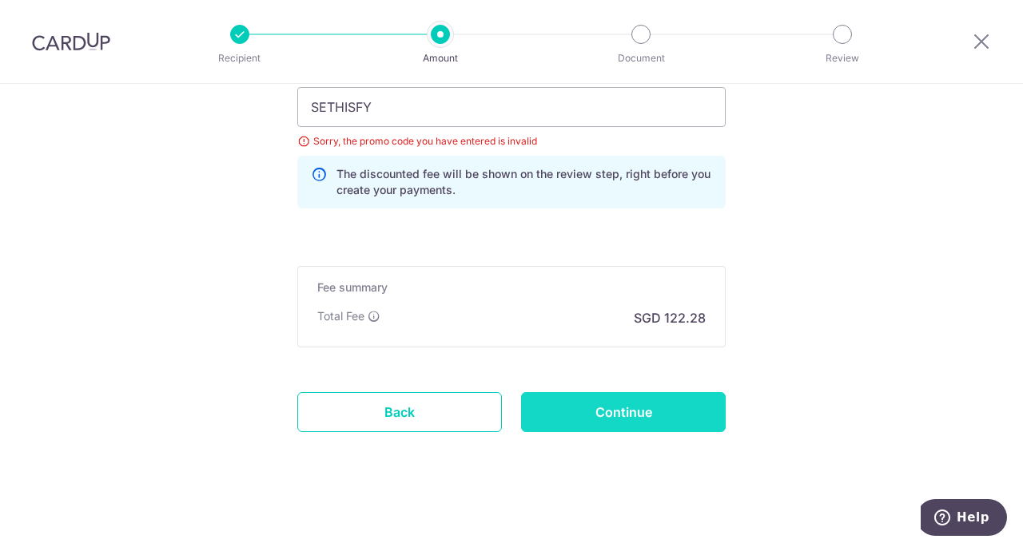
click at [660, 421] on input "Continue" at bounding box center [623, 412] width 205 height 40
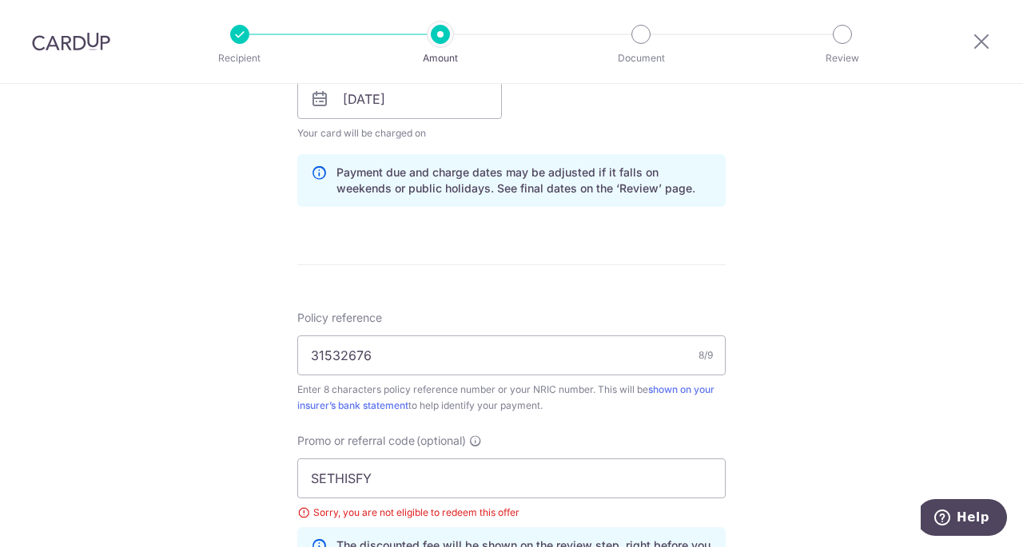
scroll to position [752, 0]
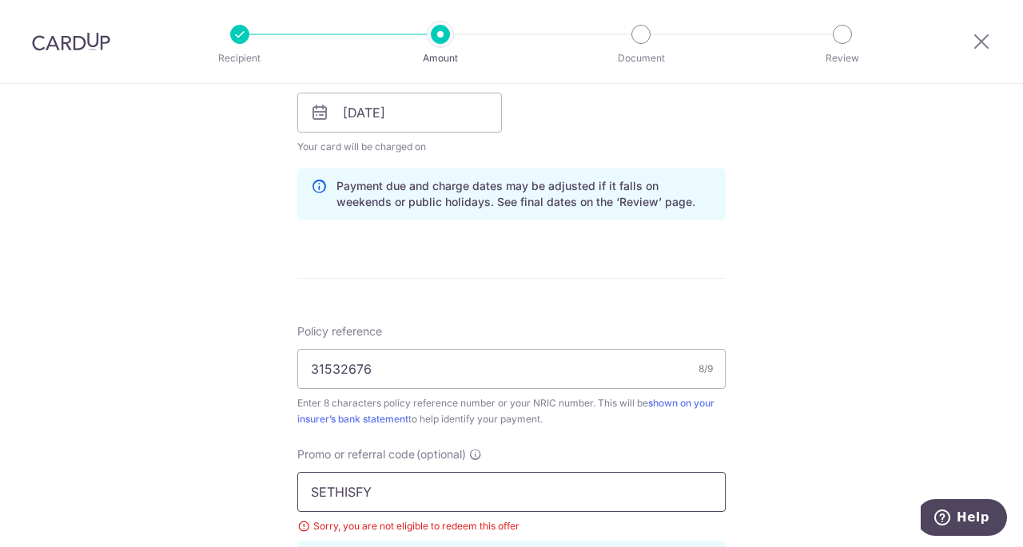
drag, startPoint x: 419, startPoint y: 484, endPoint x: 181, endPoint y: 500, distance: 237.9
click at [181, 500] on div "Tell us more about your payment Enter payment amount SGD 4,703.00 4703.00 Selec…" at bounding box center [511, 134] width 1023 height 1605
paste input "MILELION"
type input "MILELION"
click at [881, 416] on div "Tell us more about your payment Enter payment amount SGD 4,703.00 4703.00 Selec…" at bounding box center [511, 134] width 1023 height 1605
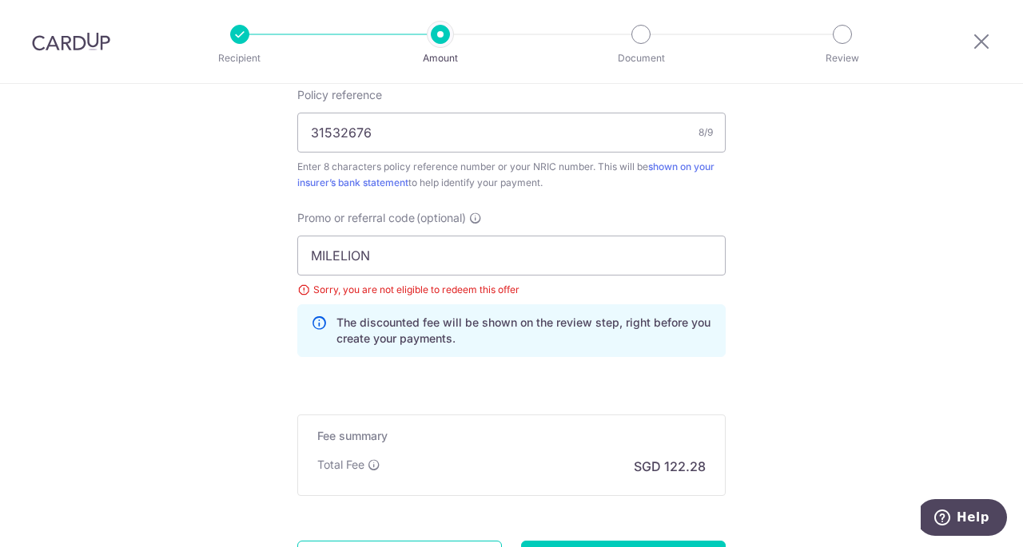
scroll to position [1137, 0]
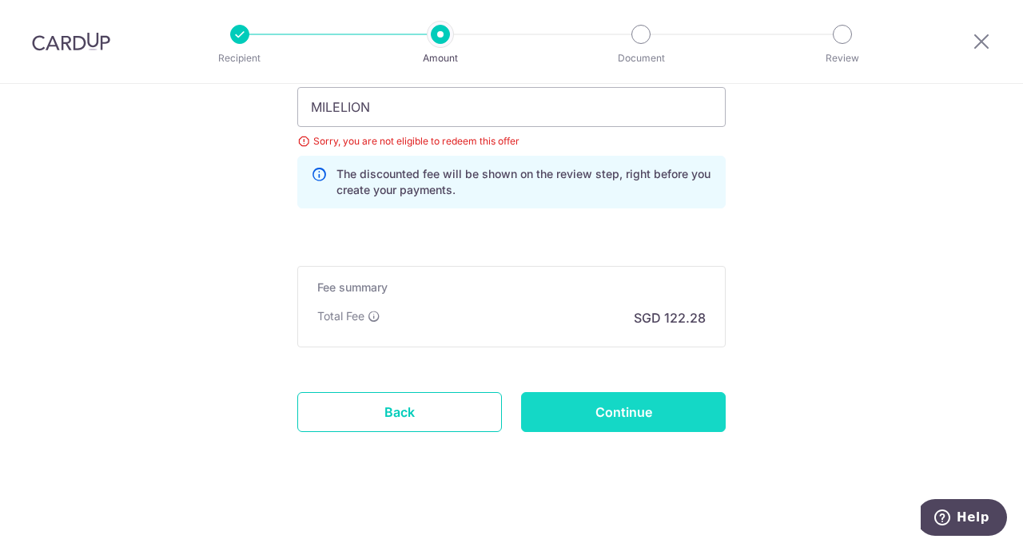
click at [601, 407] on input "Continue" at bounding box center [623, 412] width 205 height 40
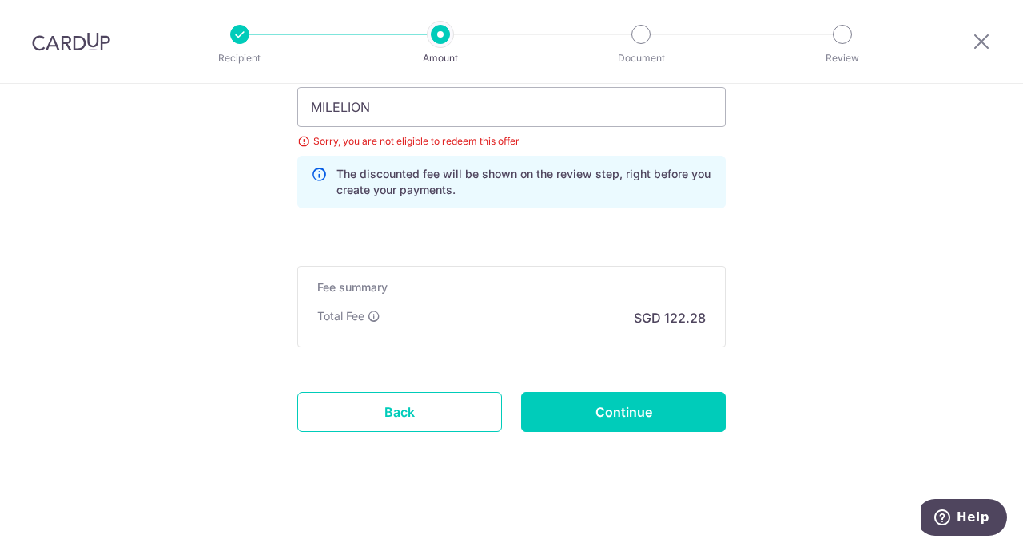
scroll to position [1071, 0]
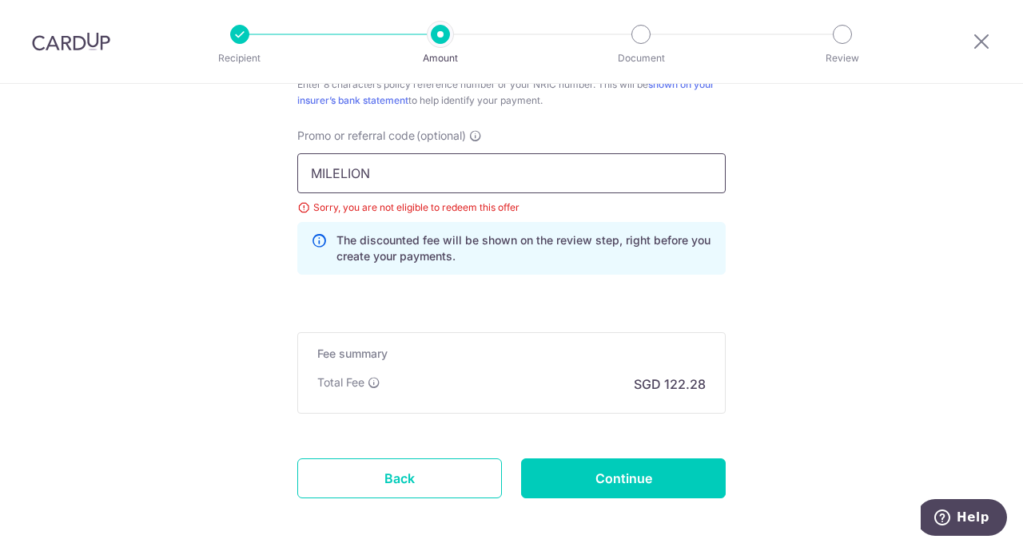
drag, startPoint x: 469, startPoint y: 165, endPoint x: 197, endPoint y: 178, distance: 272.8
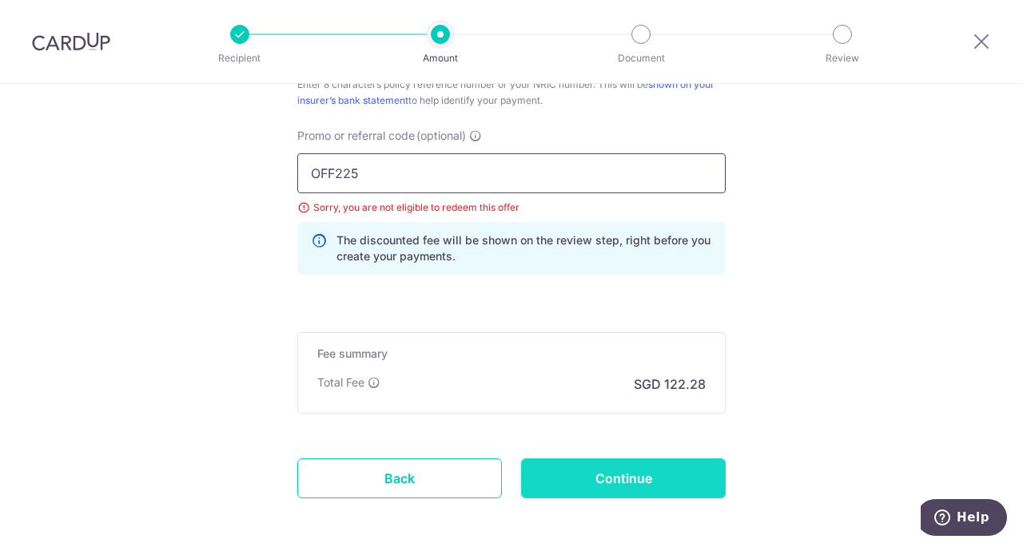
type input "OFF225"
click at [634, 471] on input "Continue" at bounding box center [623, 479] width 205 height 40
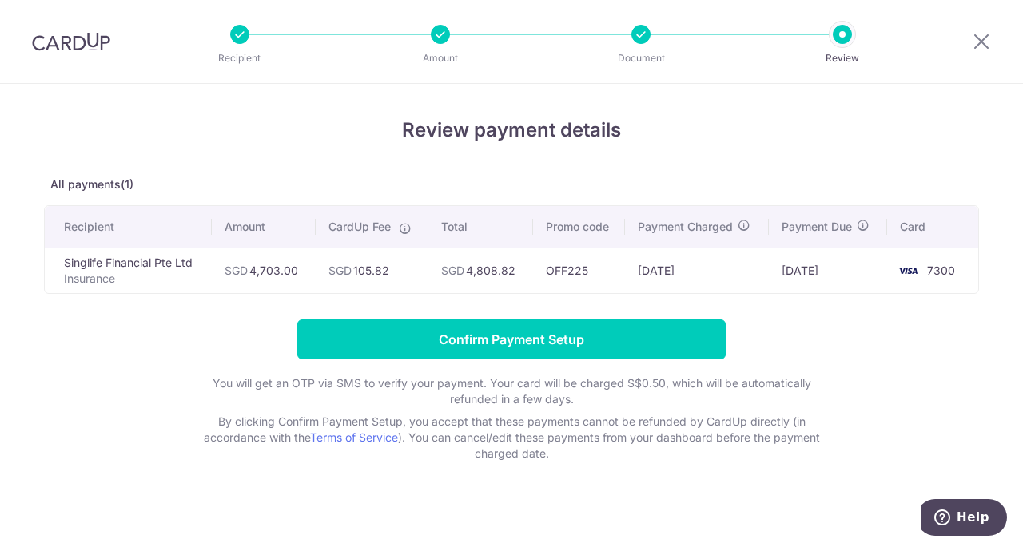
click at [641, 36] on div at bounding box center [640, 34] width 19 height 19
click at [70, 185] on p "All payments(1)" at bounding box center [511, 185] width 935 height 16
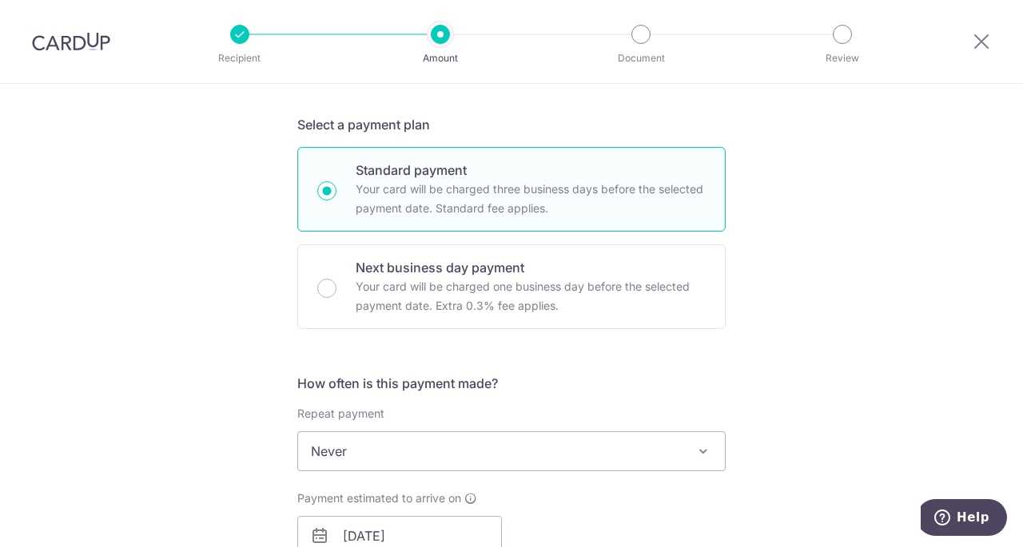
scroll to position [555, 0]
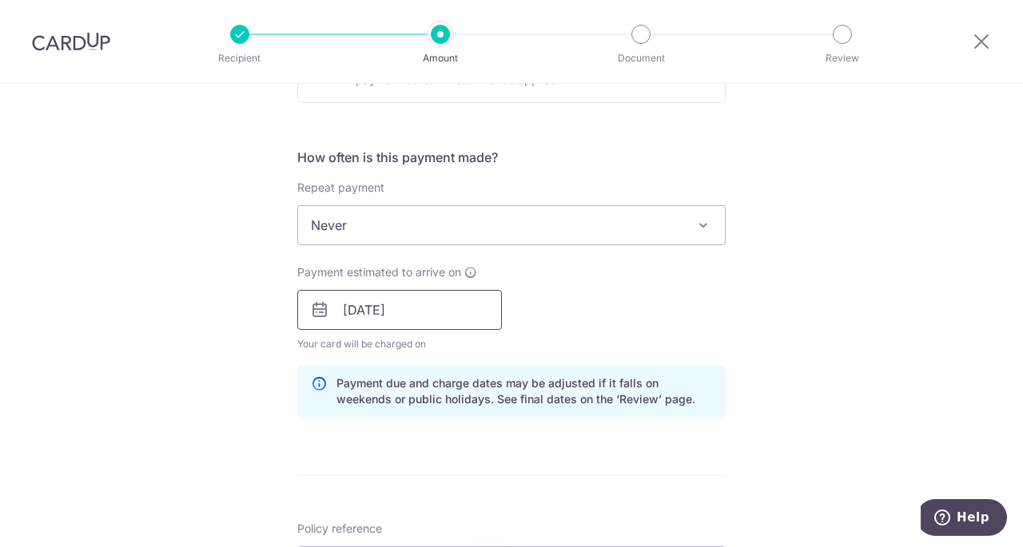
click at [433, 300] on input "[DATE]" at bounding box center [399, 310] width 205 height 40
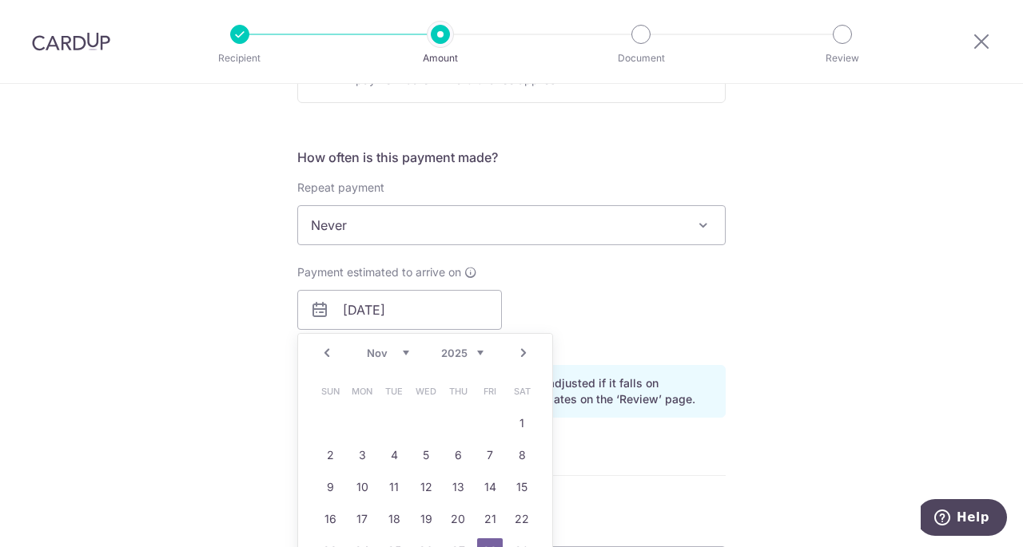
click at [318, 352] on link "Prev" at bounding box center [326, 353] width 19 height 19
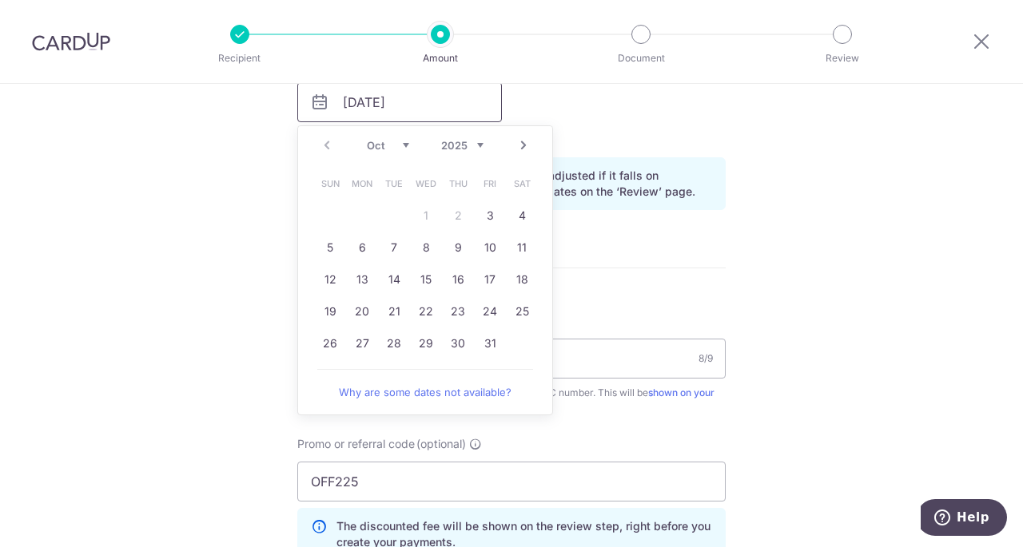
scroll to position [769, 0]
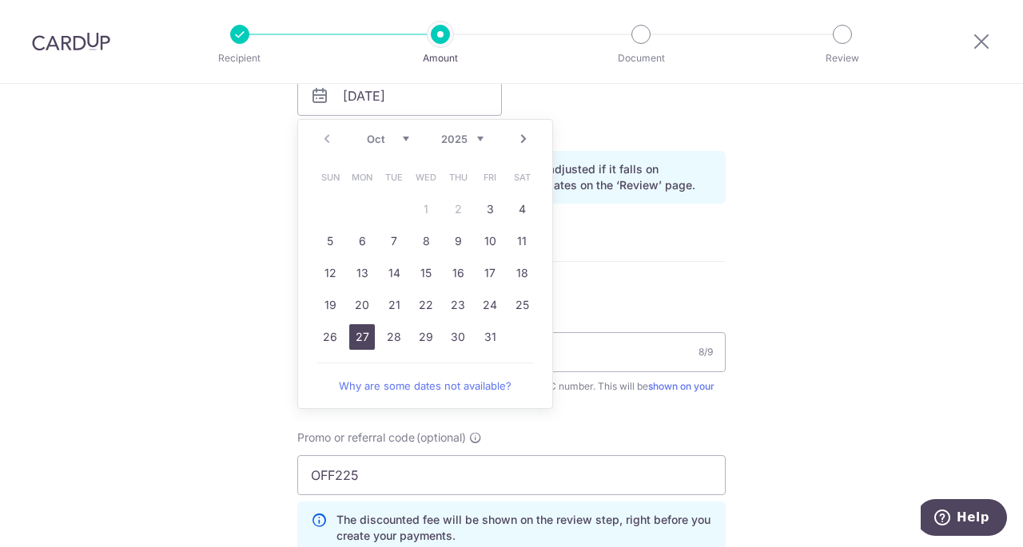
click at [366, 329] on link "27" at bounding box center [362, 337] width 26 height 26
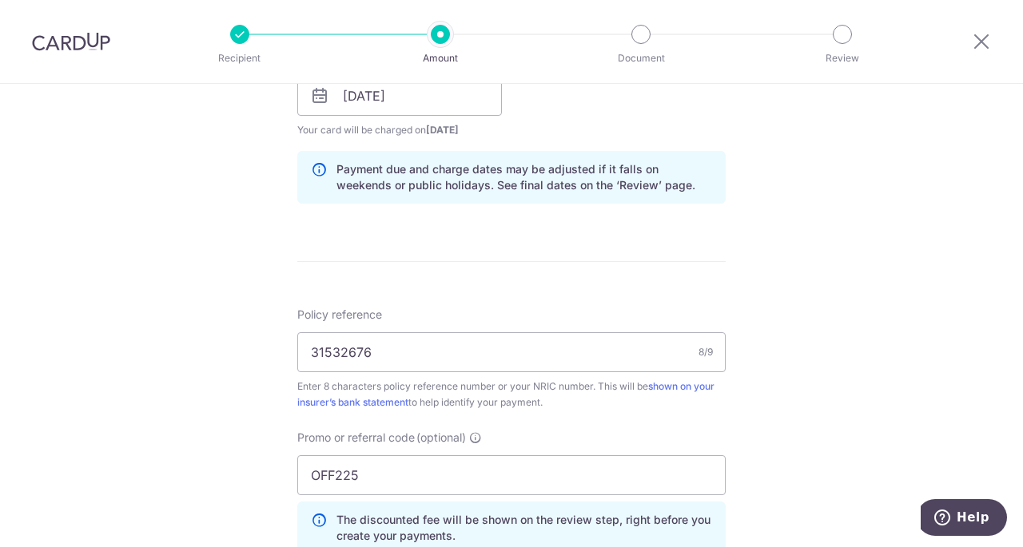
click at [190, 271] on div "Tell us more about your payment Enter payment amount SGD 4,703.00 4703.00 Selec…" at bounding box center [511, 106] width 1023 height 1583
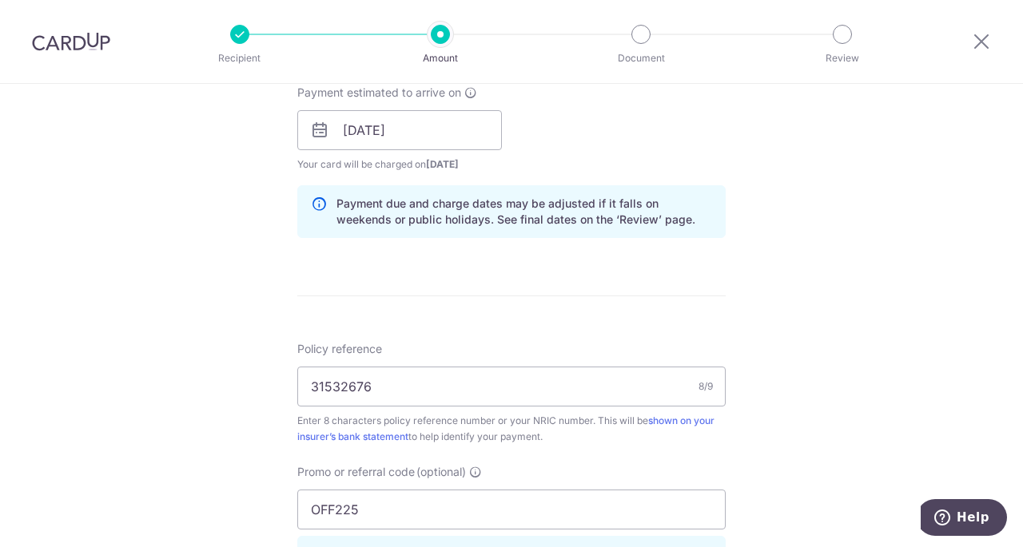
scroll to position [694, 0]
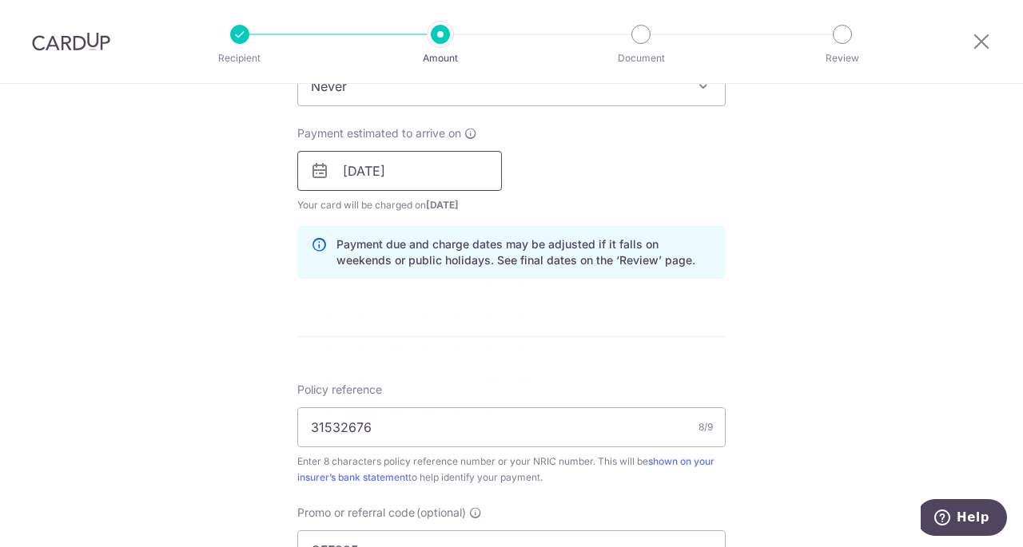
click at [379, 161] on input "[DATE]" at bounding box center [399, 171] width 205 height 40
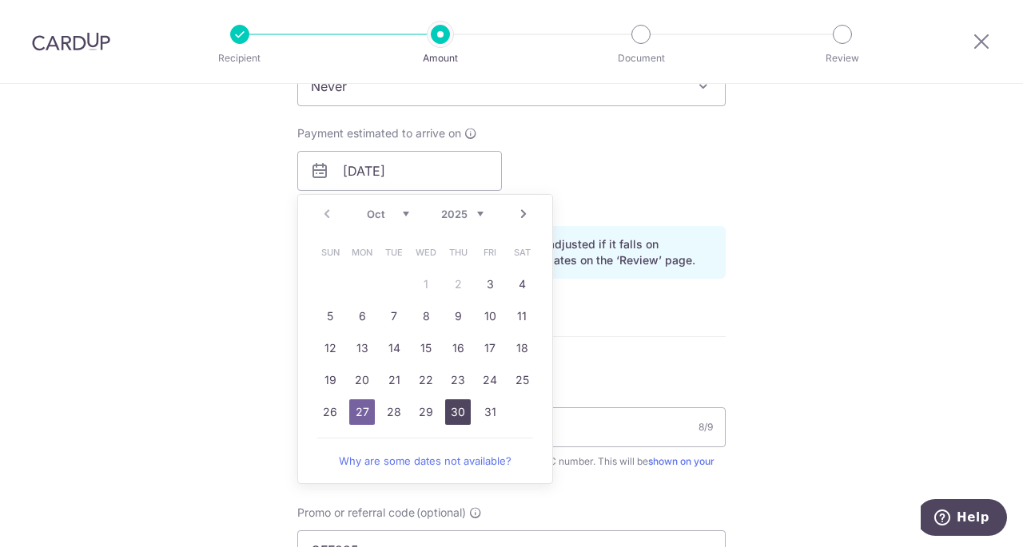
click at [445, 410] on link "30" at bounding box center [458, 413] width 26 height 26
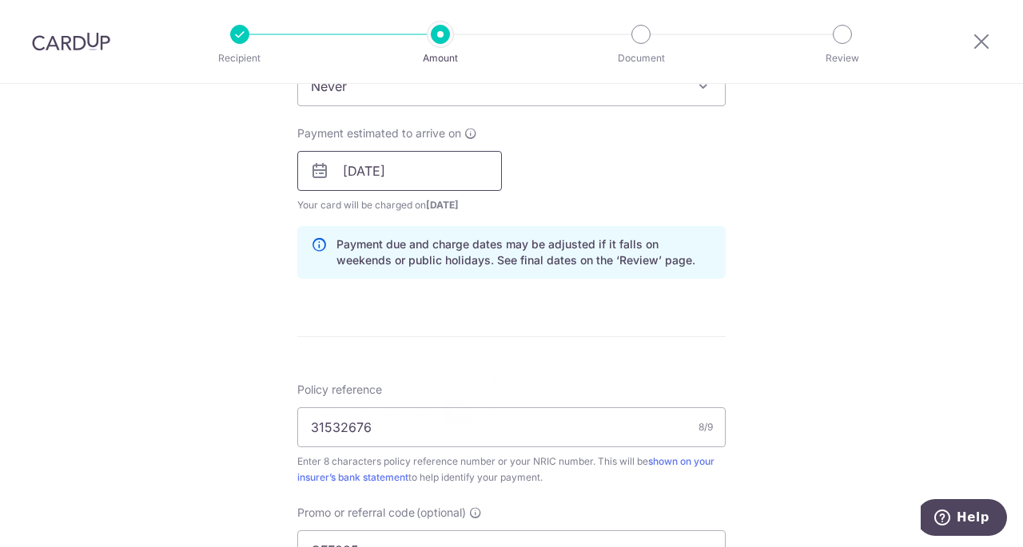
click at [434, 182] on input "[DATE]" at bounding box center [399, 171] width 205 height 40
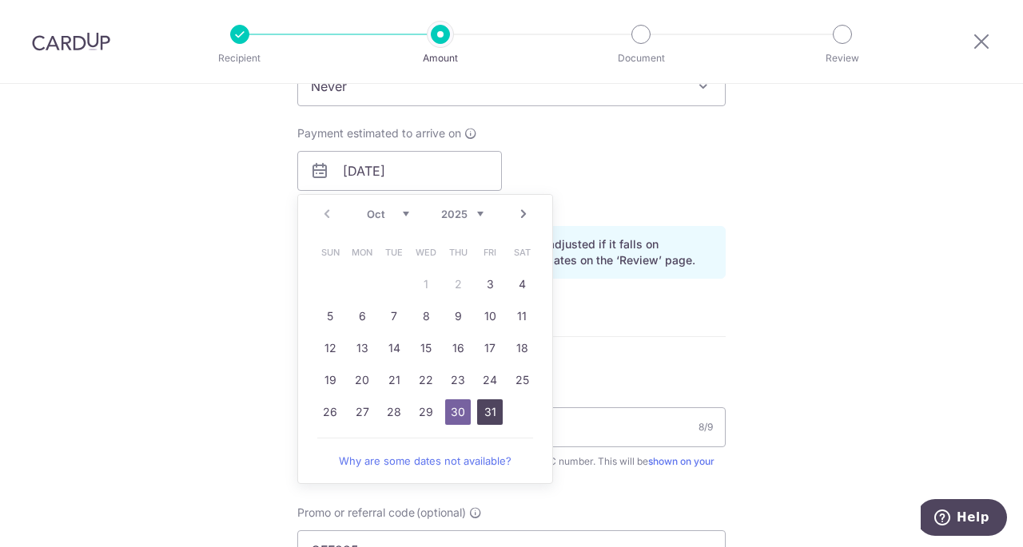
click at [480, 407] on link "31" at bounding box center [490, 413] width 26 height 26
type input "[DATE]"
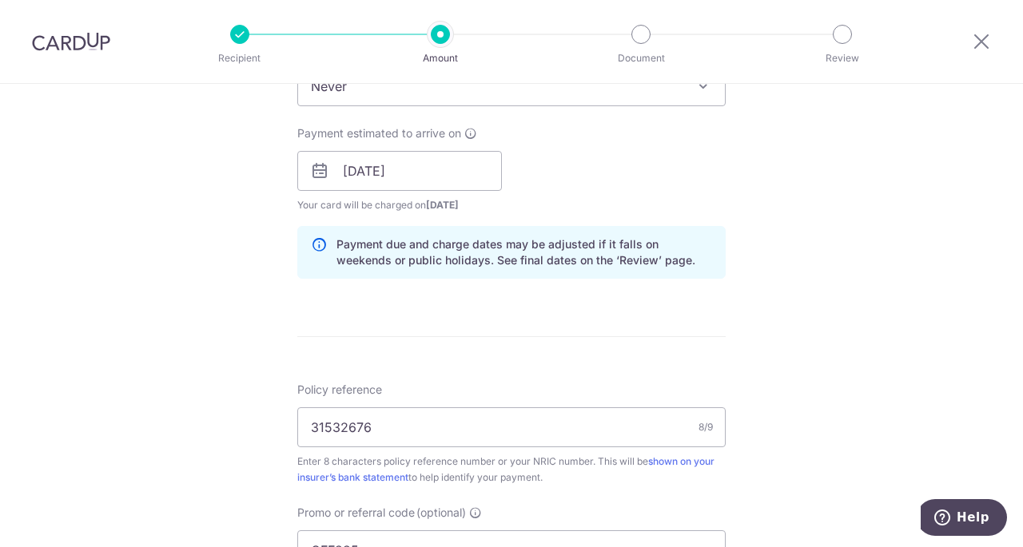
click at [786, 273] on div "Tell us more about your payment Enter payment amount SGD 4,703.00 4703.00 Selec…" at bounding box center [511, 181] width 1023 height 1583
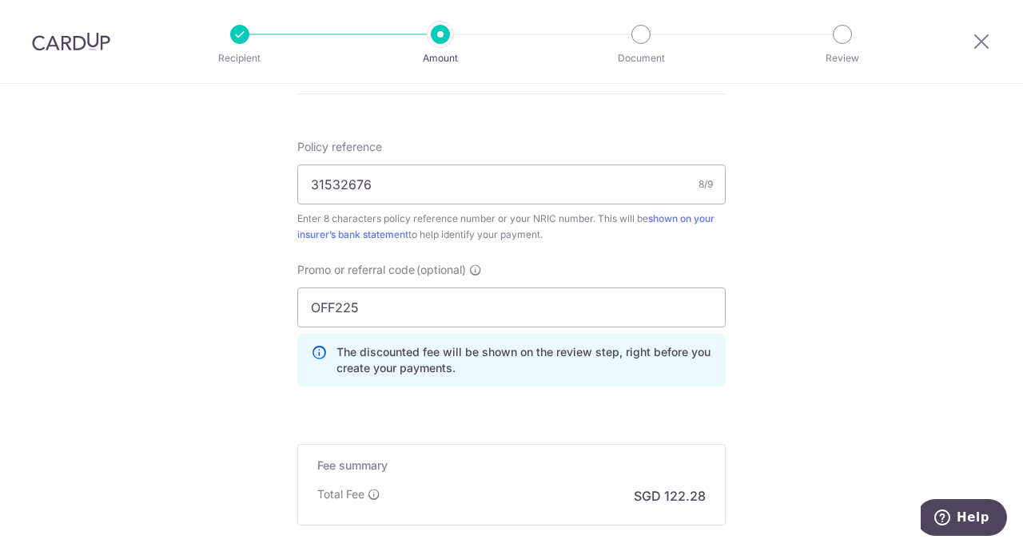
scroll to position [1115, 0]
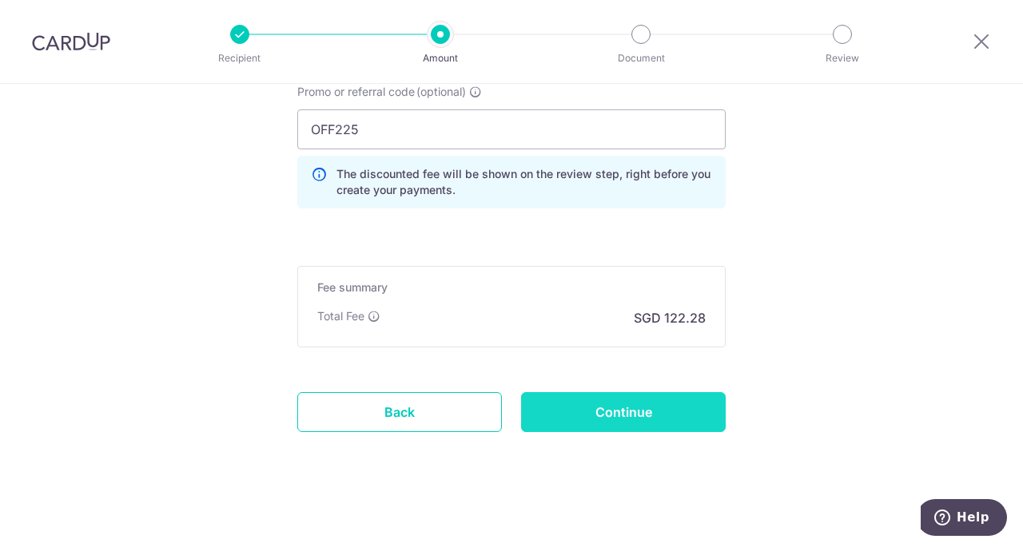
click at [618, 405] on input "Continue" at bounding box center [623, 412] width 205 height 40
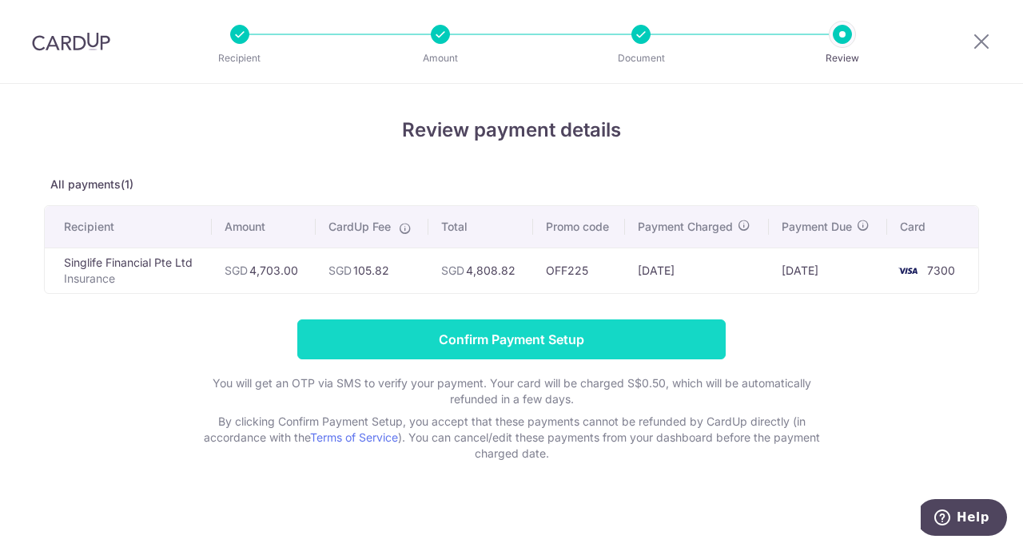
click at [587, 330] on input "Confirm Payment Setup" at bounding box center [511, 340] width 428 height 40
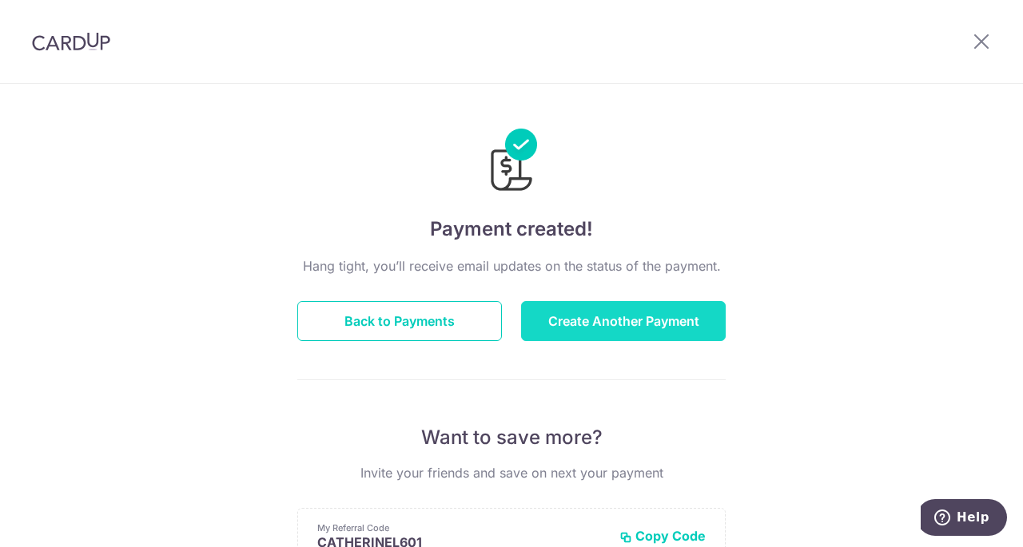
click at [559, 323] on button "Create Another Payment" at bounding box center [623, 321] width 205 height 40
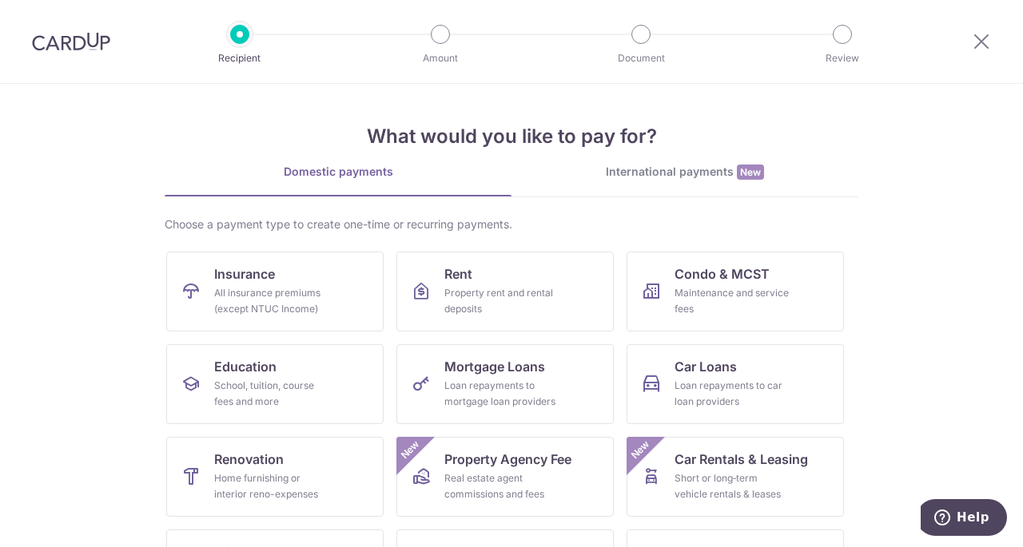
scroll to position [166, 0]
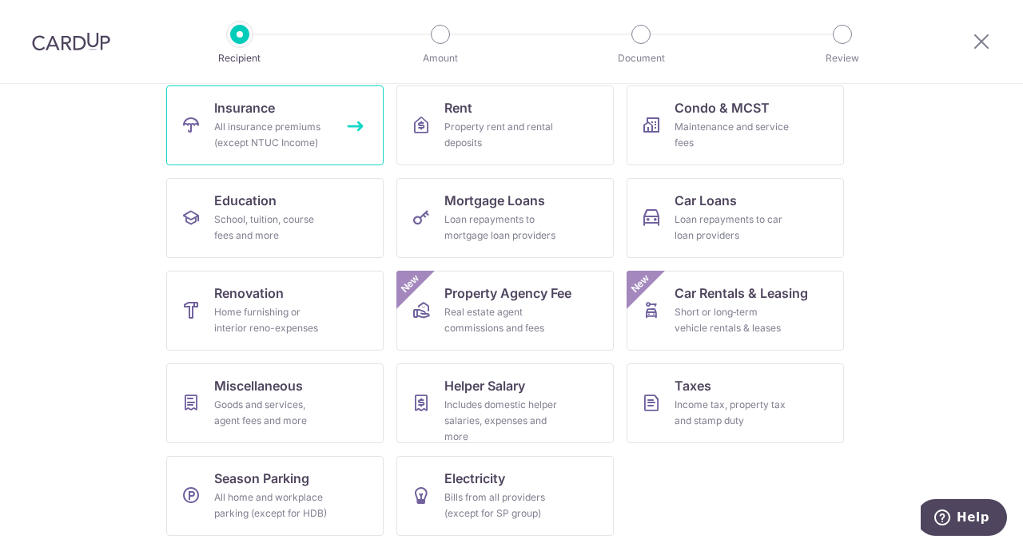
click at [286, 92] on link "Insurance All insurance premiums (except NTUC Income)" at bounding box center [274, 126] width 217 height 80
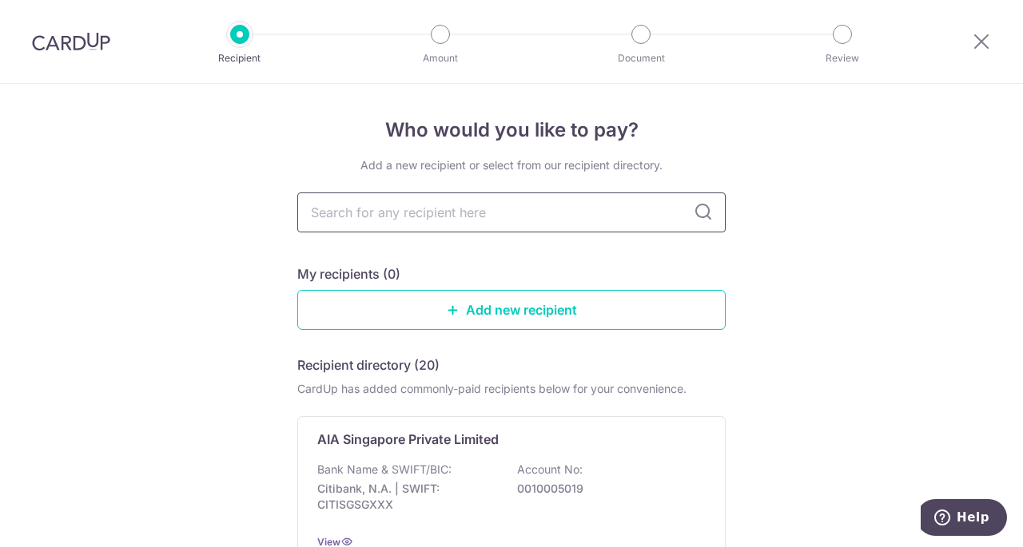
click at [600, 218] on input "text" at bounding box center [511, 213] width 428 height 40
type input "singlife"
click at [623, 317] on link "Add new recipient" at bounding box center [511, 310] width 428 height 40
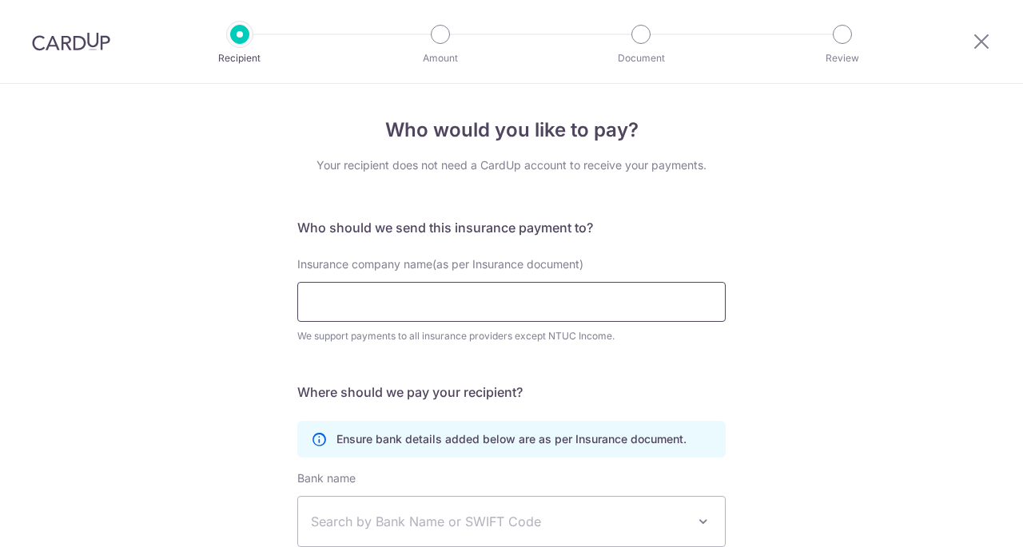
drag, startPoint x: 598, startPoint y: 304, endPoint x: 591, endPoint y: 295, distance: 11.5
click at [591, 295] on input "Insurance company name(as per Insurance document)" at bounding box center [511, 302] width 428 height 40
type input "singlife"
click button "Submit Request" at bounding box center [0, 0] width 0 height 0
click at [227, 297] on div "Who would you like to pay? Your recipient does not need a CardUp account to rec…" at bounding box center [511, 433] width 1023 height 698
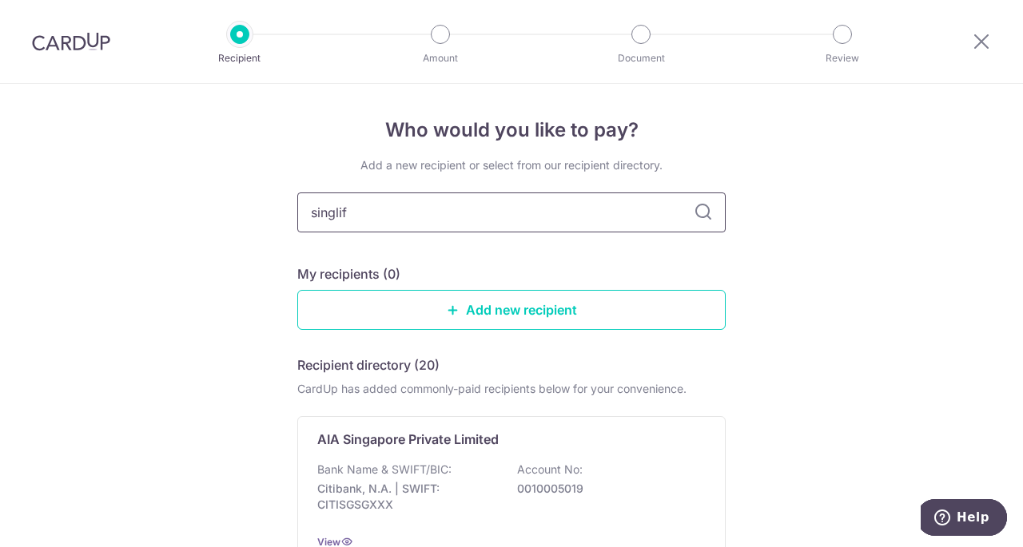
type input "singlife"
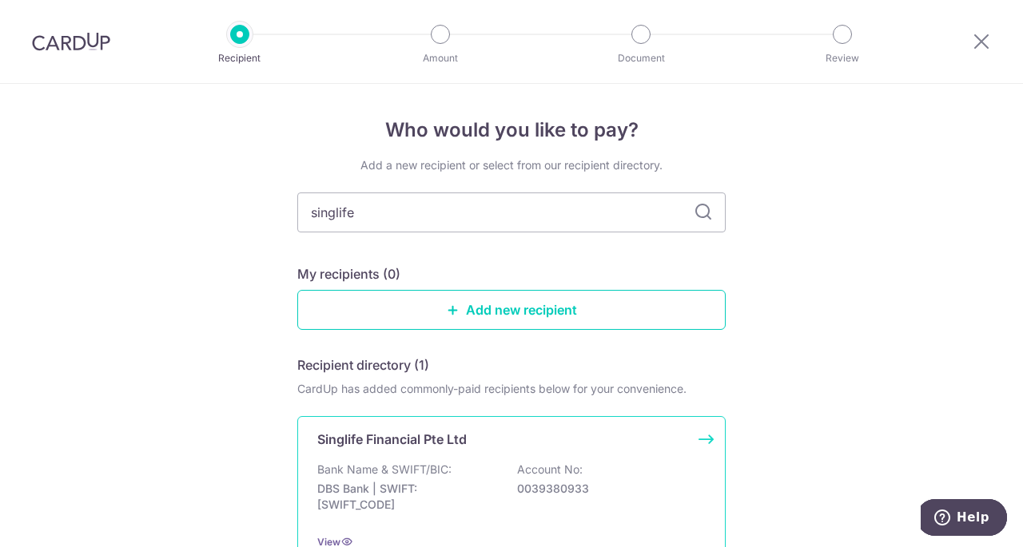
click at [464, 506] on p "DBS Bank | SWIFT: DBSSSGSGXXX" at bounding box center [406, 497] width 179 height 32
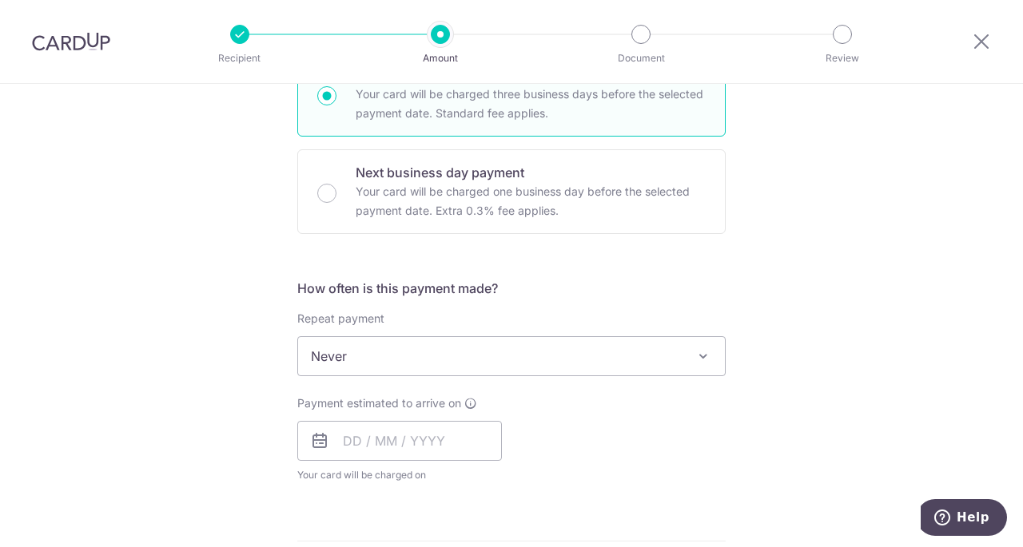
scroll to position [425, 0]
click at [550, 354] on span "Never" at bounding box center [511, 355] width 427 height 38
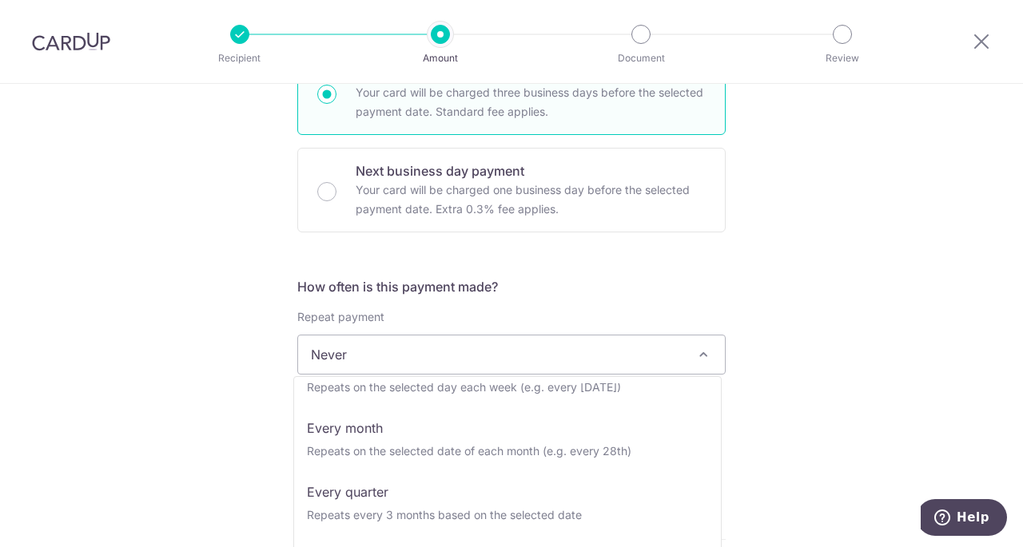
scroll to position [112, 0]
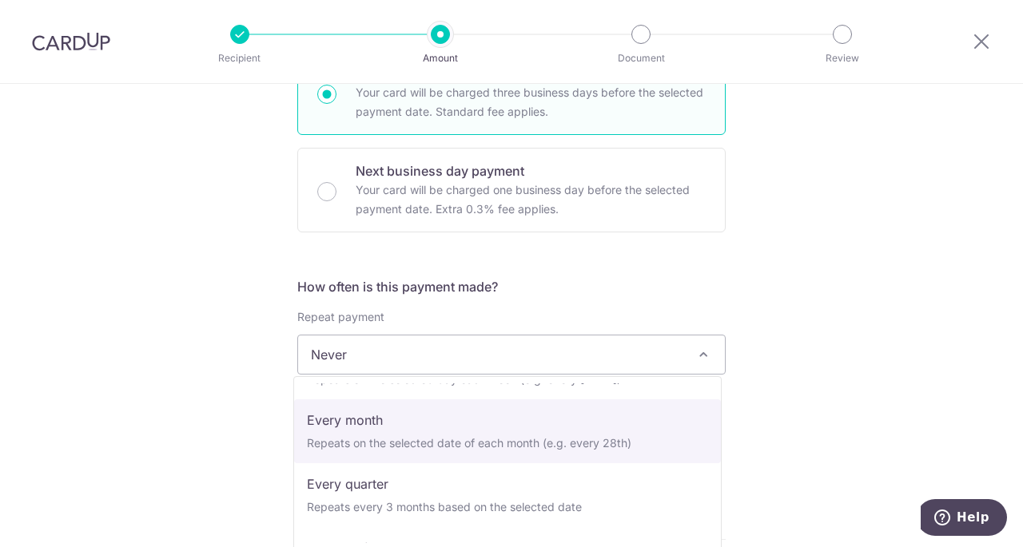
select select "3"
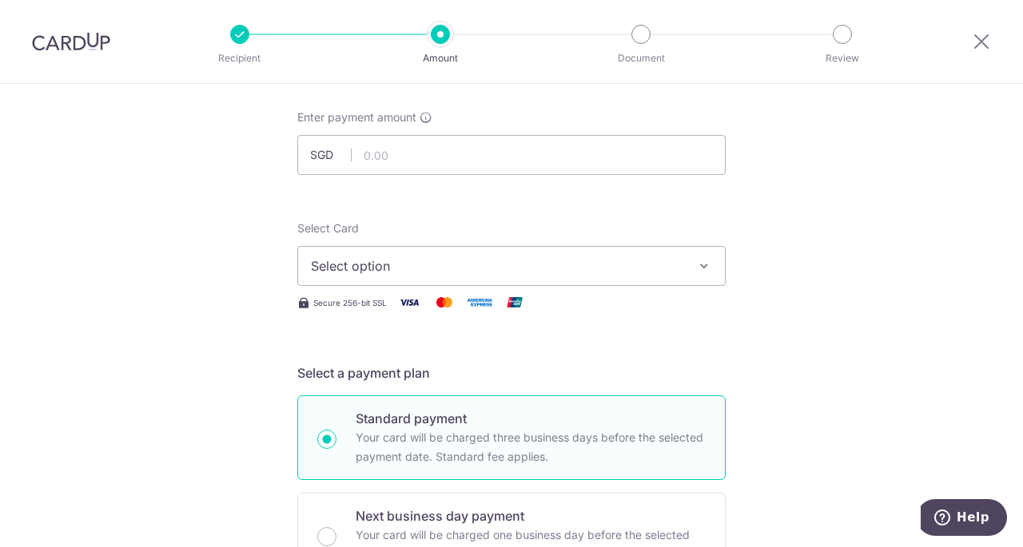
scroll to position [0, 0]
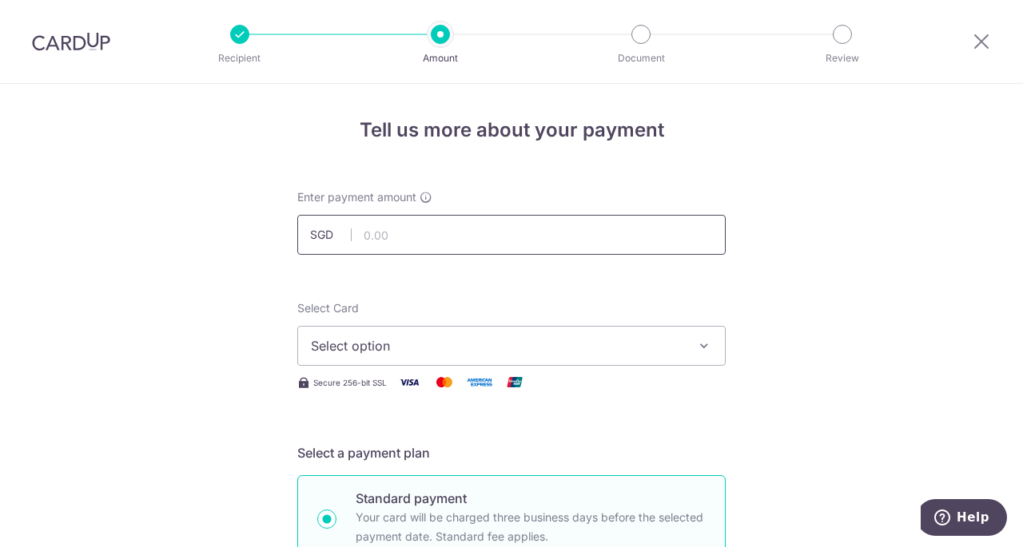
click at [365, 225] on input "text" at bounding box center [511, 235] width 428 height 40
type input "263.57"
click at [340, 345] on span "Select option" at bounding box center [497, 345] width 372 height 19
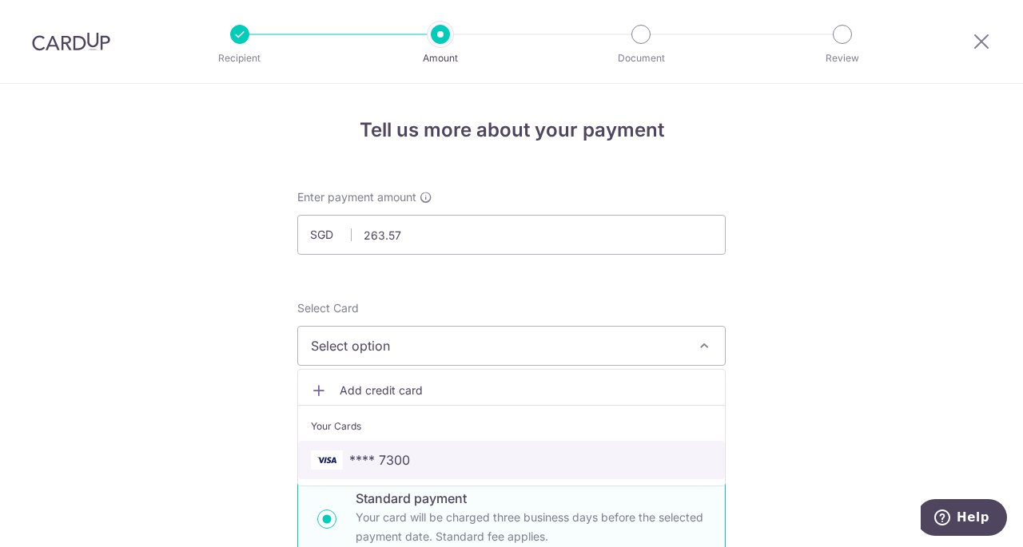
click at [368, 455] on span "**** 7300" at bounding box center [379, 460] width 61 height 19
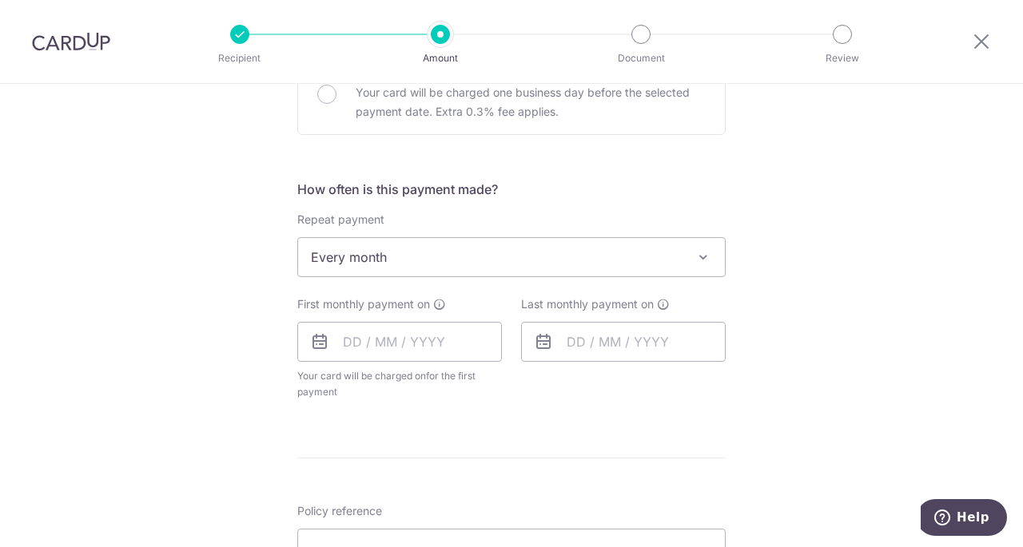
scroll to position [515, 0]
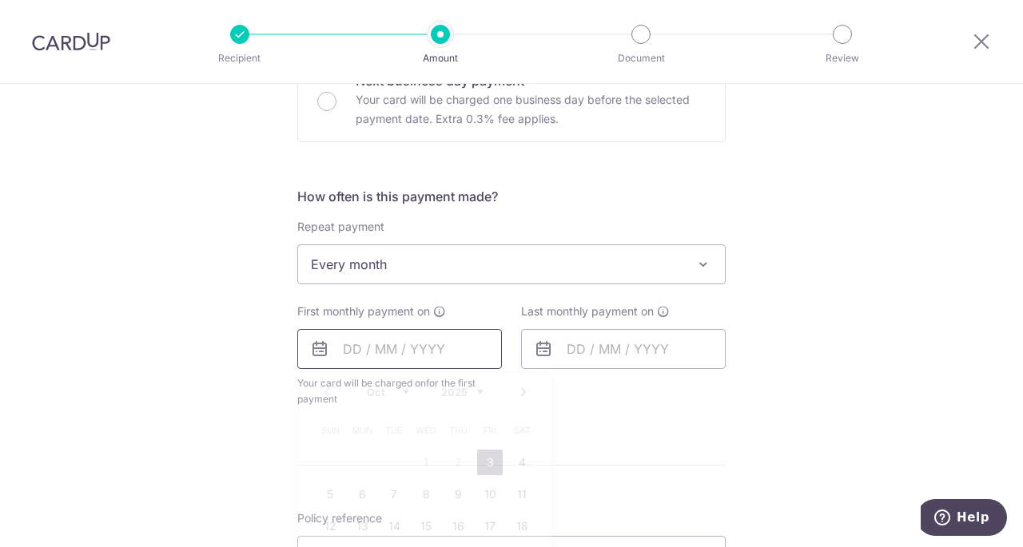
click at [444, 359] on input "text" at bounding box center [399, 349] width 205 height 40
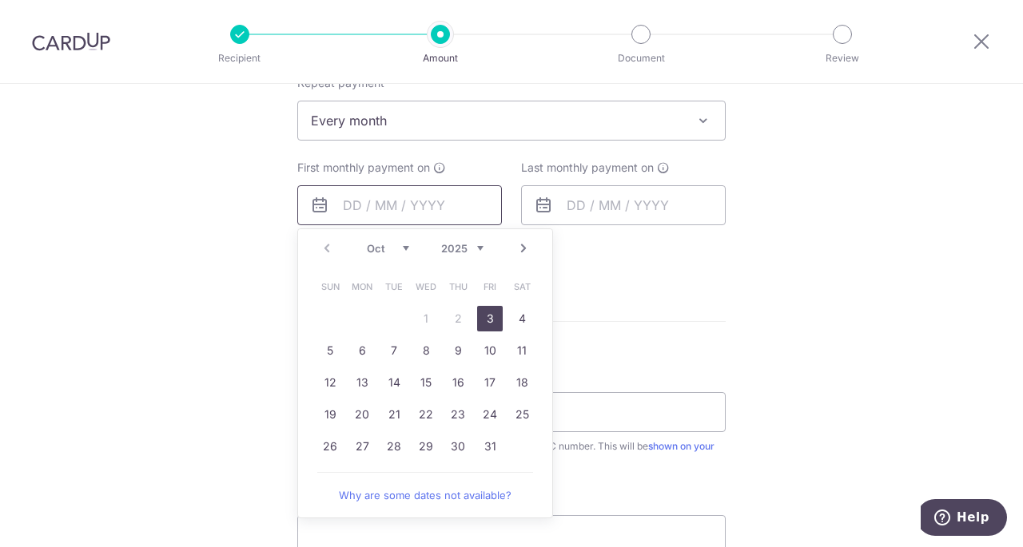
scroll to position [666, 0]
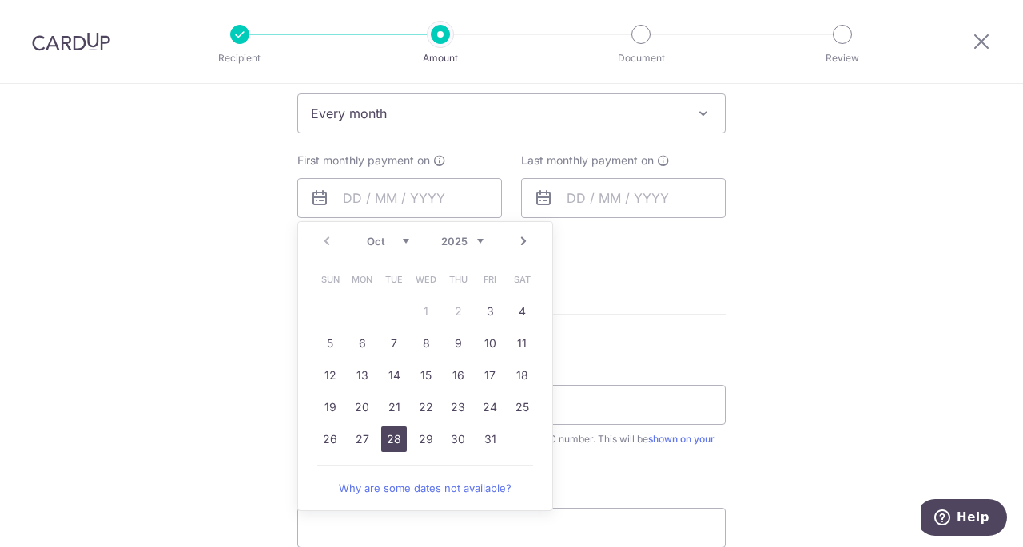
click at [392, 440] on link "28" at bounding box center [394, 440] width 26 height 26
type input "28/10/2025"
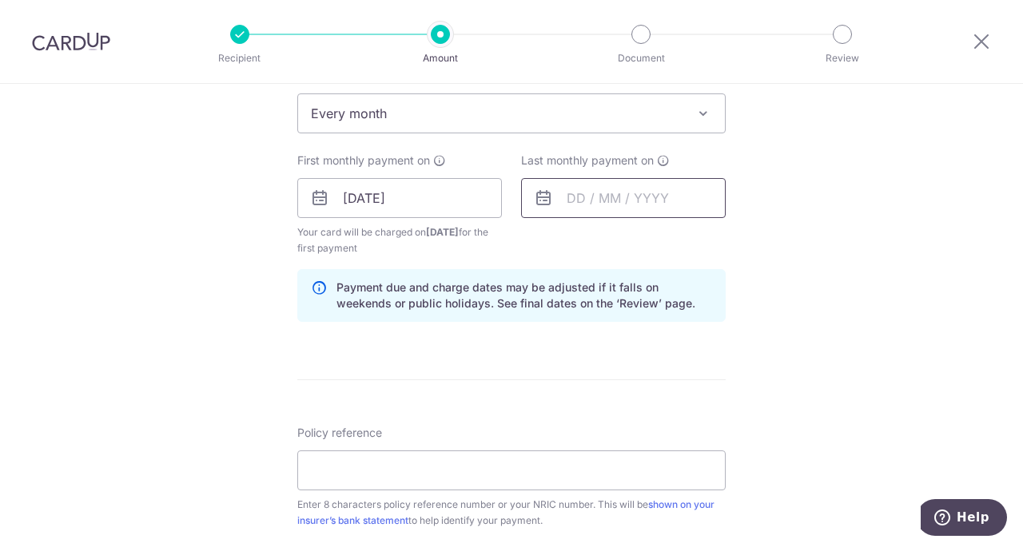
click at [579, 194] on input "text" at bounding box center [623, 198] width 205 height 40
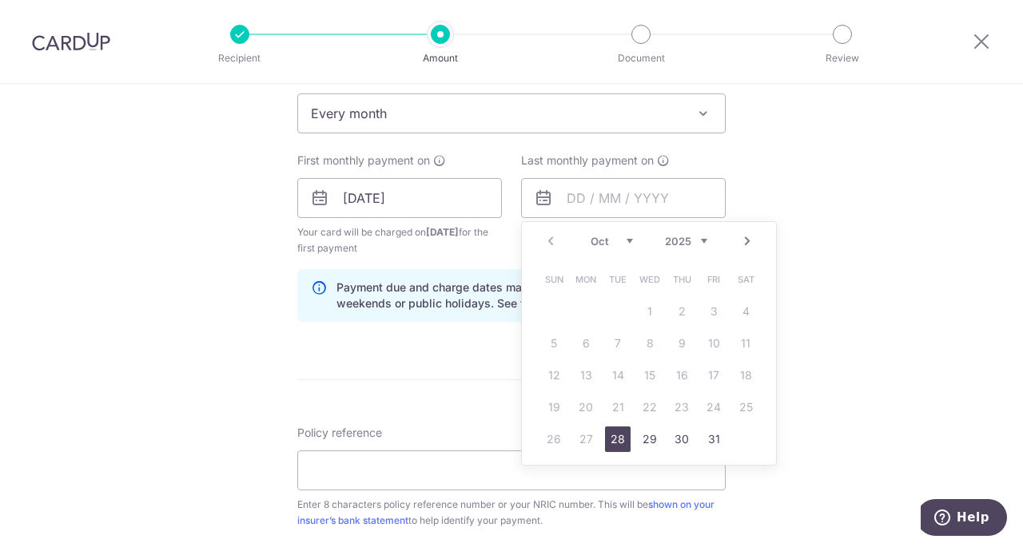
click at [671, 243] on select "2025 2026 2027 2028 2029 2030 2031 2032 2033 2034 2035" at bounding box center [686, 241] width 42 height 13
drag, startPoint x: 604, startPoint y: 245, endPoint x: 595, endPoint y: 234, distance: 14.7
click at [595, 235] on select "Jan Feb Mar Apr May Jun Jul Aug Sep Oct Nov Dec" at bounding box center [612, 241] width 42 height 13
click at [665, 235] on select "2025 2026 2027 2028 2029 2030 2031 2032 2033 2034 2035" at bounding box center [686, 241] width 42 height 13
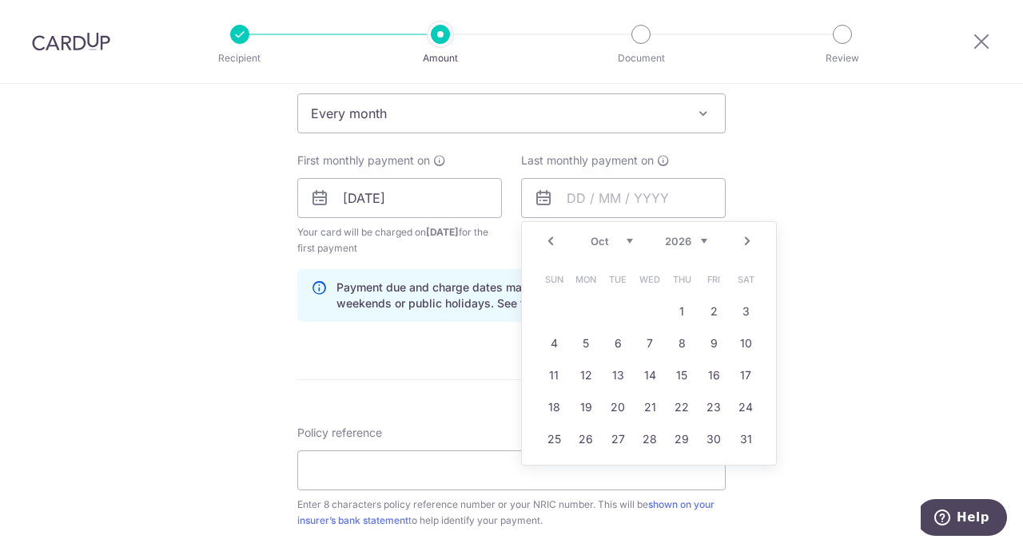
click at [605, 241] on select "Jan Feb Mar Apr May Jun Jul Aug Sep Oct Nov Dec" at bounding box center [612, 241] width 42 height 13
click at [575, 441] on link "28" at bounding box center [586, 440] width 26 height 26
type input "28/09/2026"
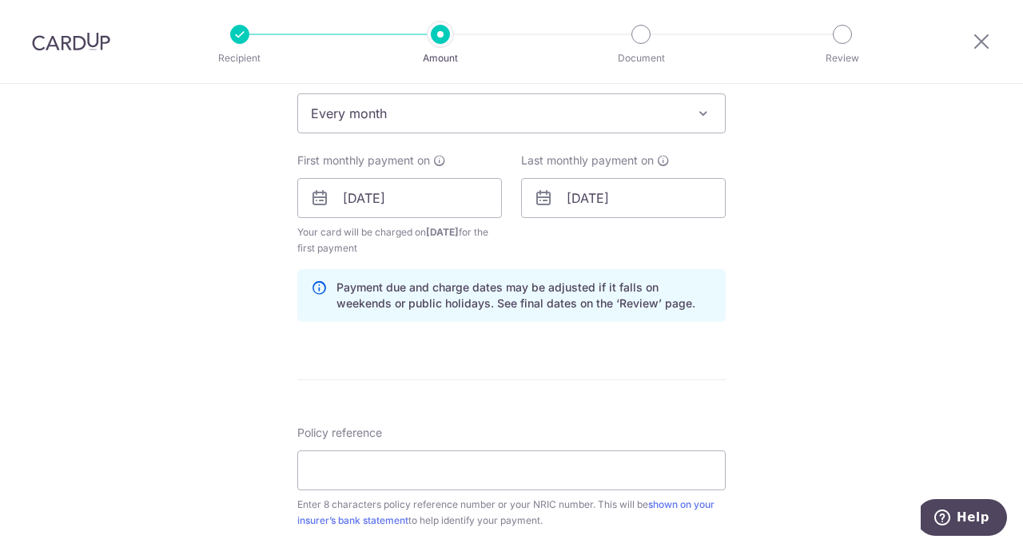
click at [778, 292] on div "Tell us more about your payment Enter payment amount SGD 263.57 263.57 Select C…" at bounding box center [511, 180] width 1023 height 1527
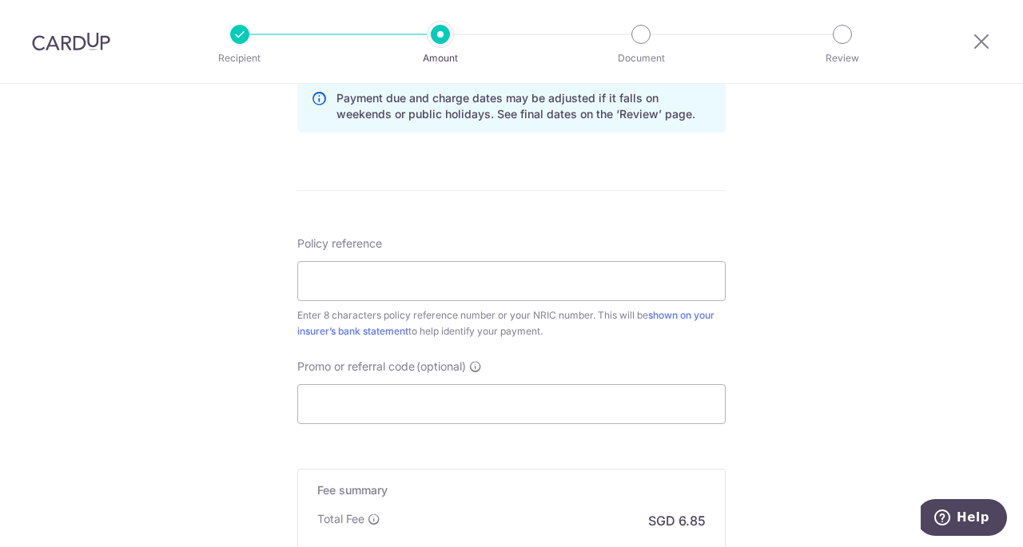
scroll to position [855, 0]
click at [437, 276] on input "Policy reference" at bounding box center [511, 282] width 428 height 40
paste input "31532685"
type input "31532685"
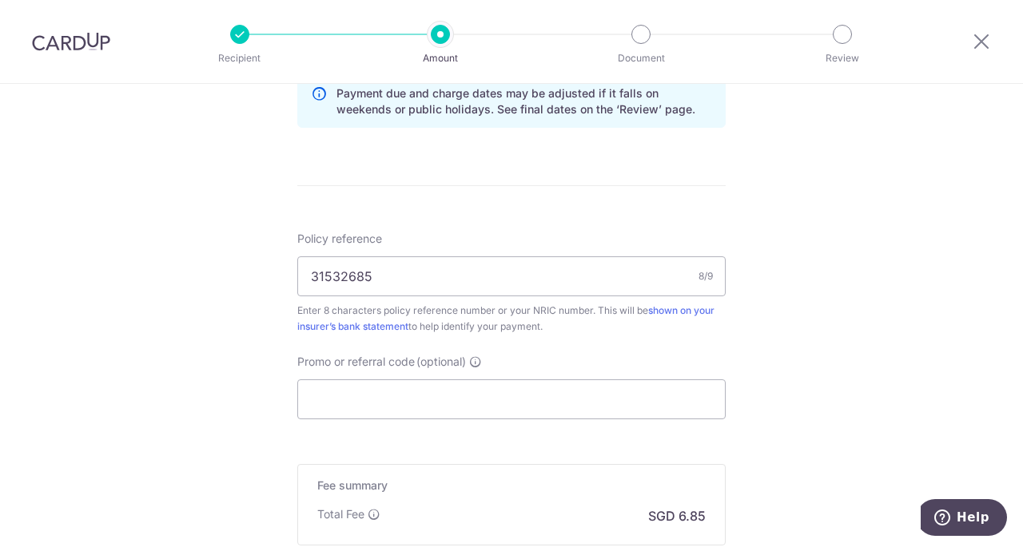
scroll to position [1000, 0]
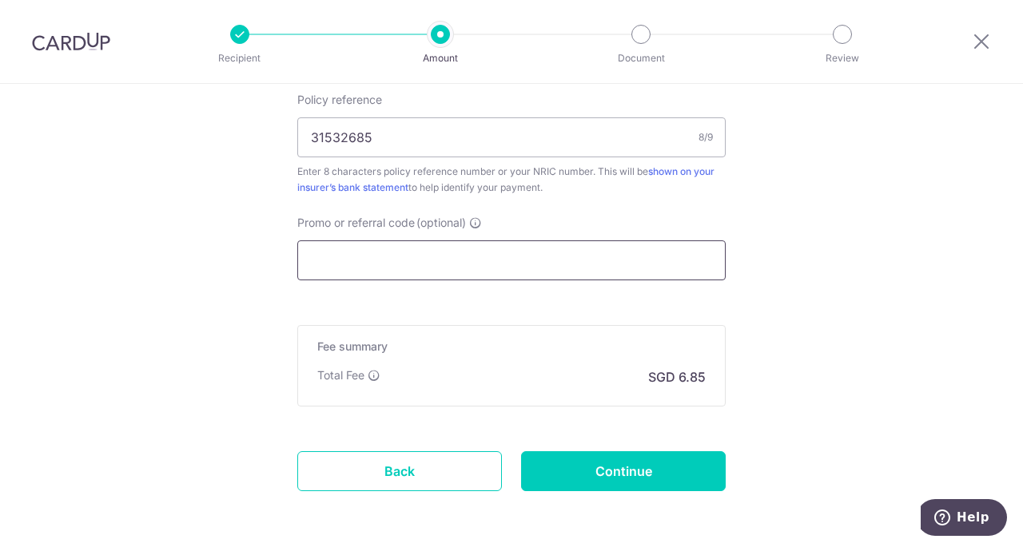
click at [587, 262] on input "Promo or referral code (optional)" at bounding box center [511, 261] width 428 height 40
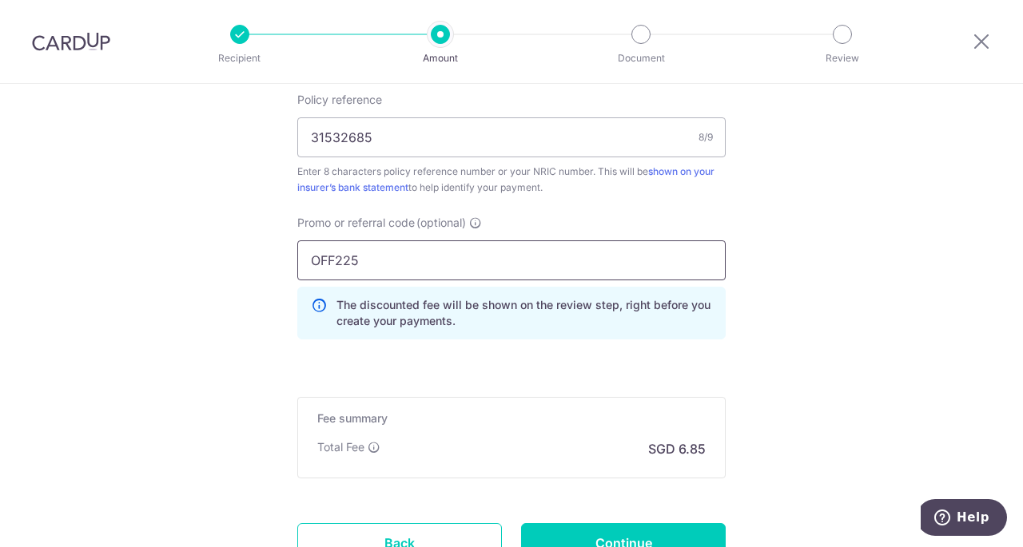
type input "OFF225"
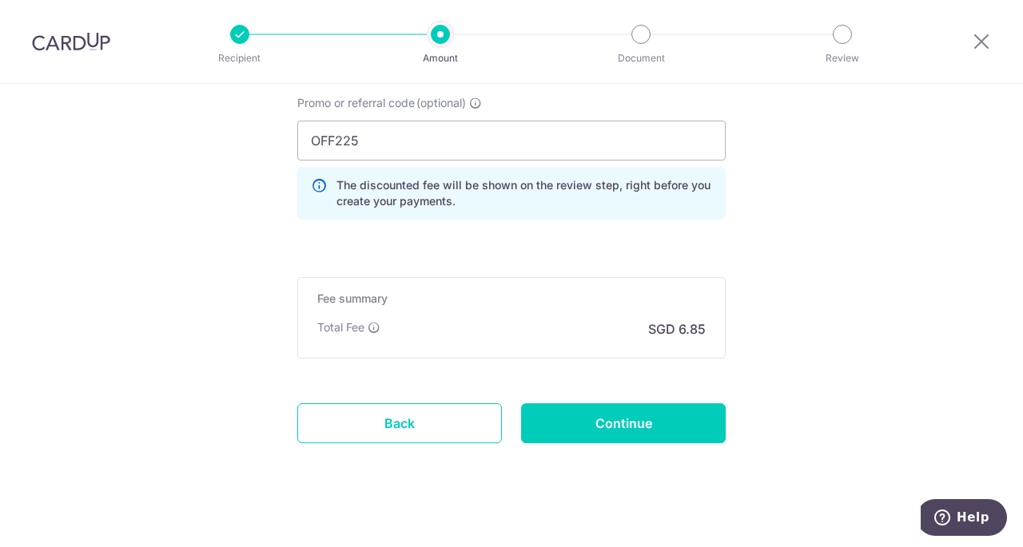
scroll to position [1120, 0]
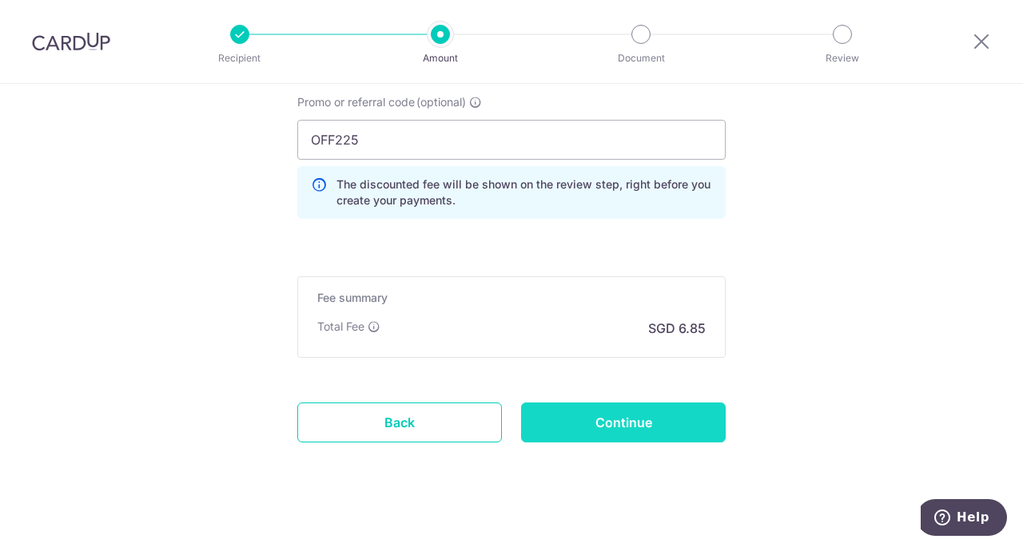
click at [645, 425] on input "Continue" at bounding box center [623, 423] width 205 height 40
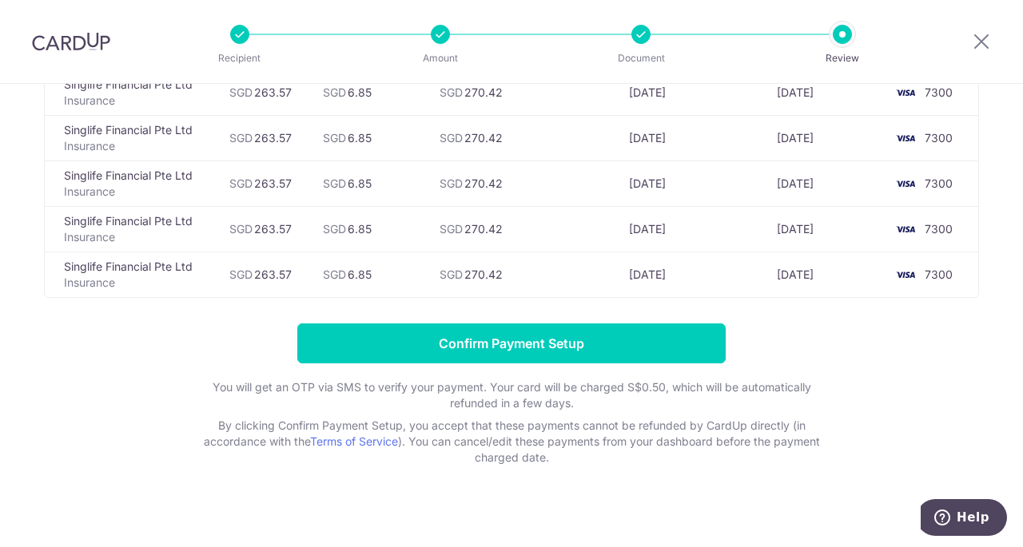
scroll to position [499, 0]
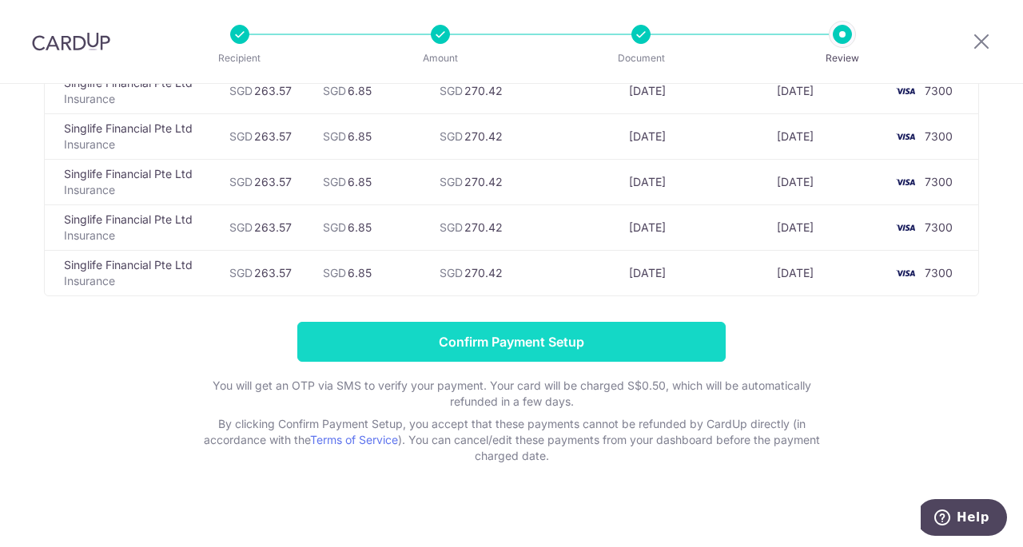
click at [396, 349] on input "Confirm Payment Setup" at bounding box center [511, 342] width 428 height 40
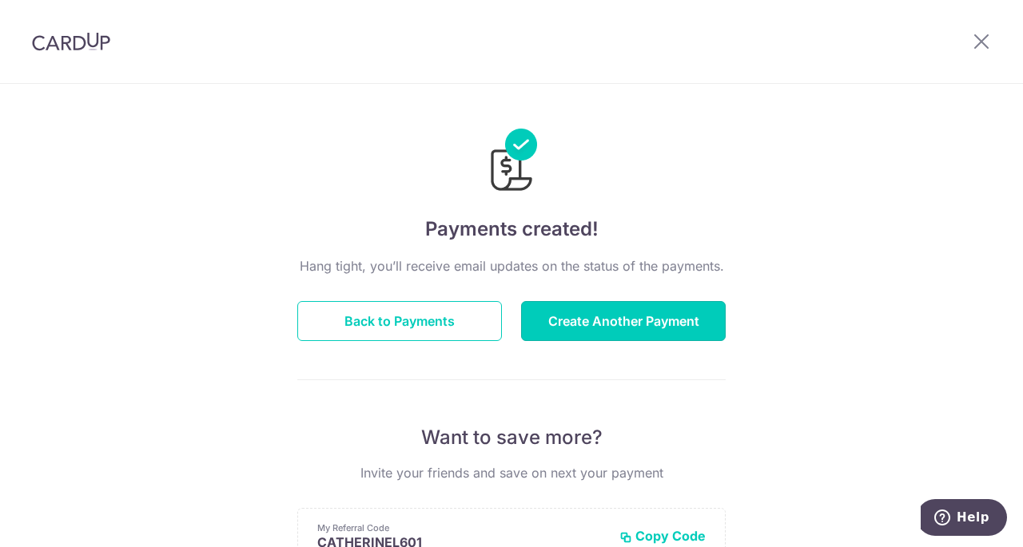
drag, startPoint x: 662, startPoint y: 319, endPoint x: 706, endPoint y: 47, distance: 275.2
click at [706, 47] on div "× Invite your friends via email To Send Invitations Sample From CardUp Subject …" at bounding box center [511, 273] width 1023 height 547
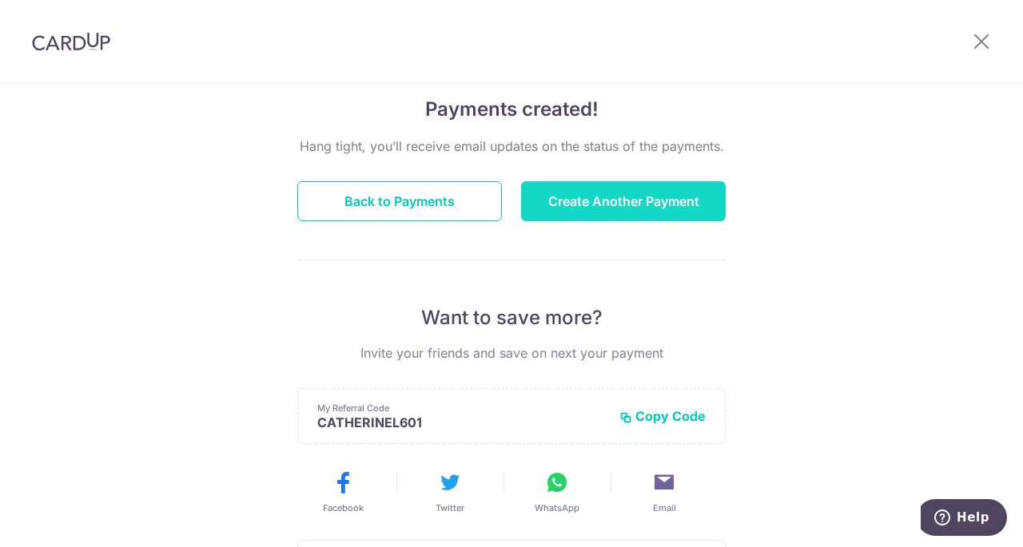
scroll to position [112, 0]
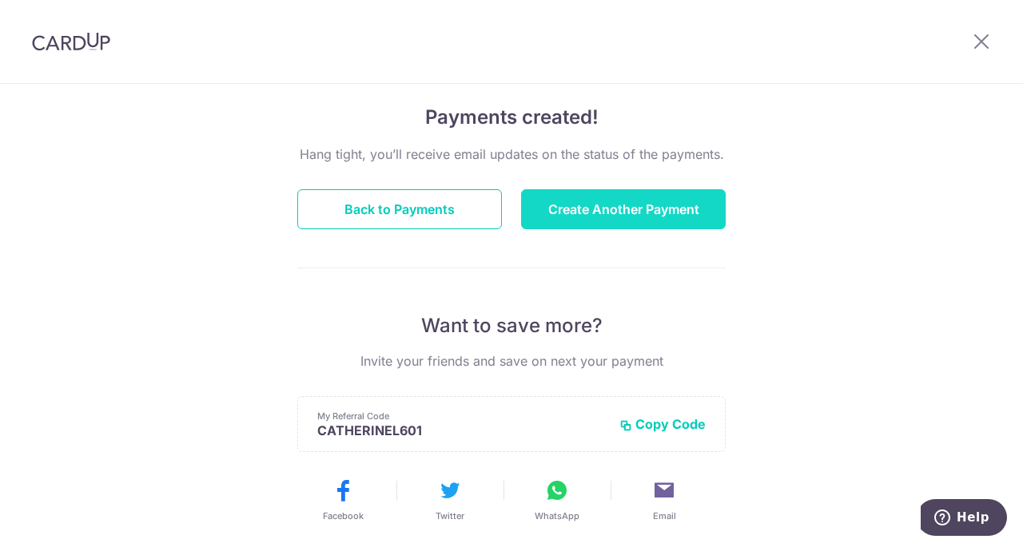
click at [636, 218] on button "Create Another Payment" at bounding box center [623, 209] width 205 height 40
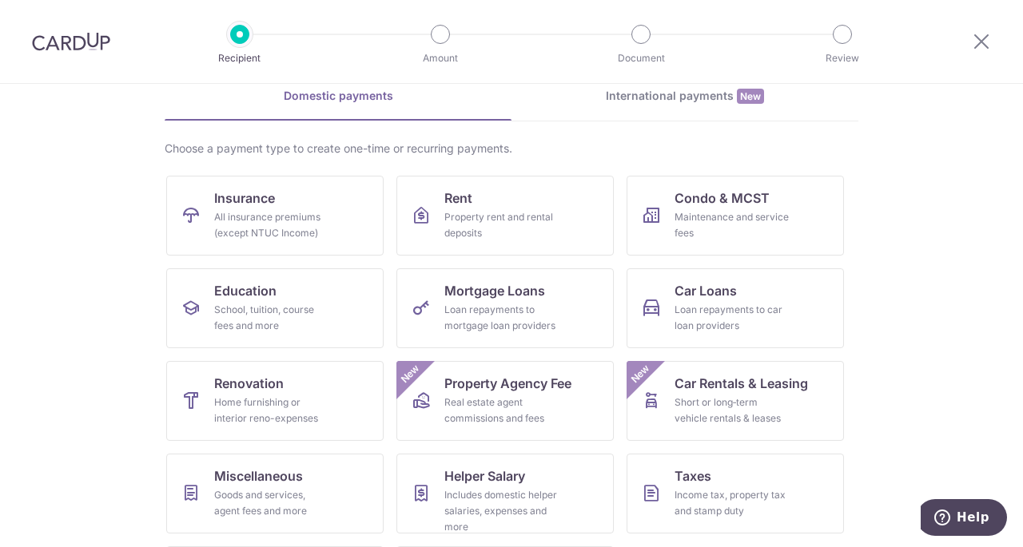
scroll to position [83, 0]
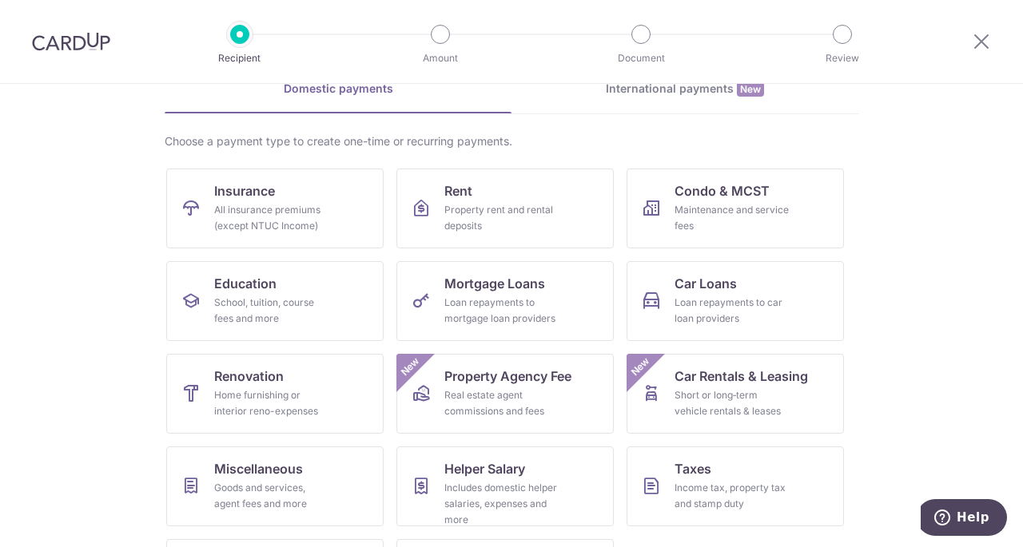
drag, startPoint x: 860, startPoint y: 286, endPoint x: 933, endPoint y: 301, distance: 75.1
click at [933, 301] on section "What would you like to pay for? Domestic payments International payments New Ch…" at bounding box center [511, 315] width 1023 height 463
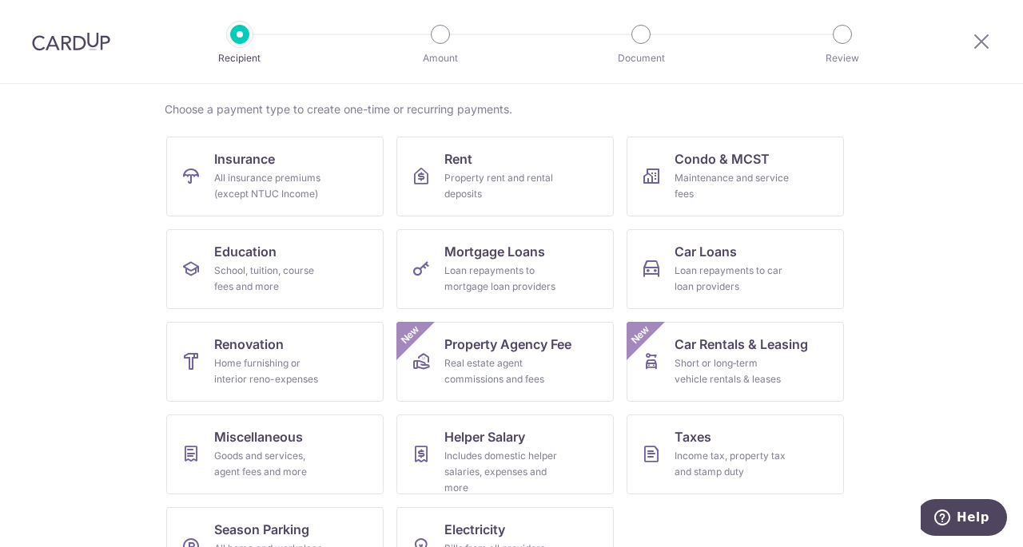
scroll to position [114, 0]
click at [286, 461] on div "Goods and services, agent fees and more" at bounding box center [271, 465] width 115 height 32
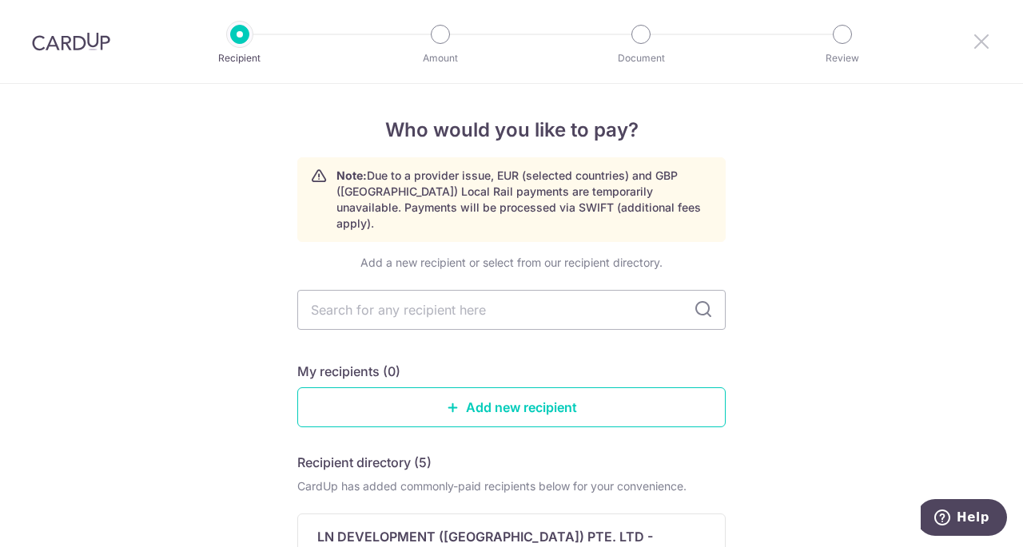
click at [974, 39] on icon at bounding box center [981, 41] width 19 height 20
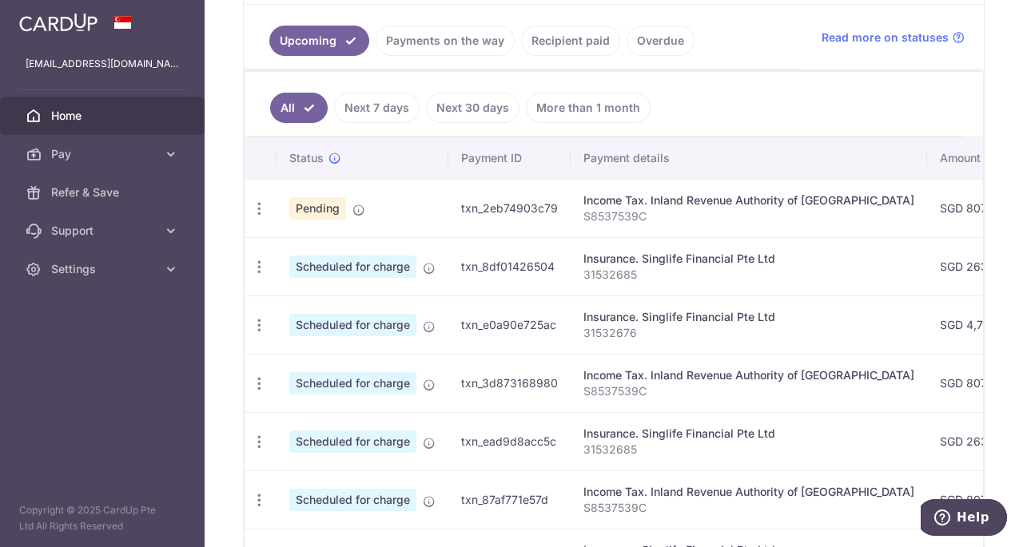
click at [435, 106] on link "Next 30 days" at bounding box center [472, 108] width 93 height 30
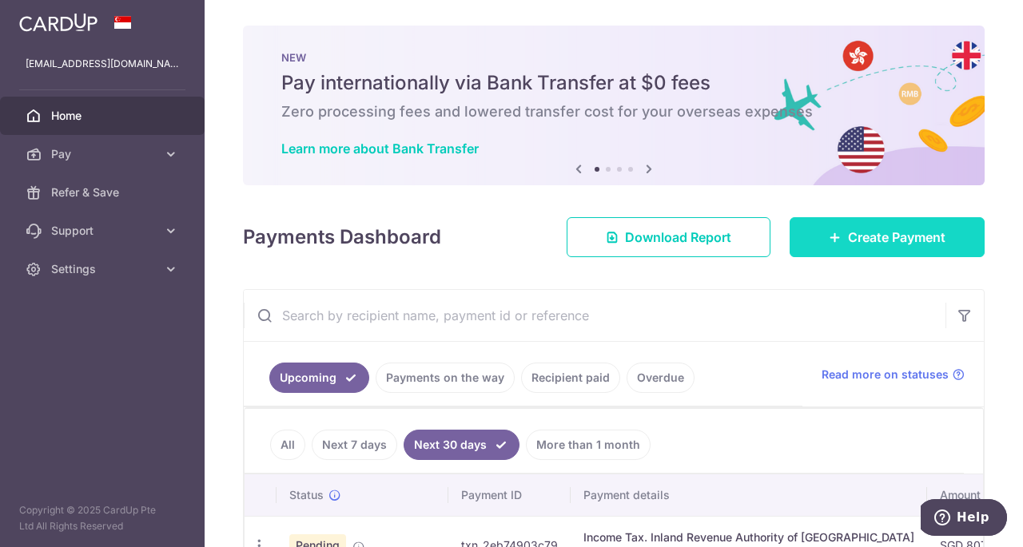
click at [829, 233] on icon at bounding box center [835, 237] width 13 height 13
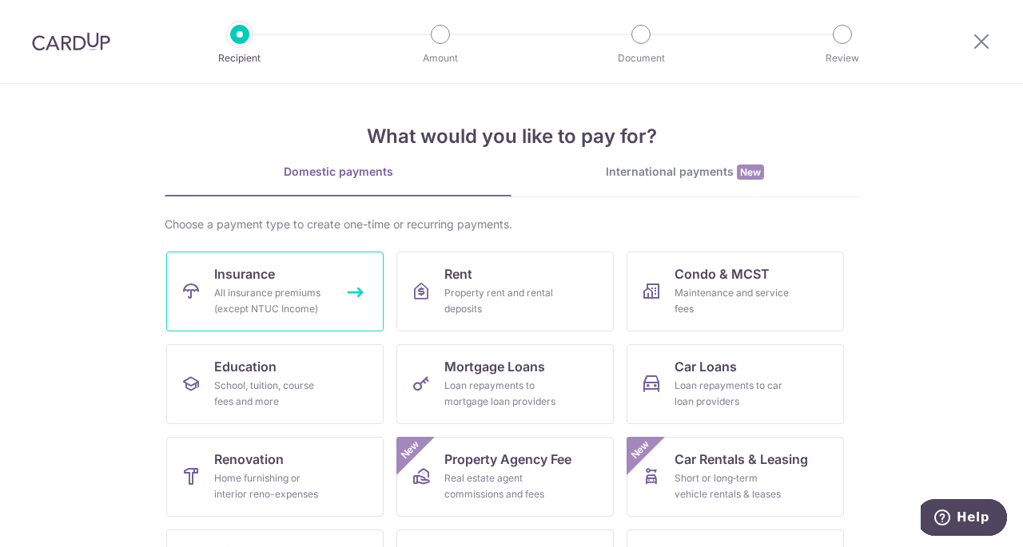
click at [283, 282] on link "Insurance All insurance premiums (except NTUC Income)" at bounding box center [274, 292] width 217 height 80
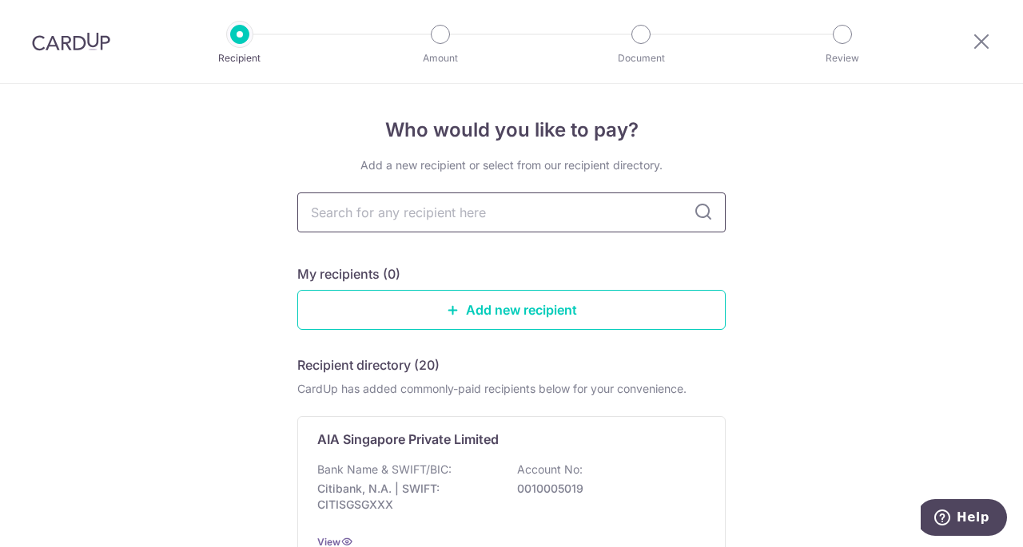
click at [569, 218] on input "text" at bounding box center [511, 213] width 428 height 40
type input "singli"
click at [462, 231] on input "singli" at bounding box center [511, 213] width 428 height 40
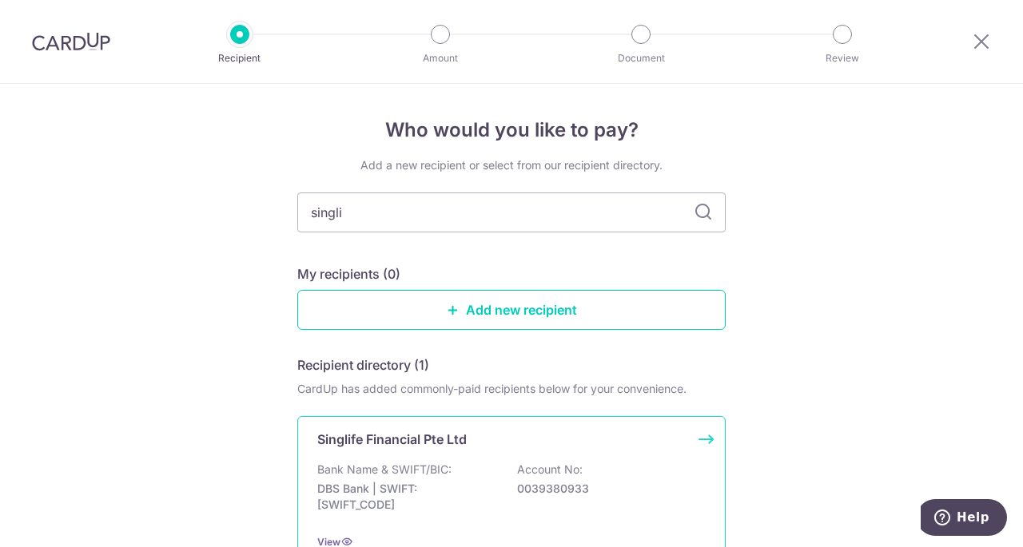
click at [478, 470] on div "Bank Name & SWIFT/BIC: DBS Bank | SWIFT: DBSSSGSGXXX Account No: 0039380933" at bounding box center [511, 491] width 388 height 59
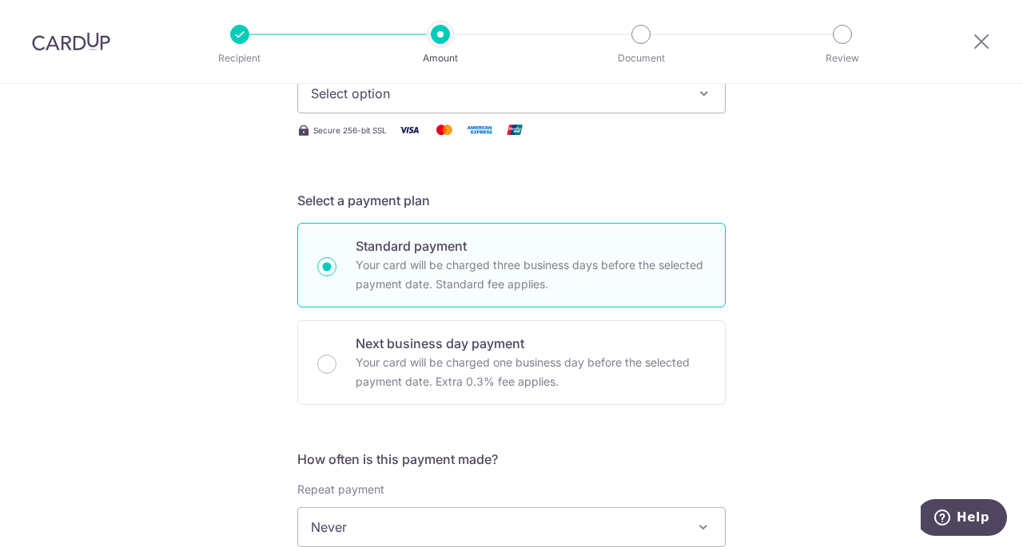
scroll to position [254, 0]
click at [609, 98] on span "Select option" at bounding box center [497, 91] width 372 height 19
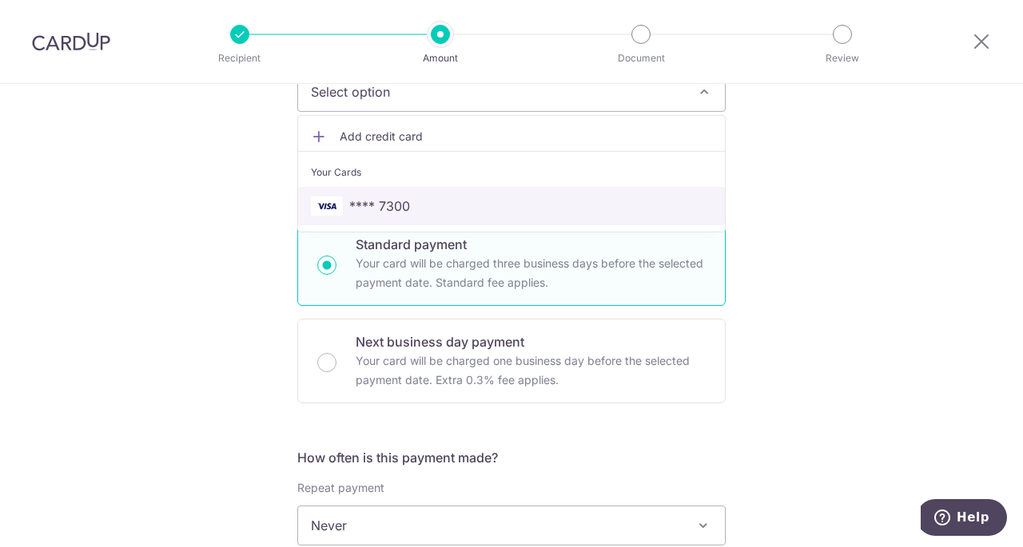
click at [582, 209] on span "**** 7300" at bounding box center [511, 206] width 401 height 19
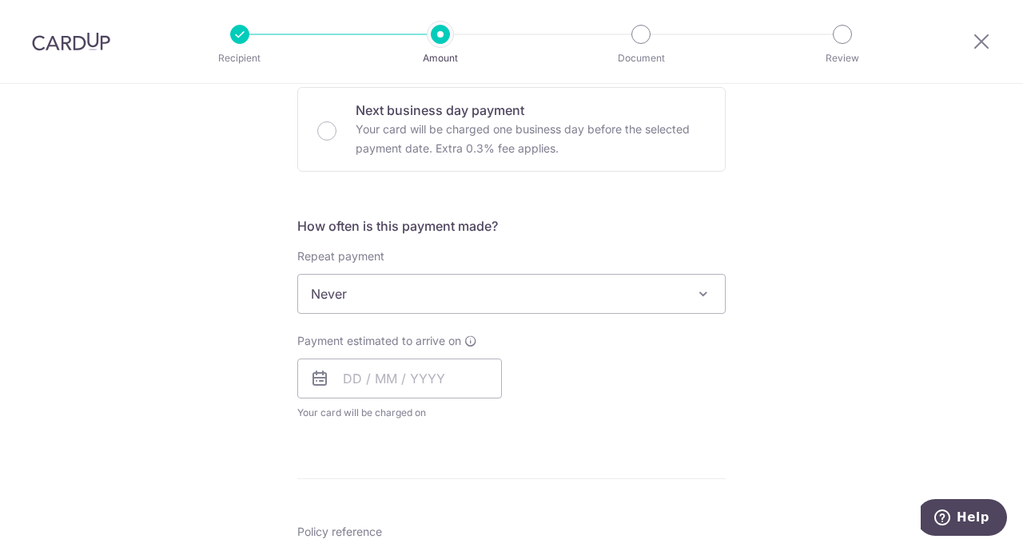
scroll to position [547, 0]
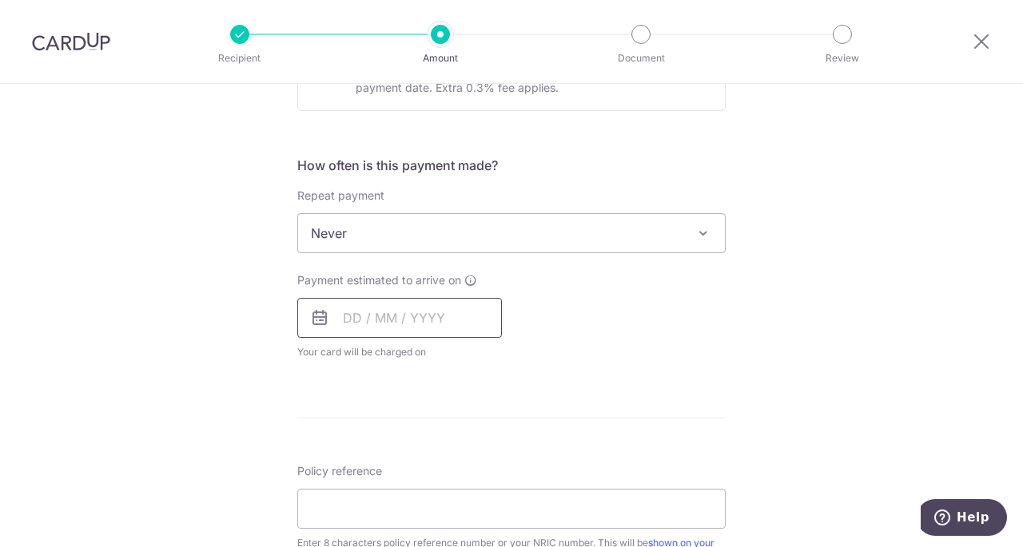
click at [419, 315] on input "text" at bounding box center [399, 318] width 205 height 40
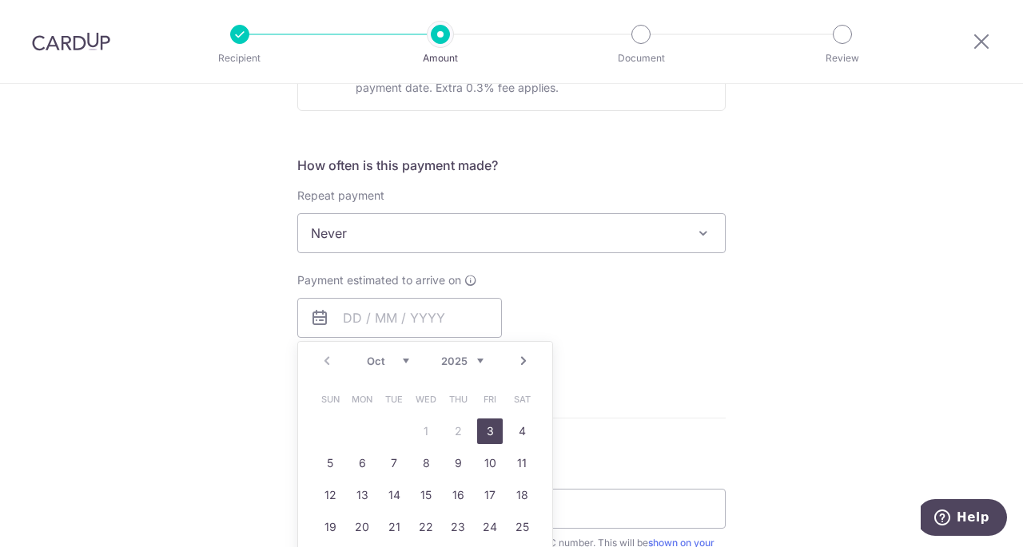
click at [515, 360] on link "Next" at bounding box center [523, 361] width 19 height 19
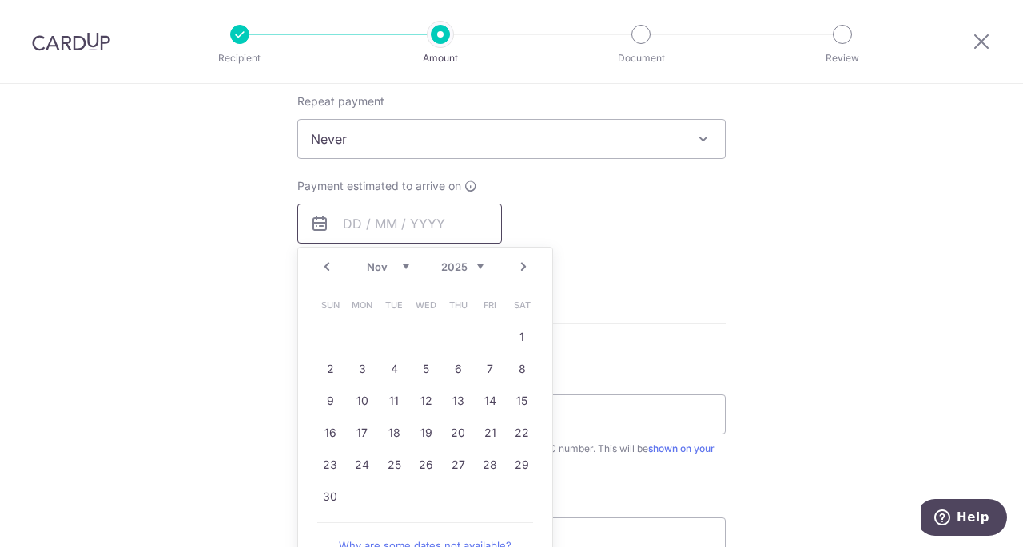
scroll to position [642, 0]
click at [517, 263] on link "Next" at bounding box center [523, 266] width 19 height 19
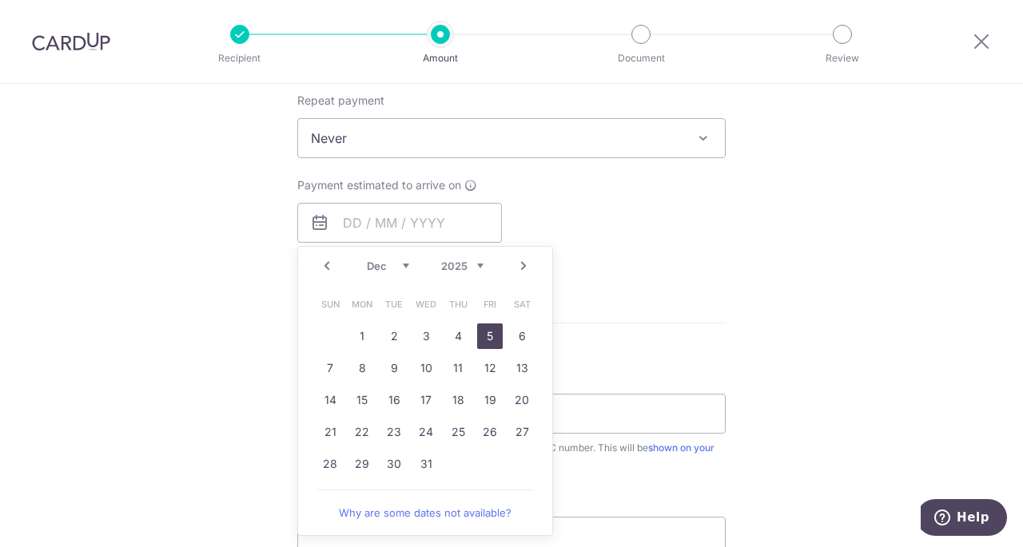
click at [479, 339] on link "5" at bounding box center [490, 337] width 26 height 26
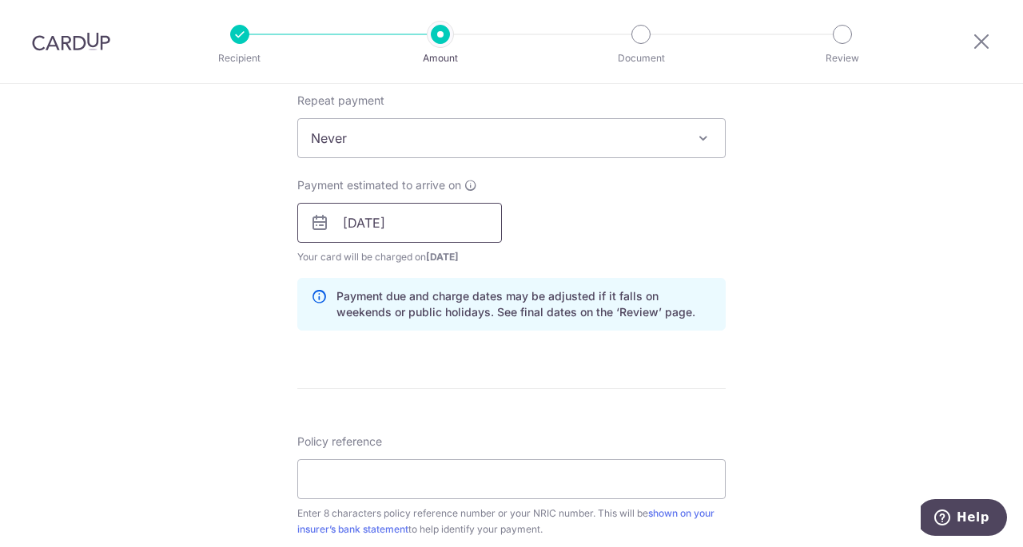
click at [465, 218] on input "[DATE]" at bounding box center [399, 223] width 205 height 40
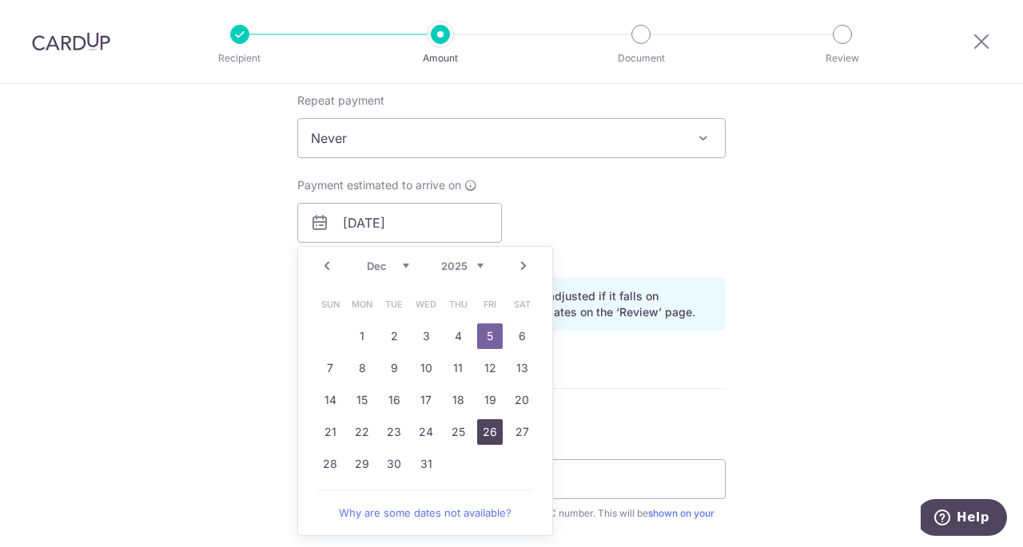
click at [482, 426] on link "26" at bounding box center [490, 433] width 26 height 26
type input "[DATE]"
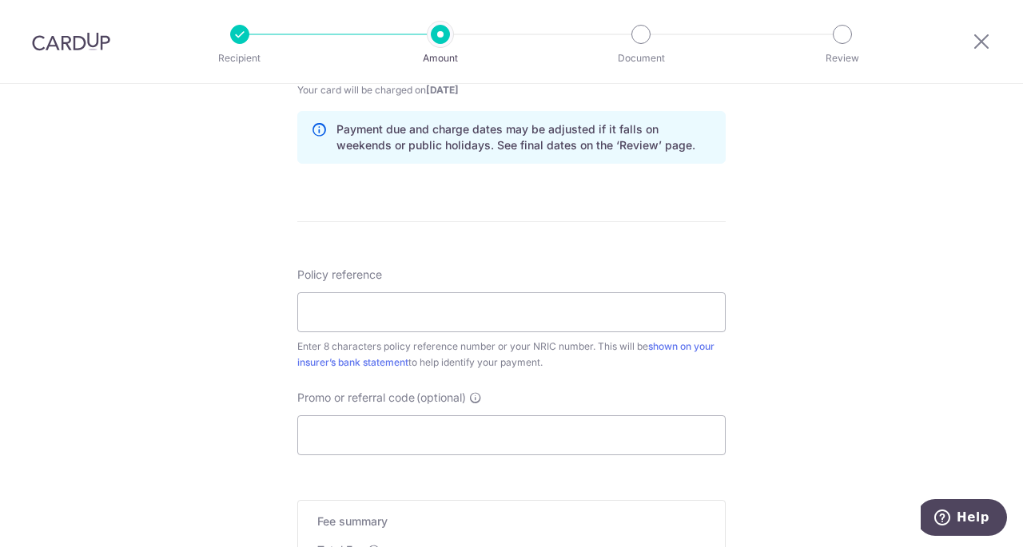
scroll to position [811, 0]
click at [479, 311] on input "Policy reference" at bounding box center [511, 310] width 428 height 40
paste input "81904152"
type input "81904152"
click at [594, 420] on input "Promo or referral code (optional)" at bounding box center [511, 433] width 428 height 40
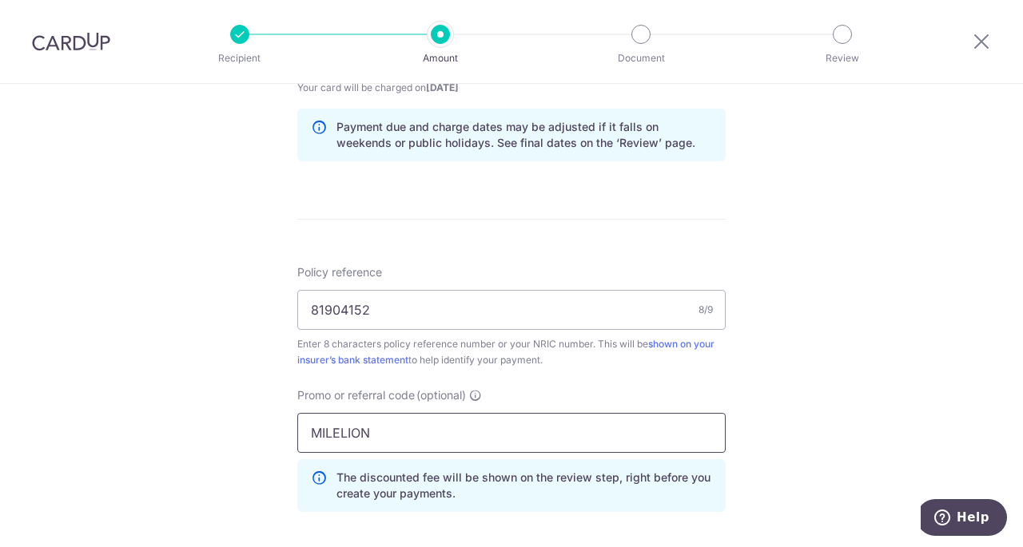
type input "MILELION"
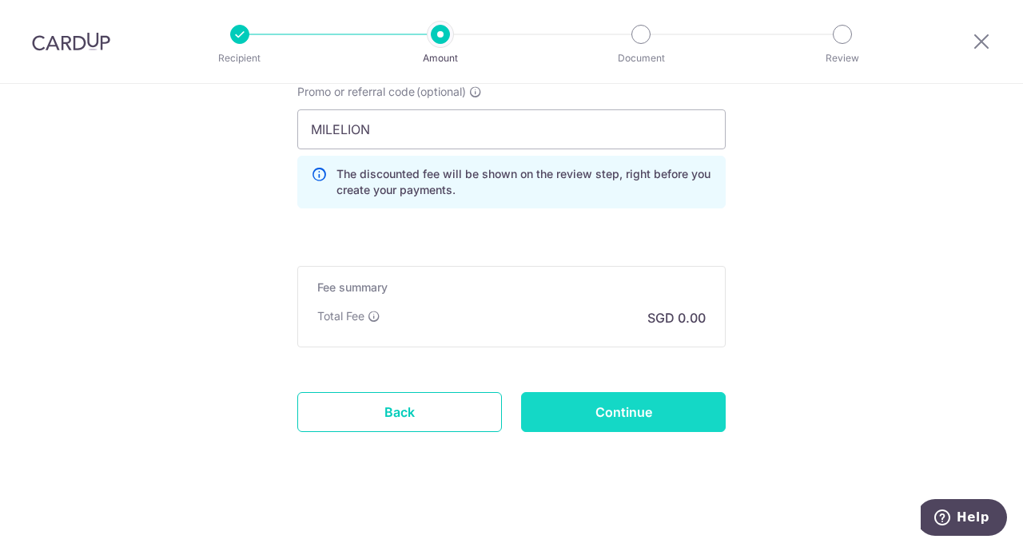
click at [641, 405] on input "Continue" at bounding box center [623, 412] width 205 height 40
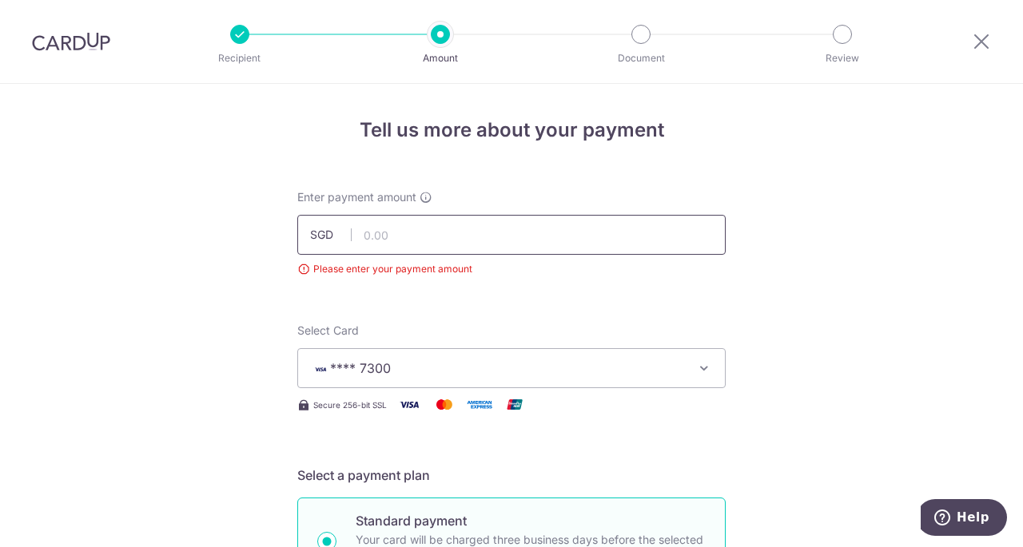
click at [479, 225] on input "text" at bounding box center [511, 235] width 428 height 40
type input "861.50"
drag, startPoint x: 799, startPoint y: 279, endPoint x: 793, endPoint y: 269, distance: 12.2
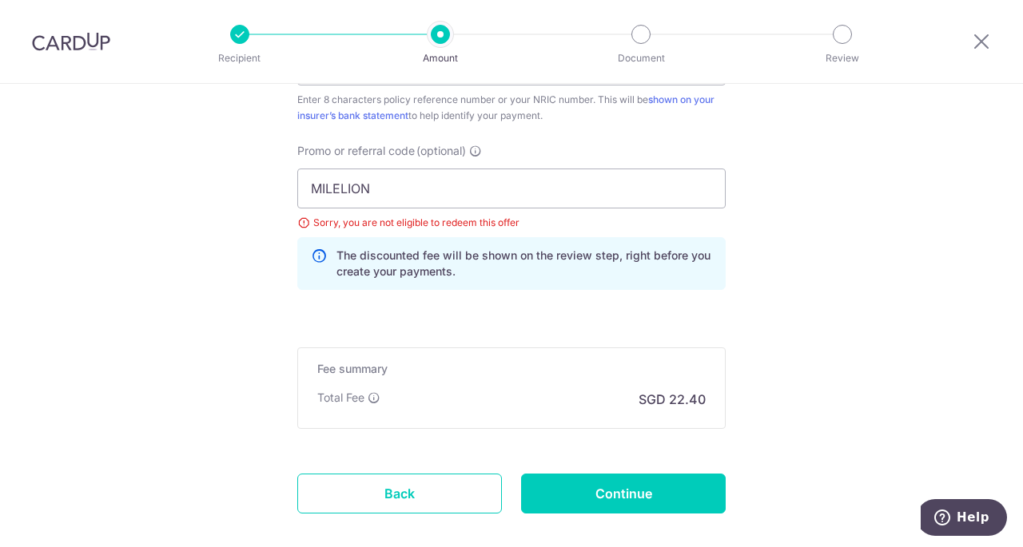
scroll to position [1079, 0]
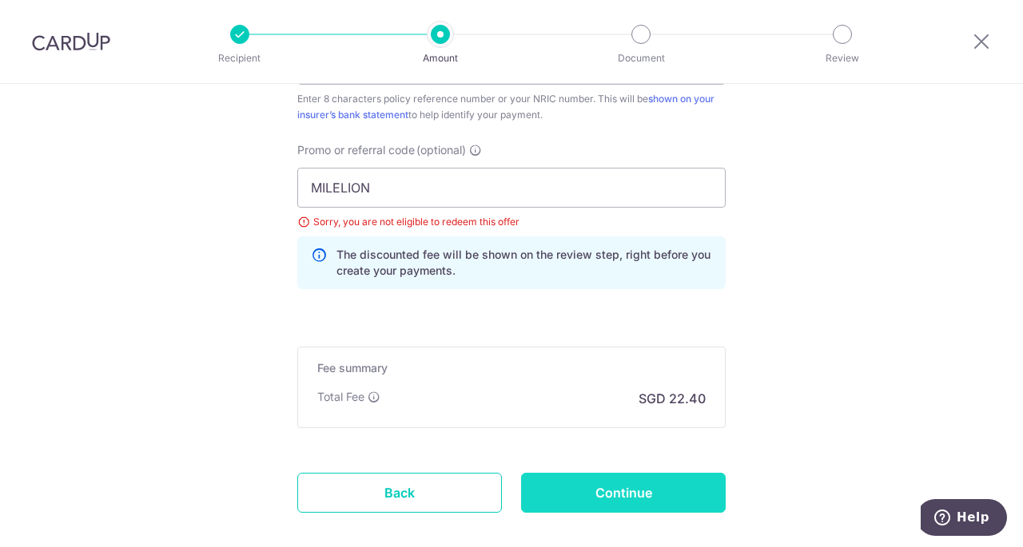
click at [588, 491] on input "Continue" at bounding box center [623, 493] width 205 height 40
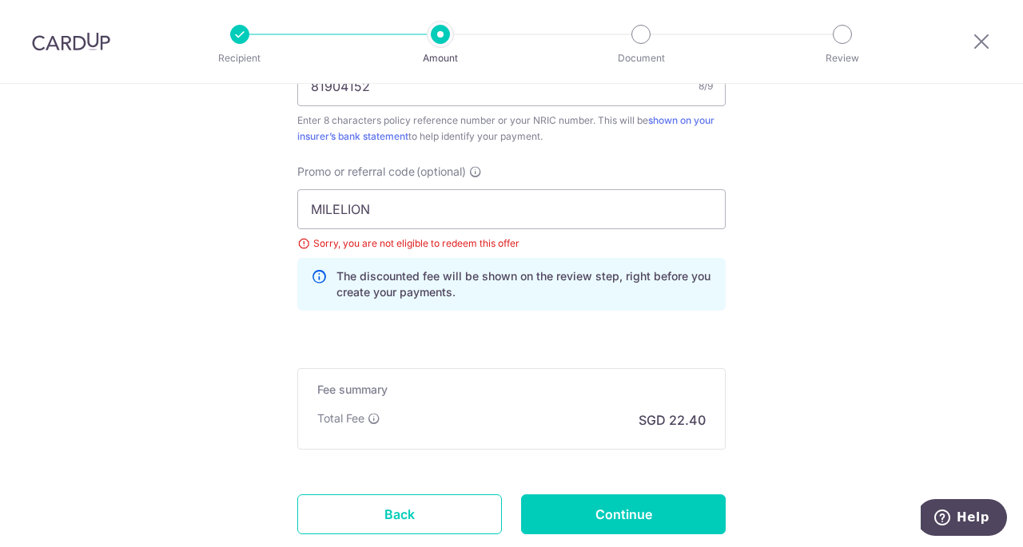
scroll to position [1034, 0]
click at [452, 212] on input "MILELION" at bounding box center [511, 210] width 428 height 40
type input "M"
type input "OFF225"
click at [586, 505] on input "Continue" at bounding box center [623, 515] width 205 height 40
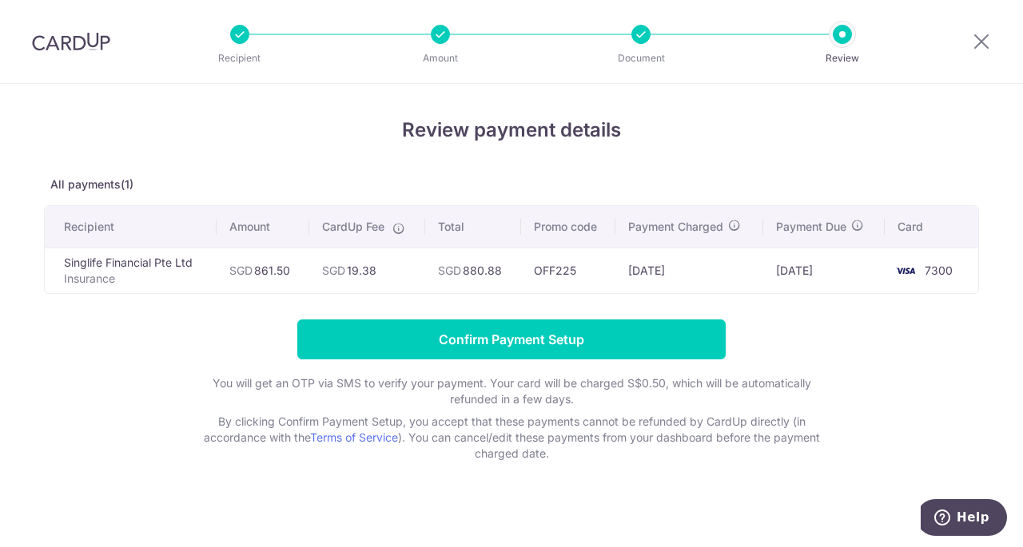
click at [280, 171] on div "Review payment details All payments(1) Recipient Amount CardUp Fee Total Promo …" at bounding box center [511, 289] width 935 height 346
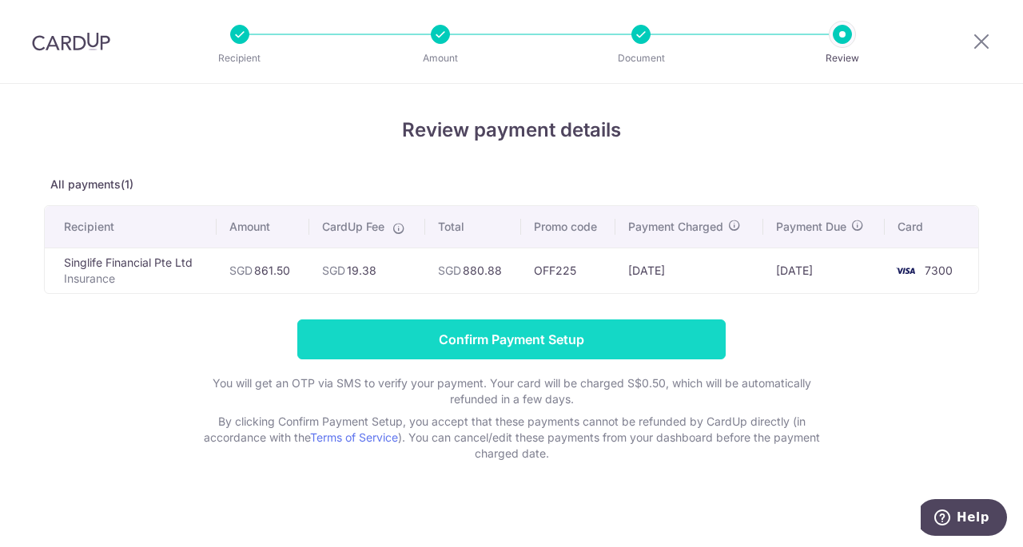
click at [384, 344] on input "Confirm Payment Setup" at bounding box center [511, 340] width 428 height 40
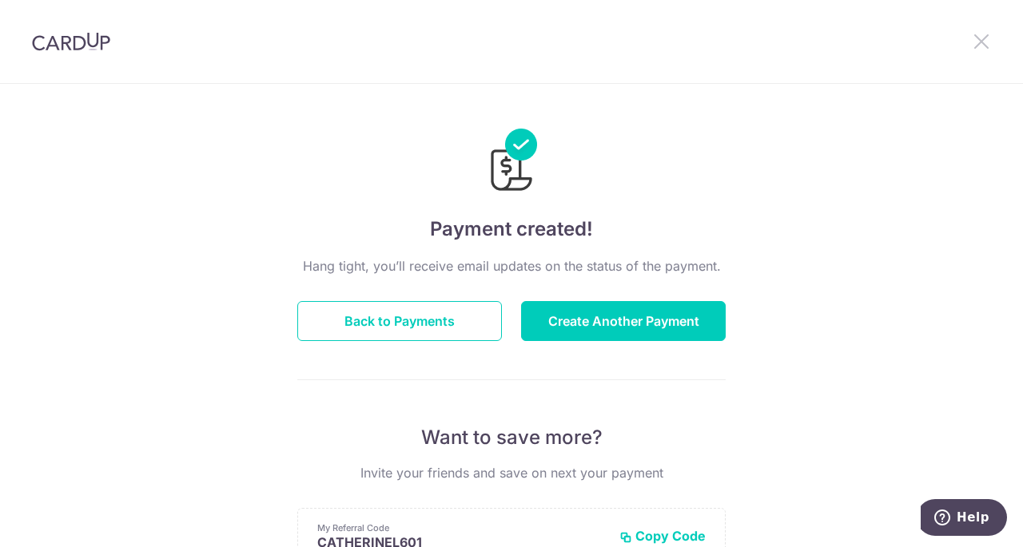
click at [985, 31] on icon at bounding box center [981, 41] width 19 height 20
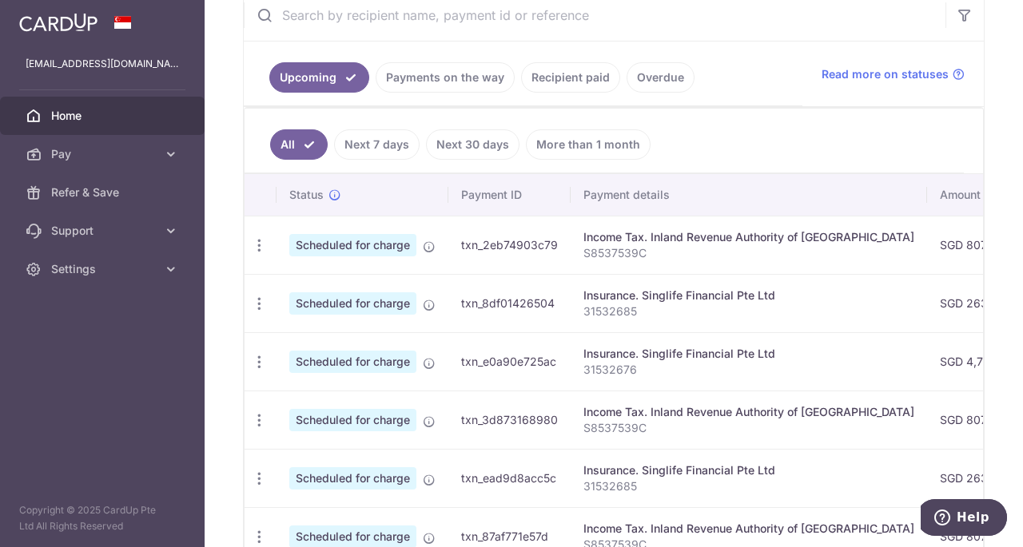
scroll to position [302, 0]
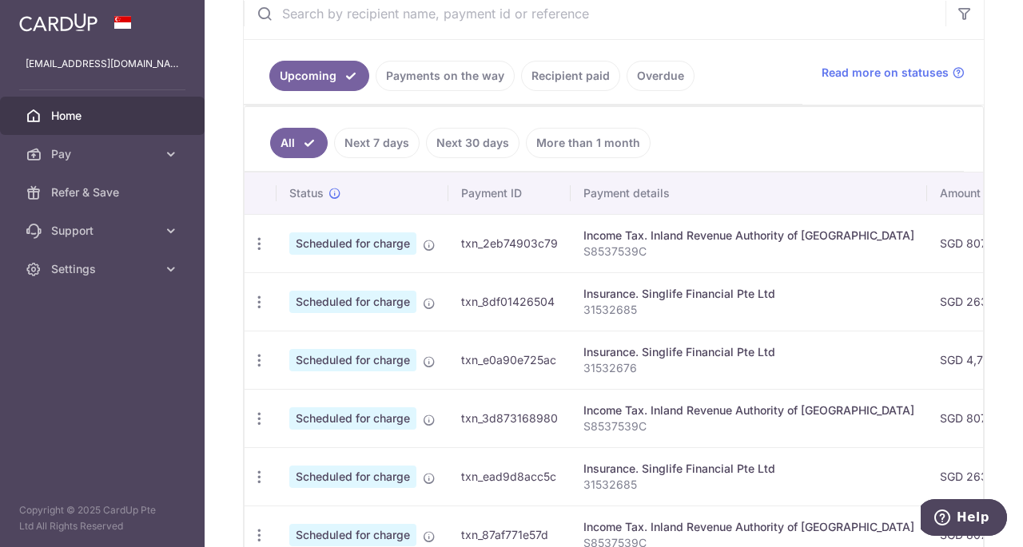
click at [466, 145] on link "Next 30 days" at bounding box center [472, 143] width 93 height 30
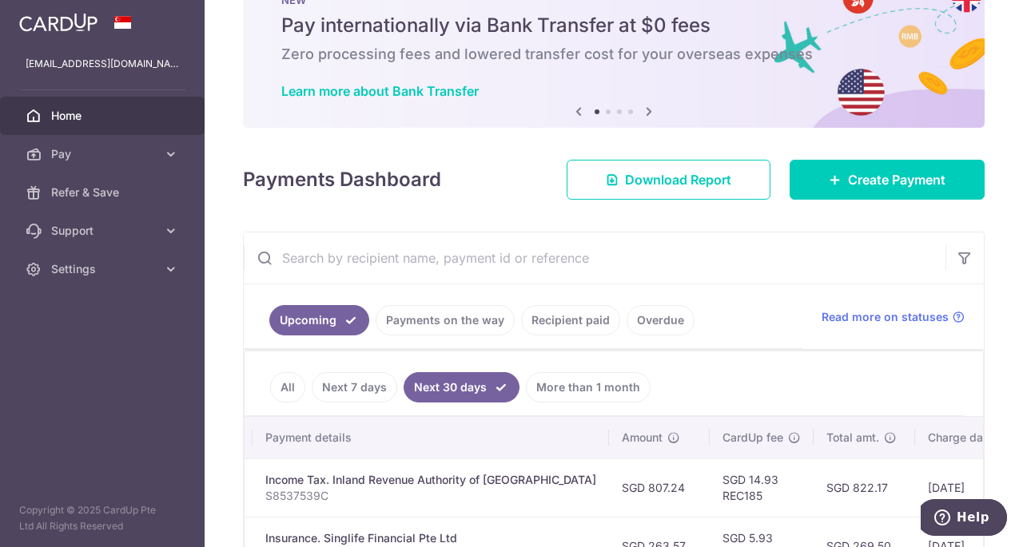
scroll to position [0, 0]
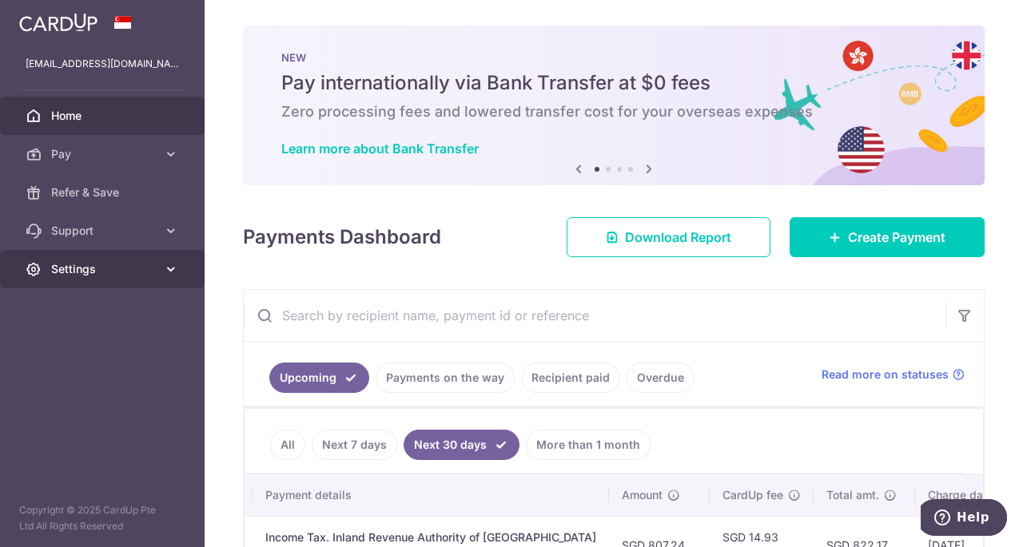
click at [70, 260] on link "Settings" at bounding box center [102, 269] width 205 height 38
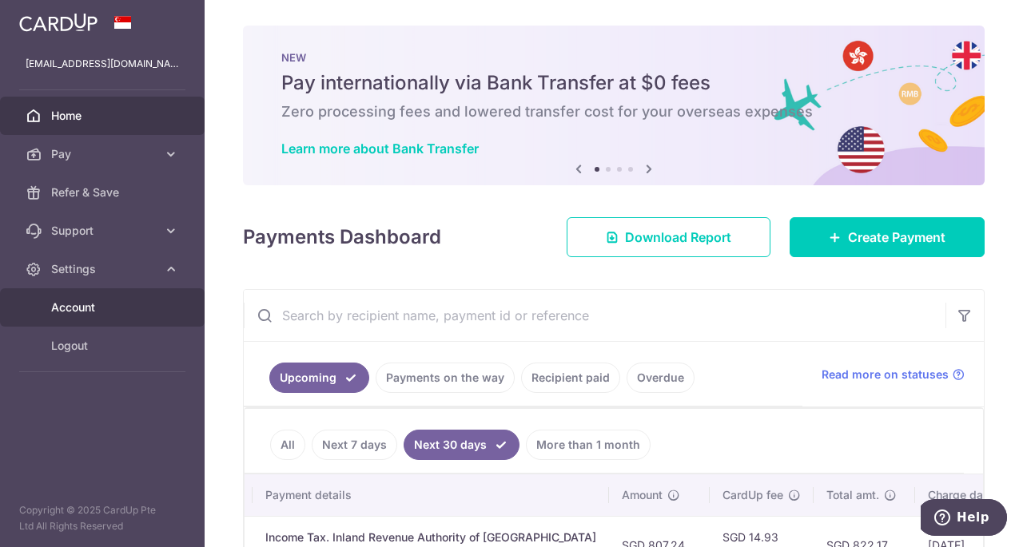
click at [66, 307] on span "Account" at bounding box center [103, 308] width 105 height 16
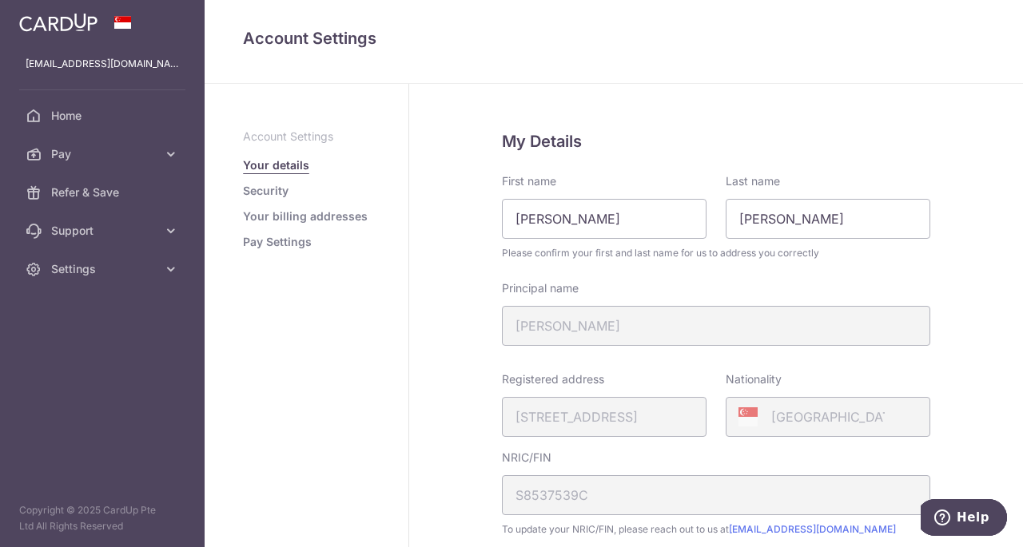
click at [249, 240] on link "Pay Settings" at bounding box center [277, 242] width 69 height 16
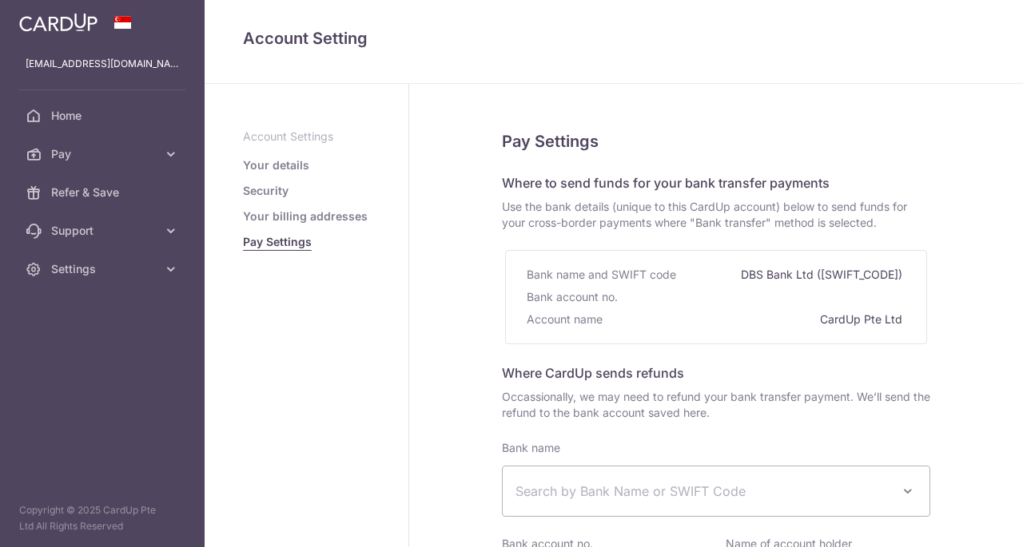
select select
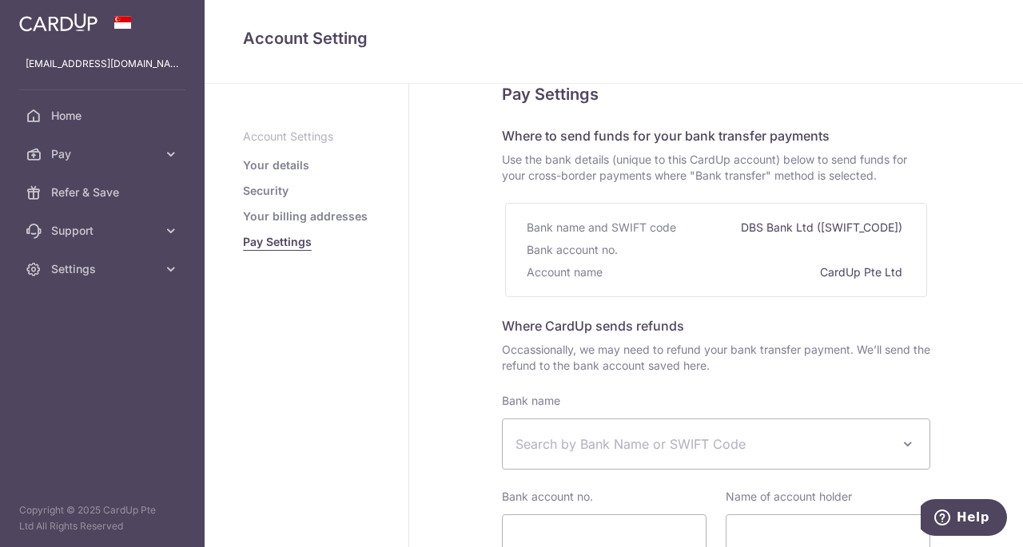
scroll to position [46, 0]
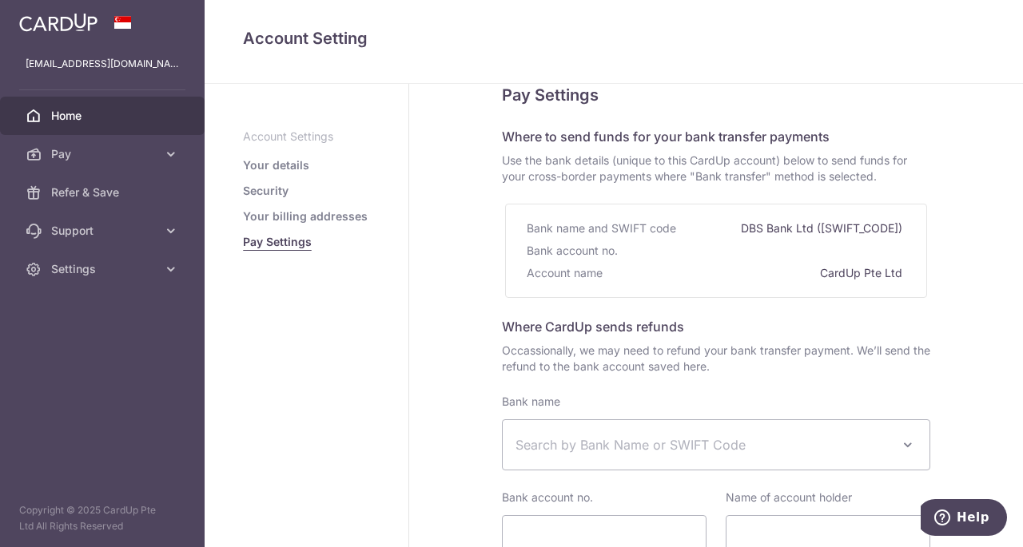
click at [79, 111] on span "Home" at bounding box center [103, 116] width 105 height 16
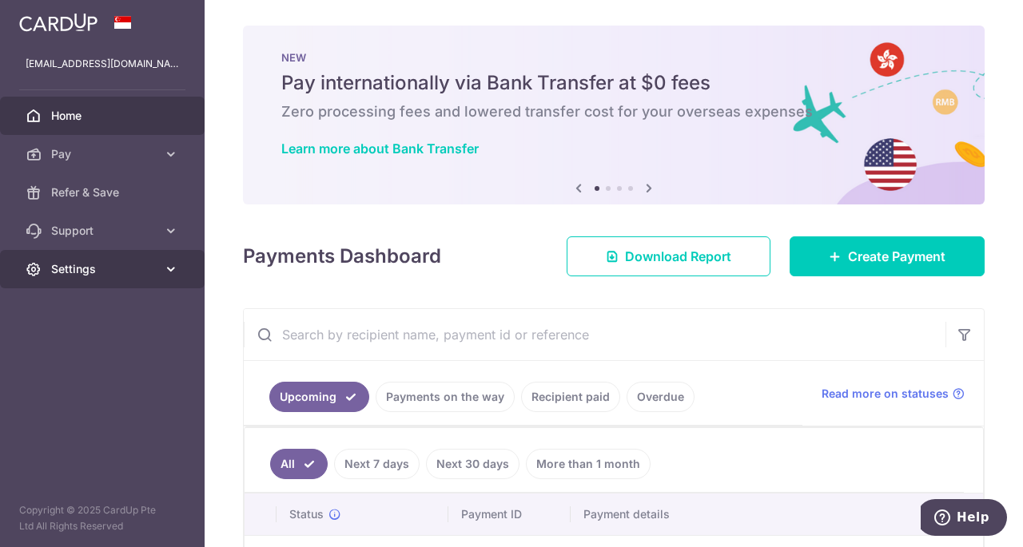
click at [118, 261] on span "Settings" at bounding box center [103, 269] width 105 height 16
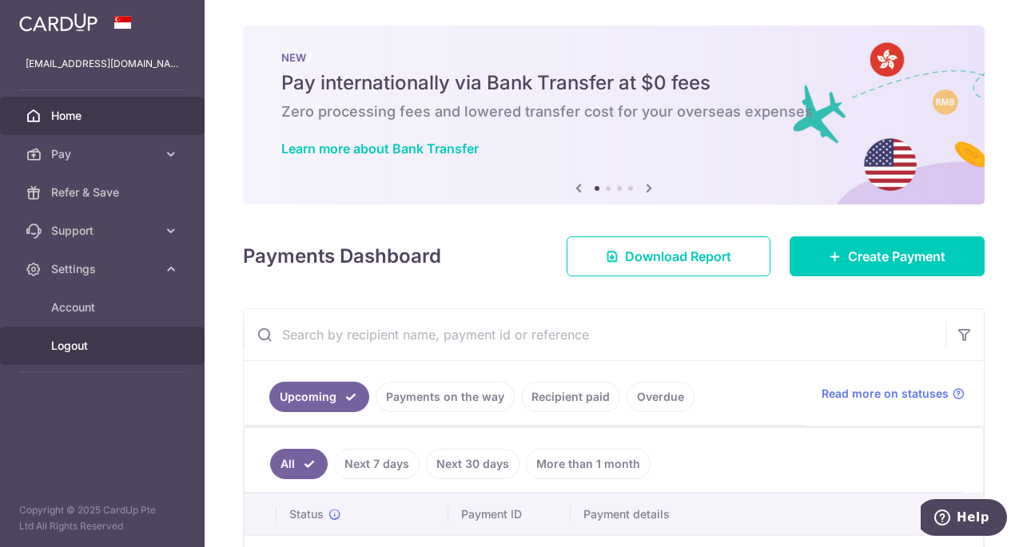
click at [70, 351] on span "Logout" at bounding box center [103, 346] width 105 height 16
